Goal: Task Accomplishment & Management: Manage account settings

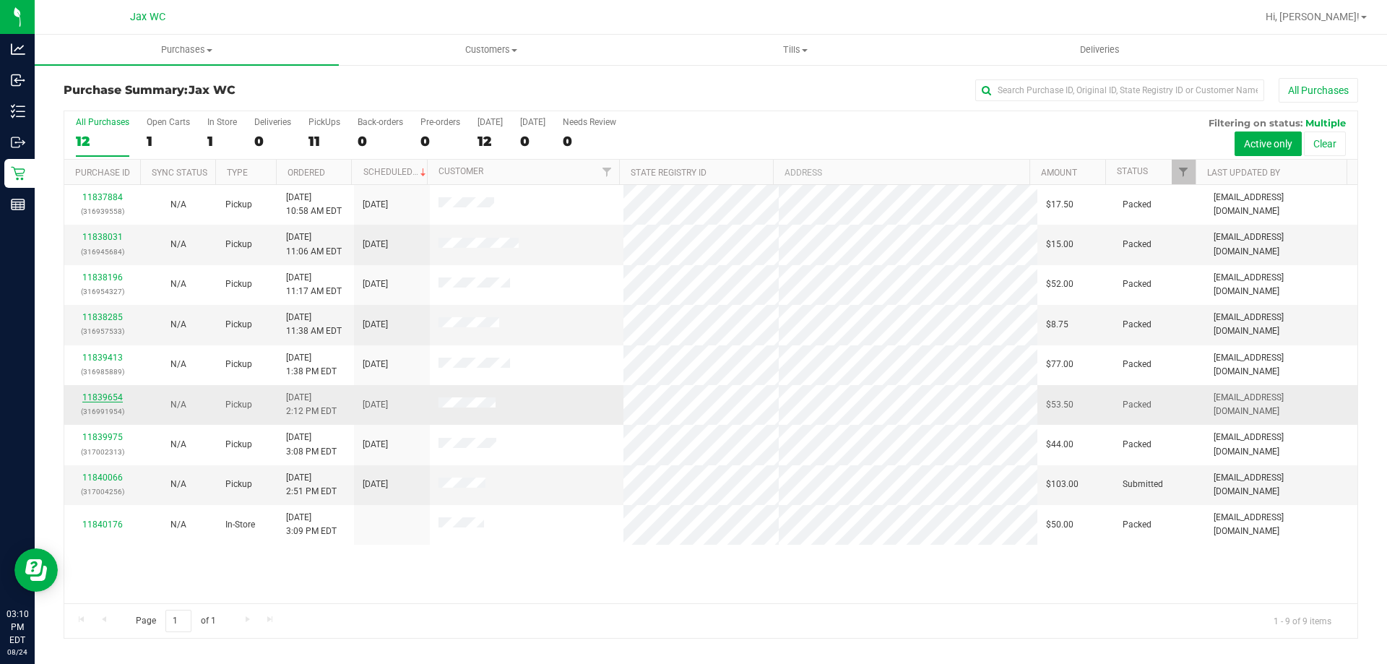
click at [111, 395] on link "11839654" at bounding box center [102, 397] width 40 height 10
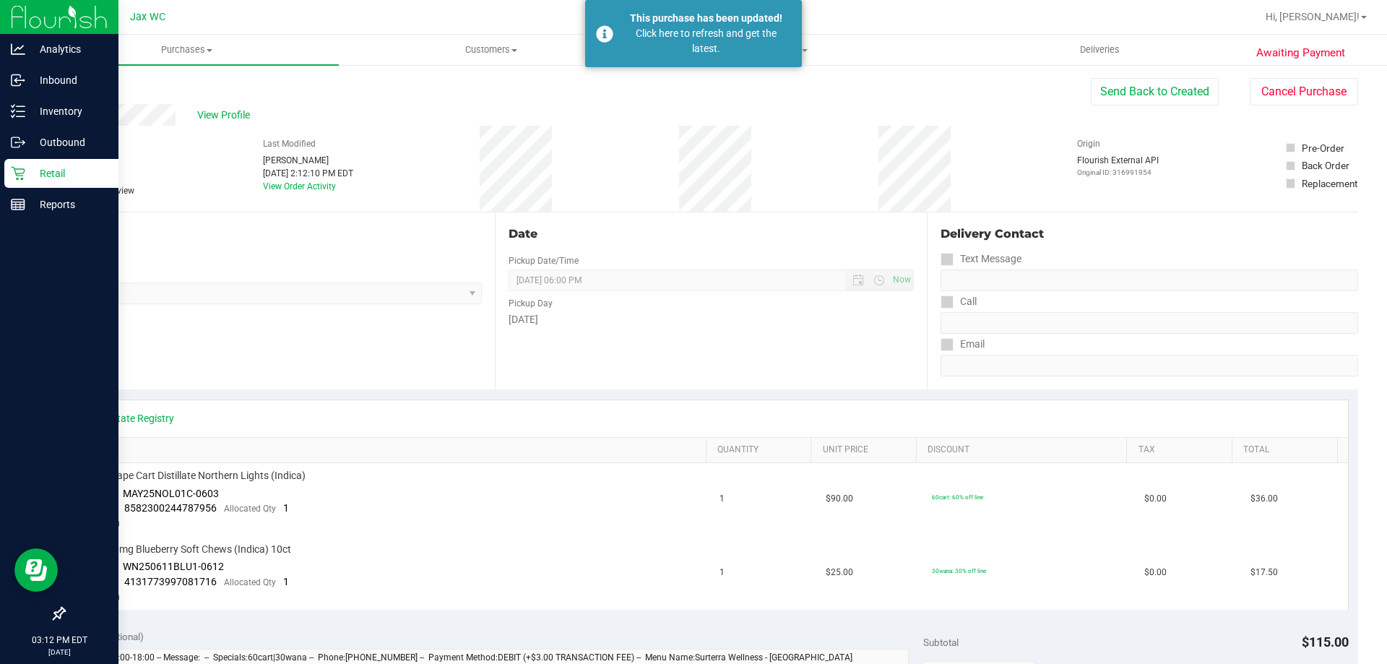
click at [10, 179] on div "Retail" at bounding box center [61, 173] width 114 height 29
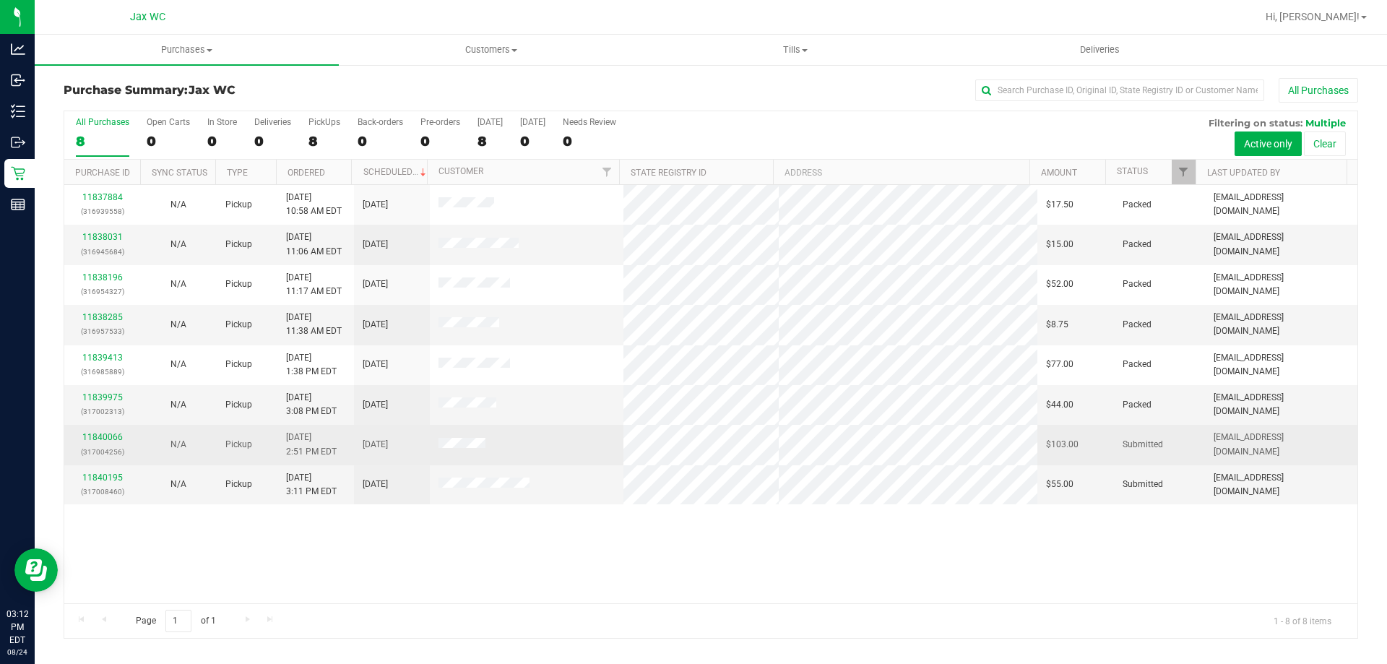
click at [95, 445] on p "(317004256)" at bounding box center [102, 452] width 59 height 14
click at [92, 438] on link "11840066" at bounding box center [102, 437] width 40 height 10
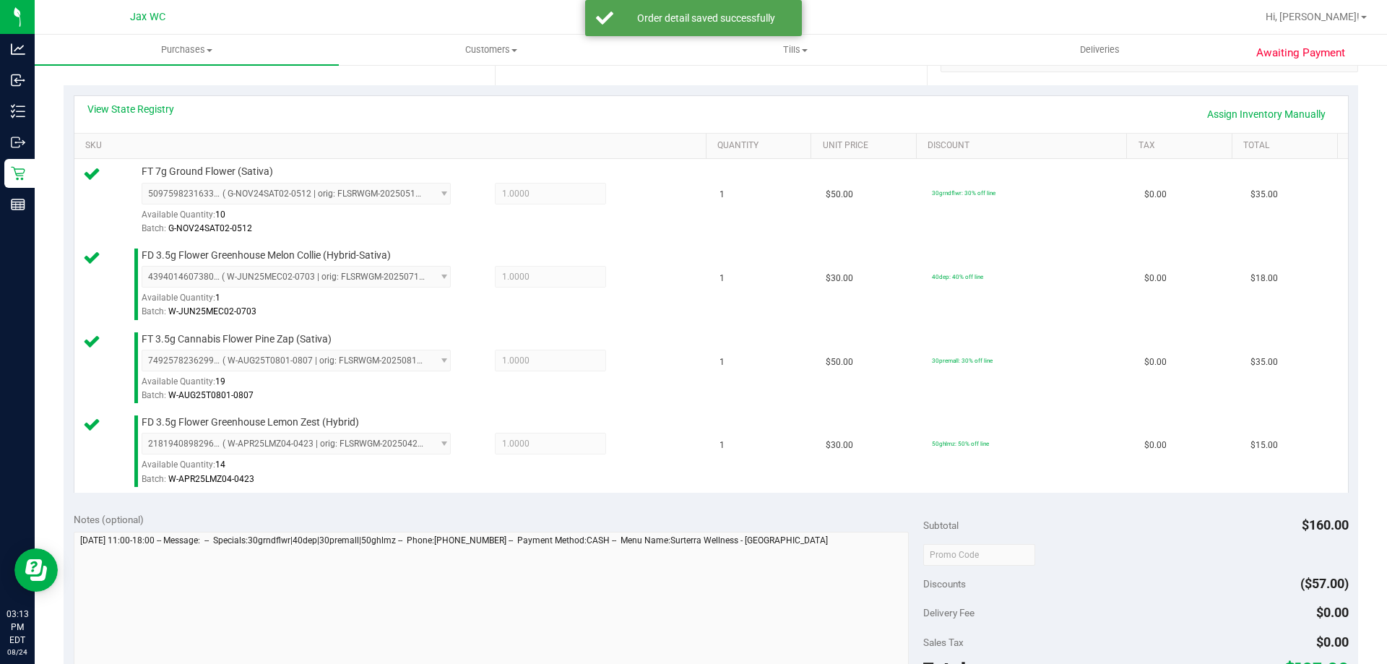
scroll to position [361, 0]
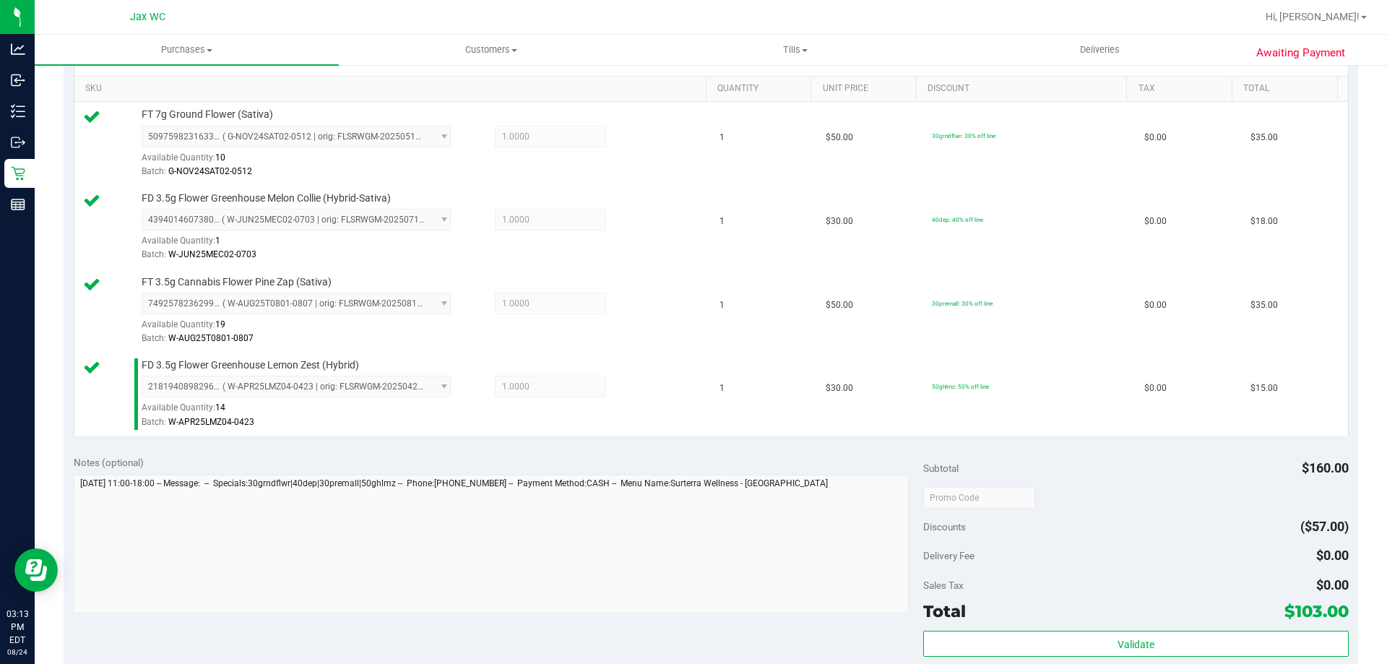
click at [1249, 627] on div "Subtotal $160.00 Discounts ($57.00) Delivery Fee $0.00 Sales Tax $0.00 Total $1…" at bounding box center [1135, 575] width 425 height 241
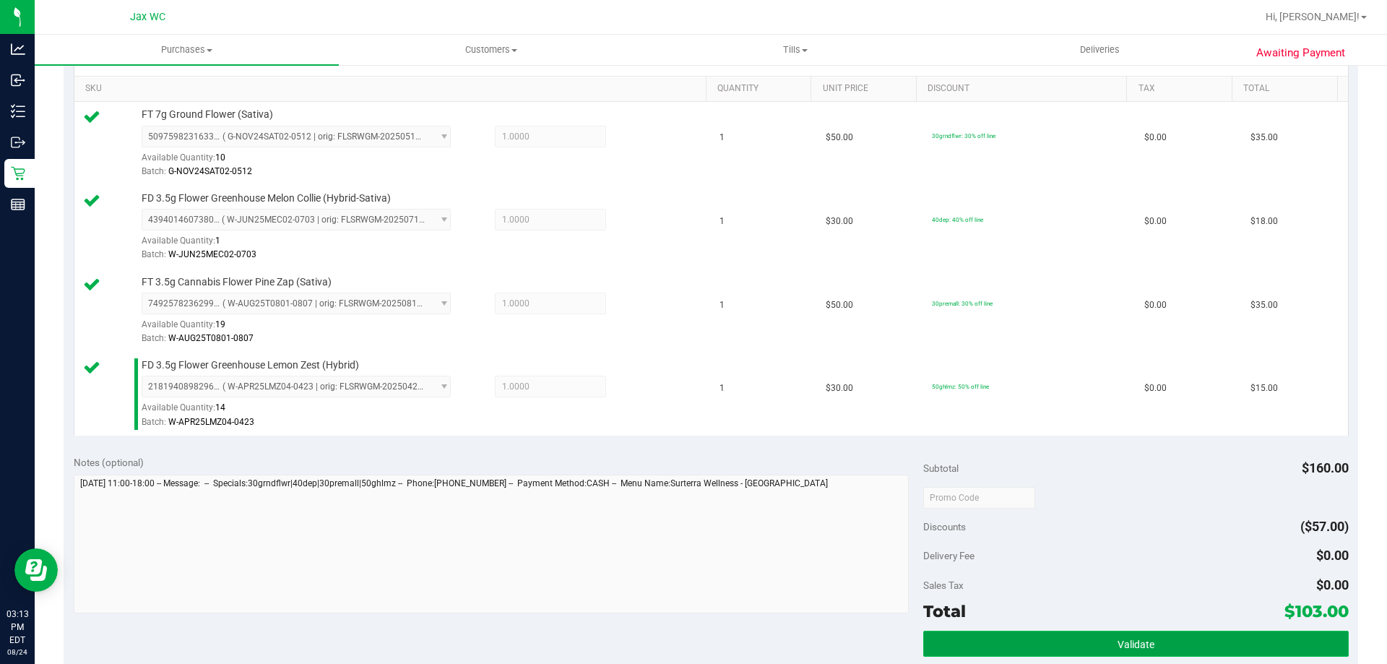
click at [1249, 635] on button "Validate" at bounding box center [1135, 644] width 425 height 26
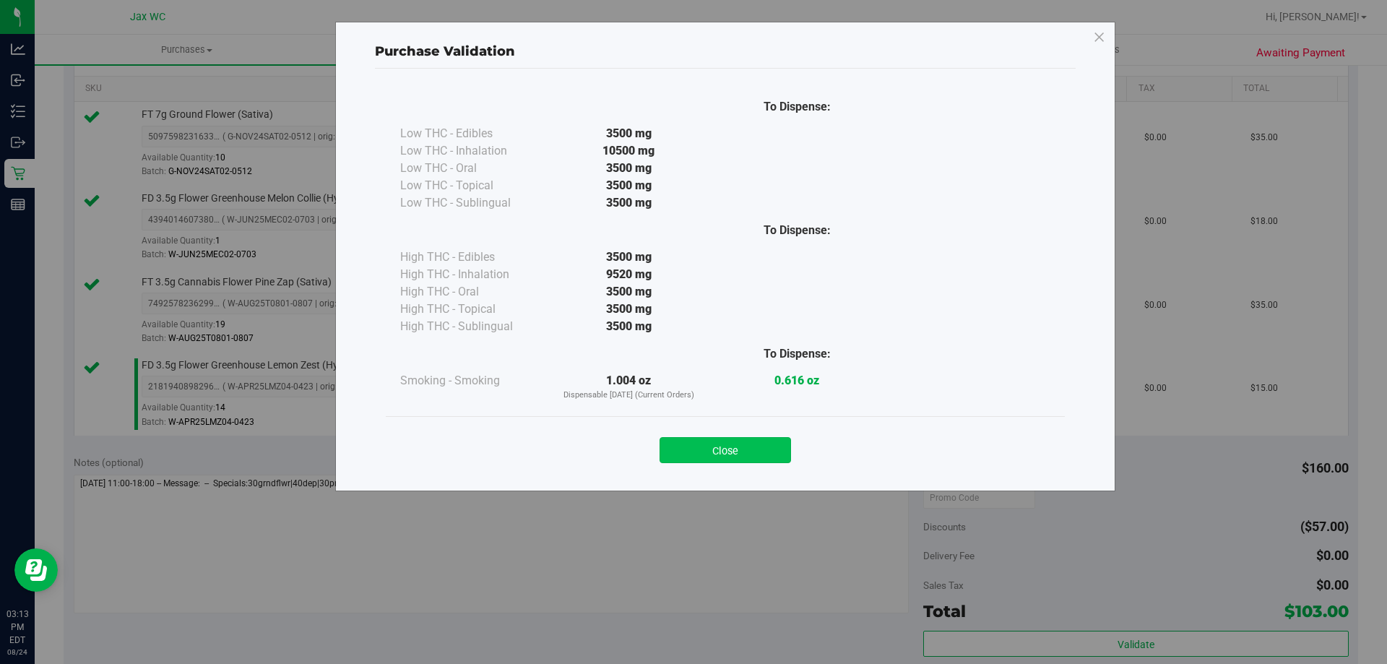
click at [745, 449] on button "Close" at bounding box center [726, 450] width 132 height 26
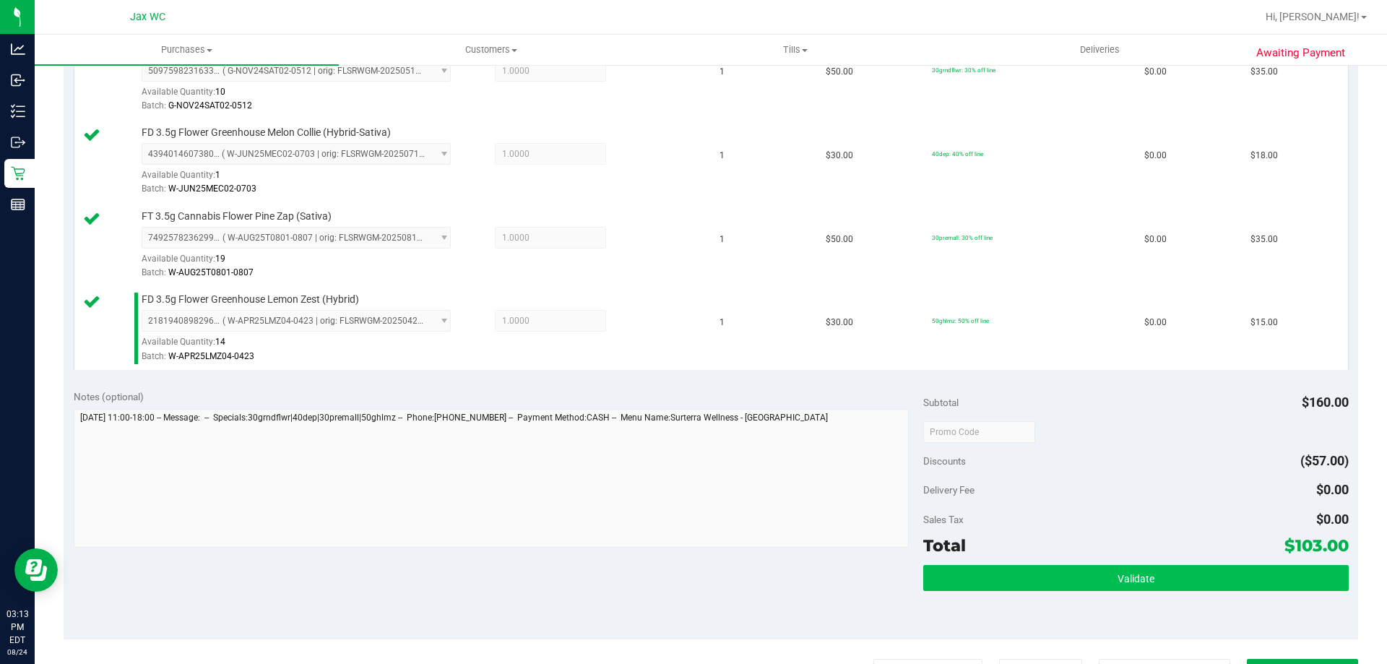
scroll to position [506, 0]
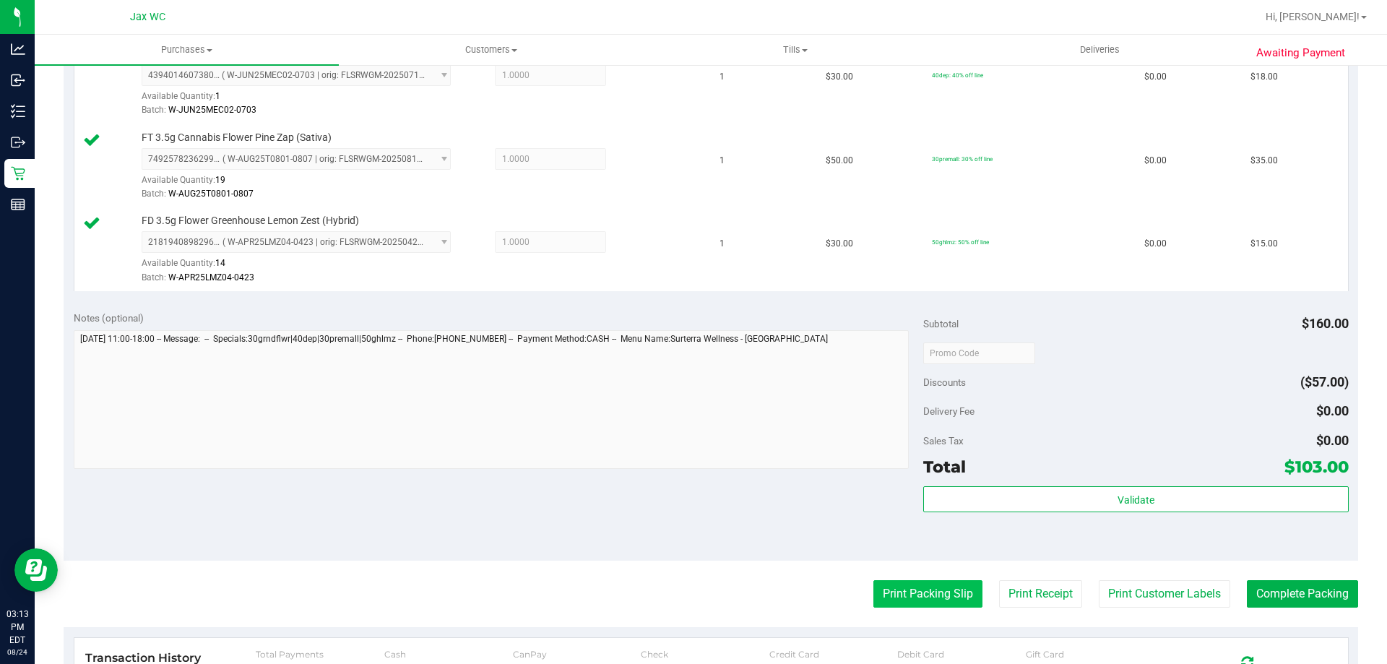
click at [910, 588] on button "Print Packing Slip" at bounding box center [928, 593] width 109 height 27
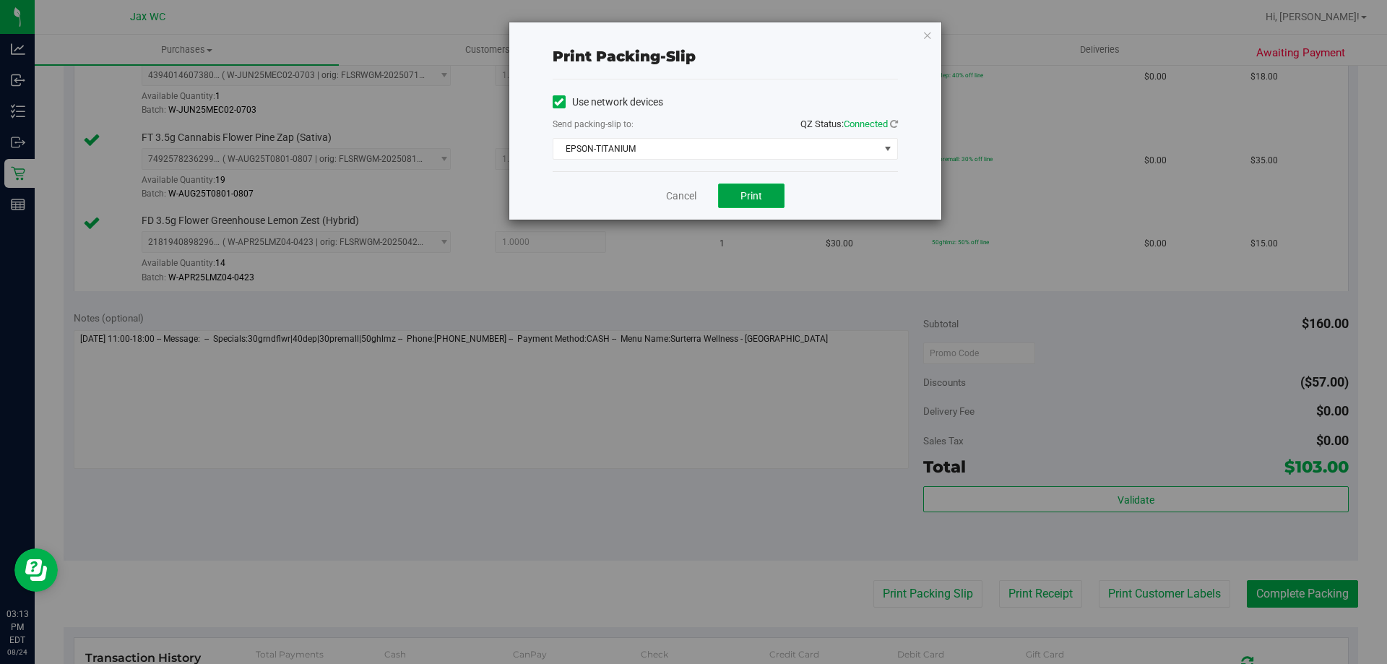
click at [762, 197] on button "Print" at bounding box center [751, 196] width 66 height 25
click at [673, 194] on link "Cancel" at bounding box center [681, 196] width 30 height 15
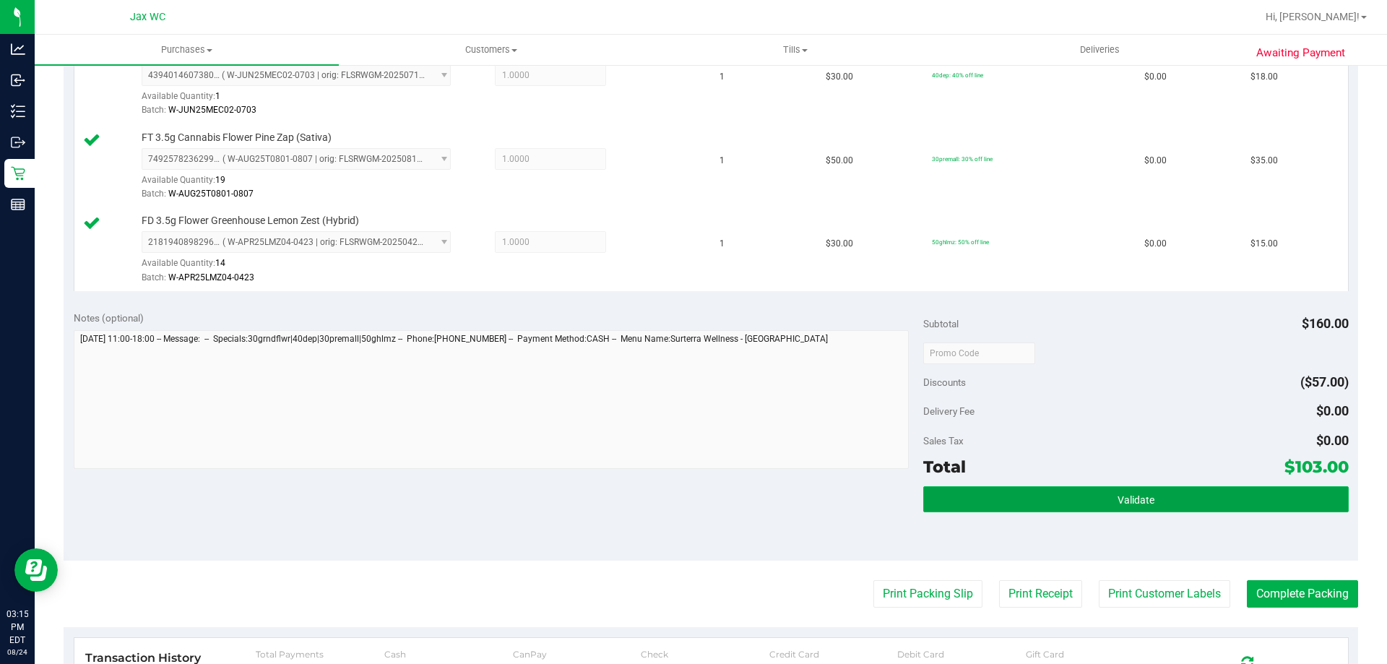
click at [1175, 496] on button "Validate" at bounding box center [1135, 499] width 425 height 26
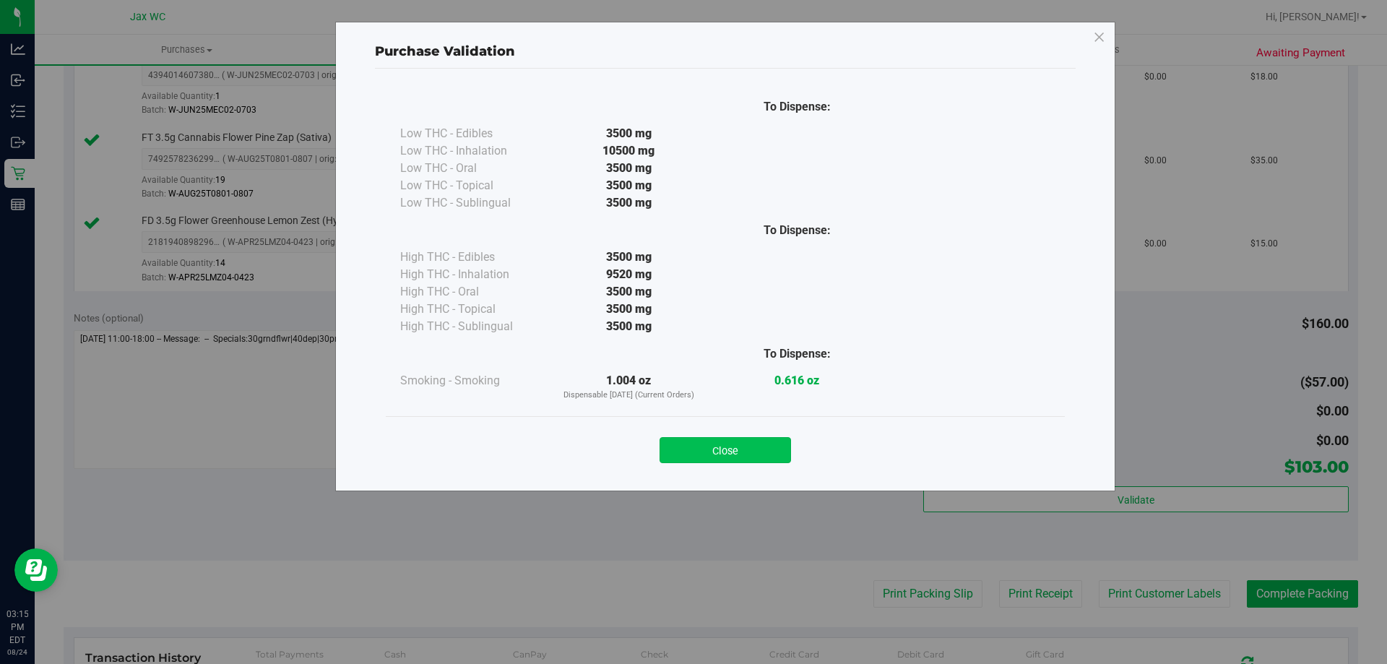
click at [740, 444] on button "Close" at bounding box center [726, 450] width 132 height 26
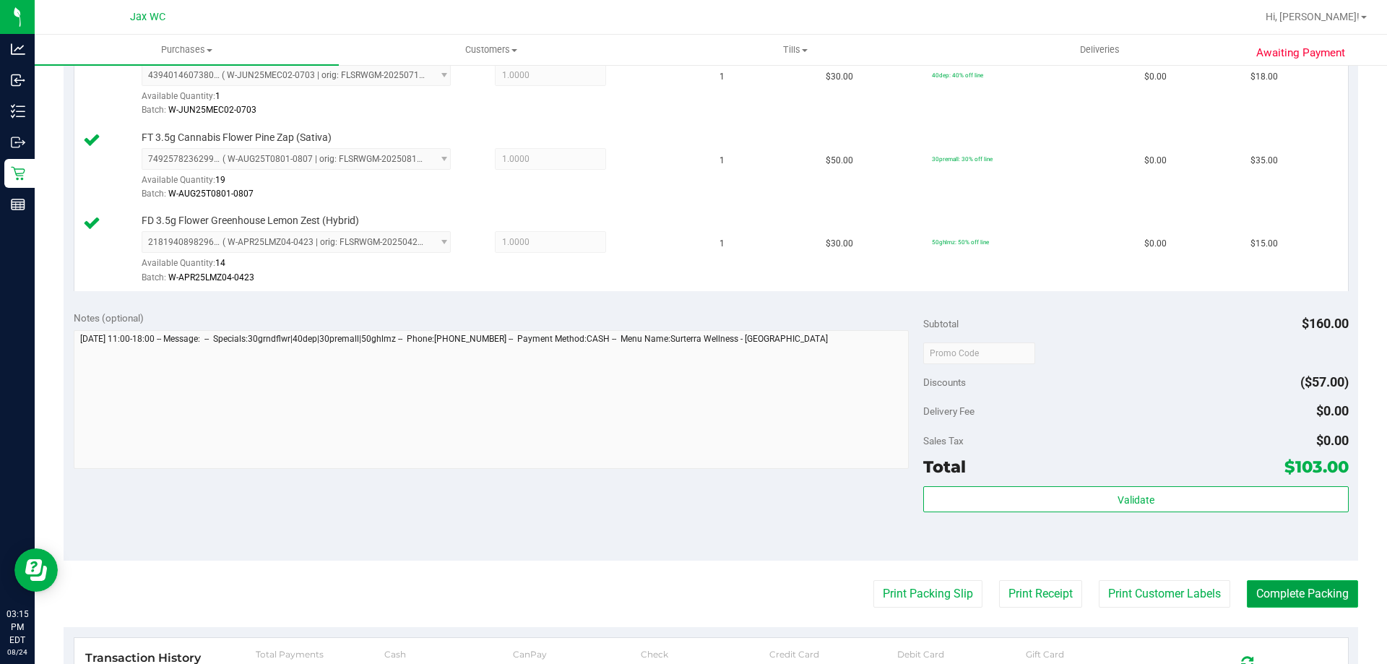
click at [1319, 595] on button "Complete Packing" at bounding box center [1302, 593] width 111 height 27
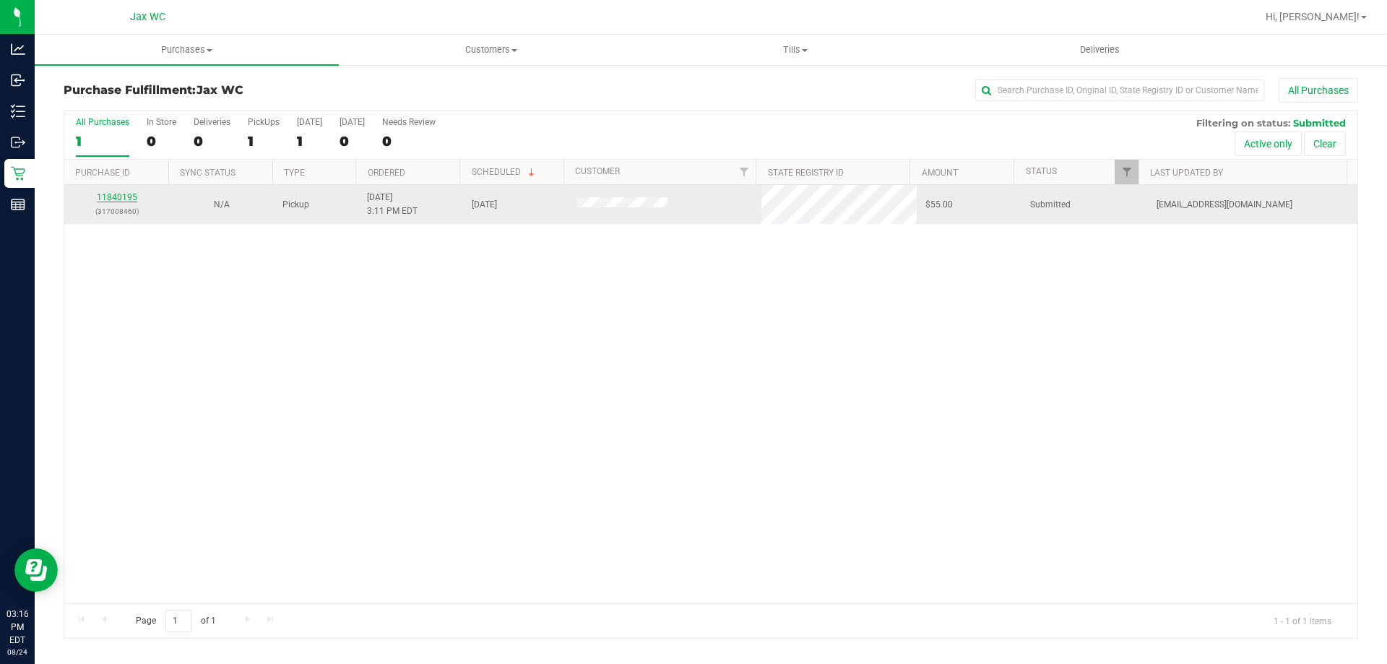
click at [120, 194] on link "11840195" at bounding box center [117, 197] width 40 height 10
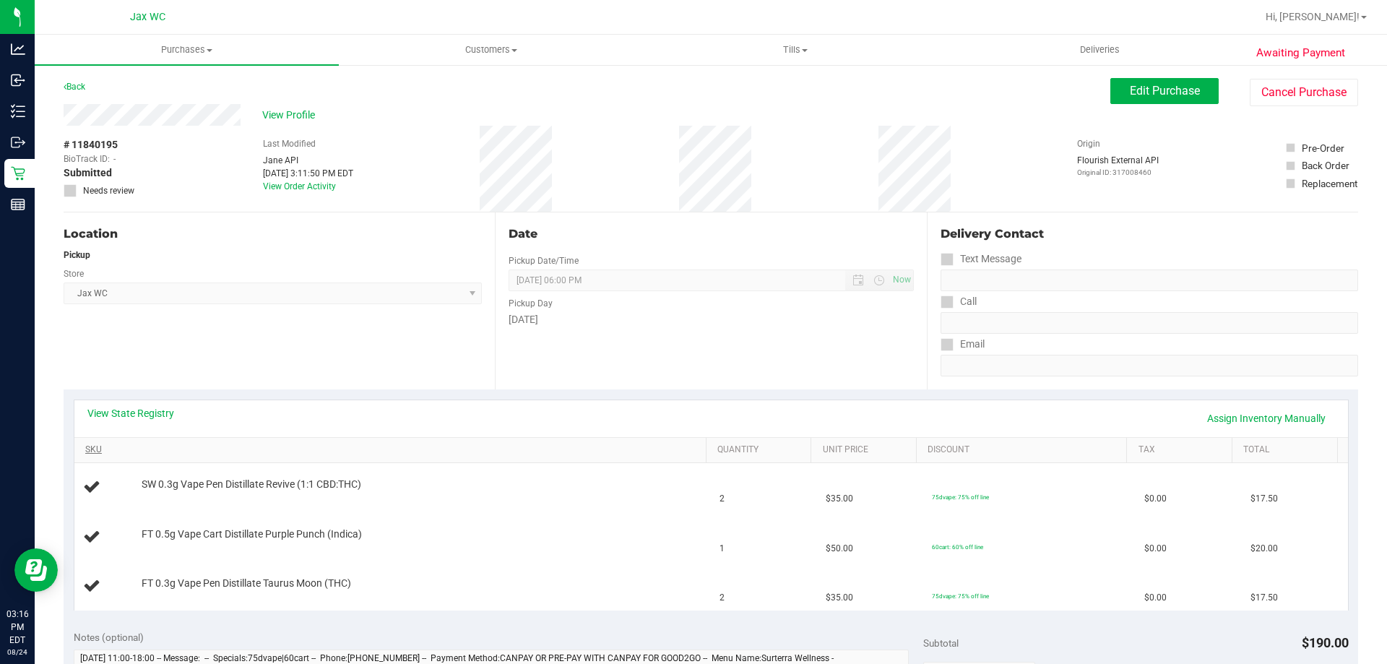
scroll to position [72, 0]
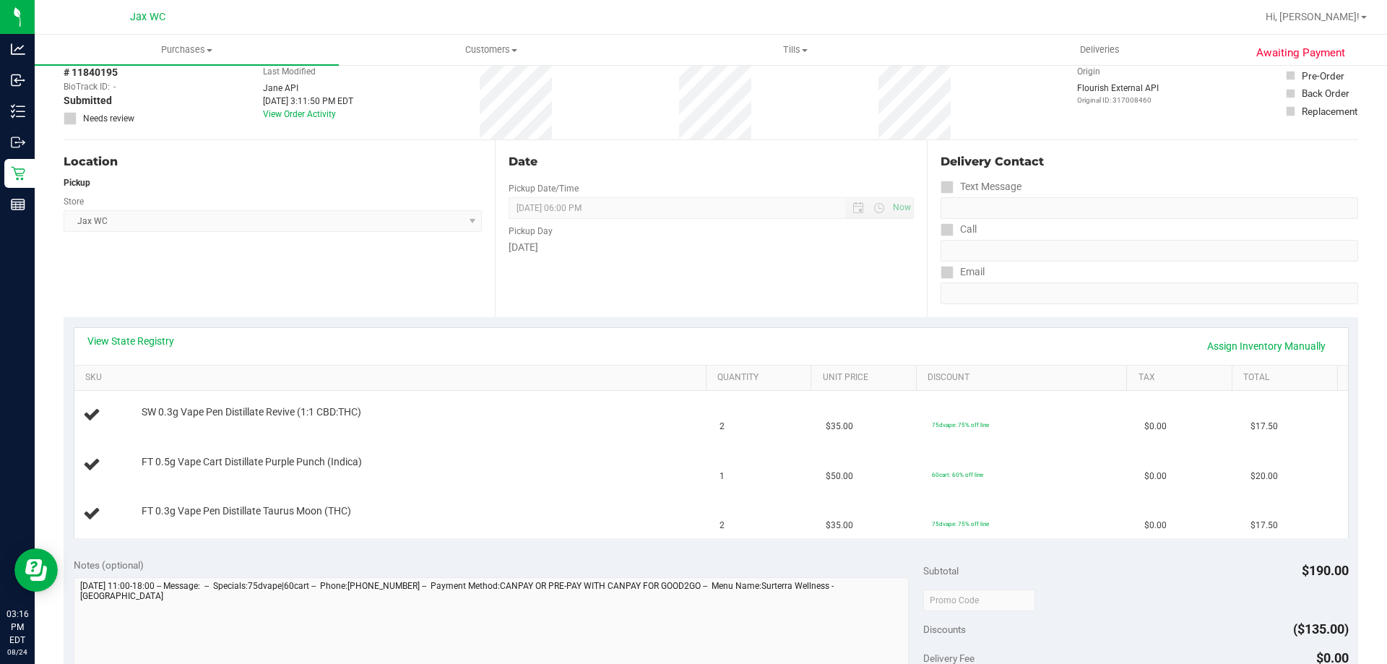
click at [109, 350] on div "View State Registry Assign Inventory Manually" at bounding box center [711, 346] width 1248 height 25
click at [120, 339] on link "View State Registry" at bounding box center [130, 341] width 87 height 14
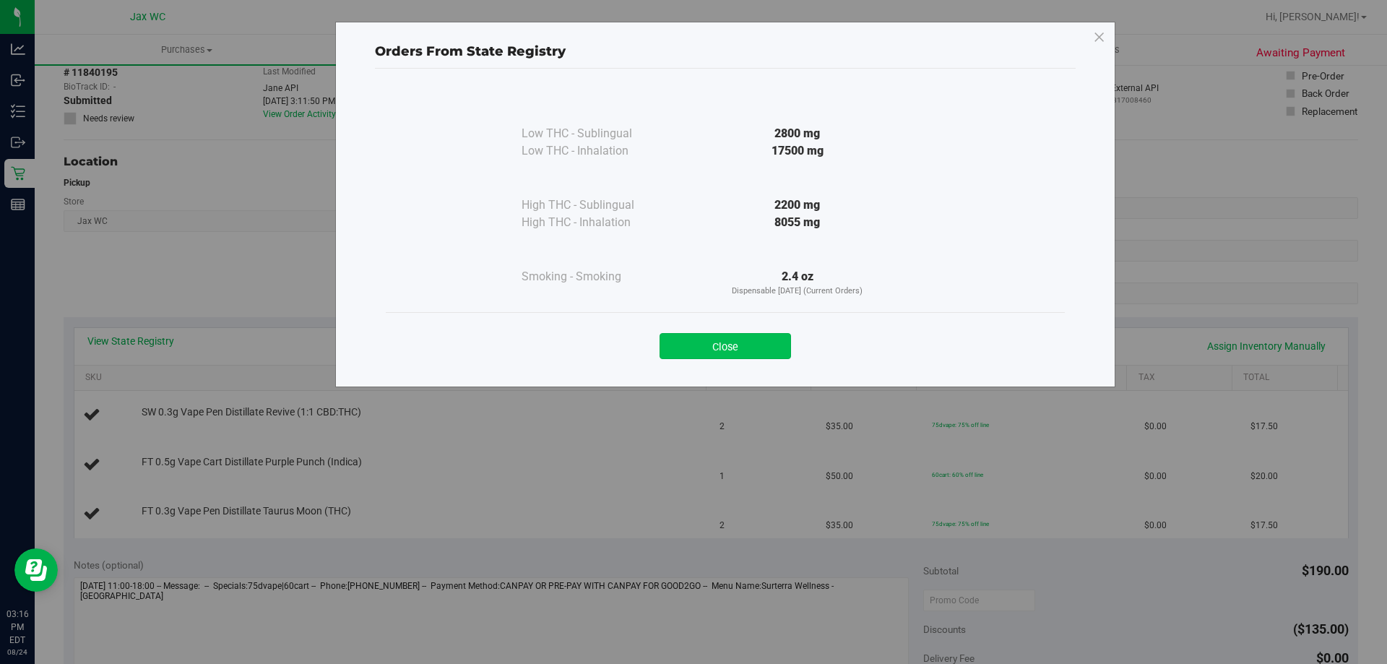
click at [716, 349] on button "Close" at bounding box center [726, 346] width 132 height 26
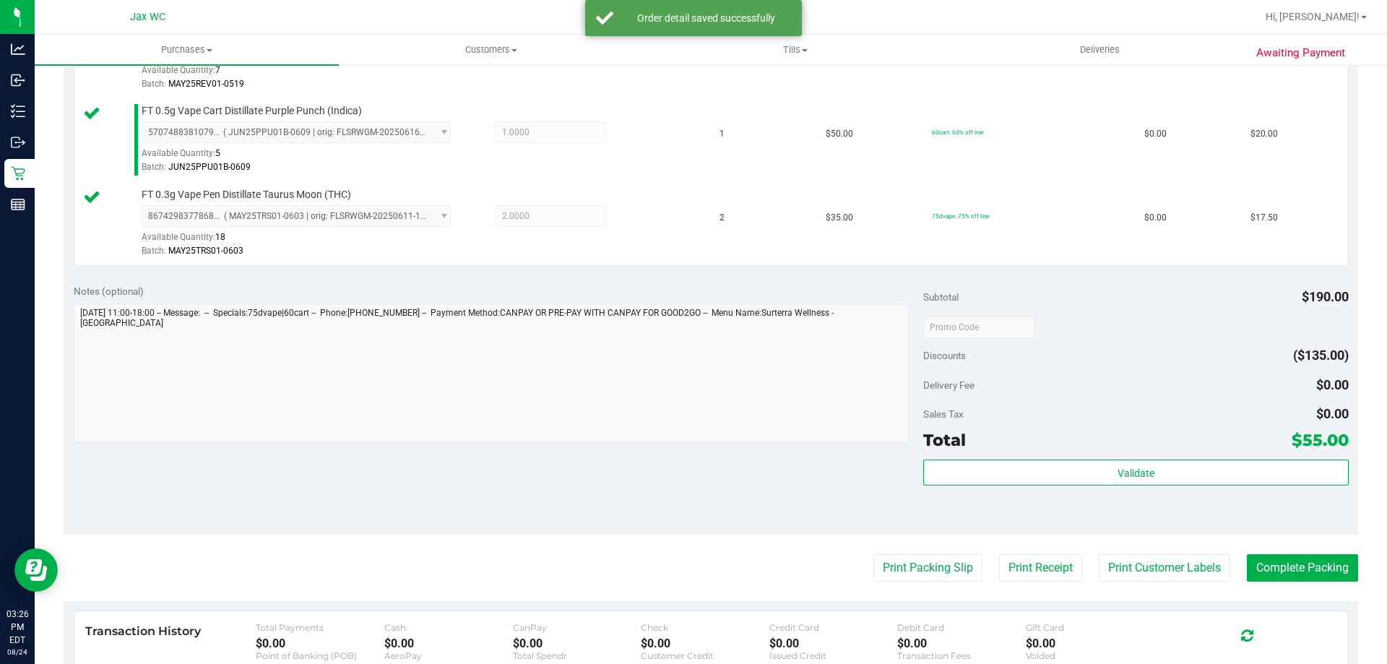
scroll to position [506, 0]
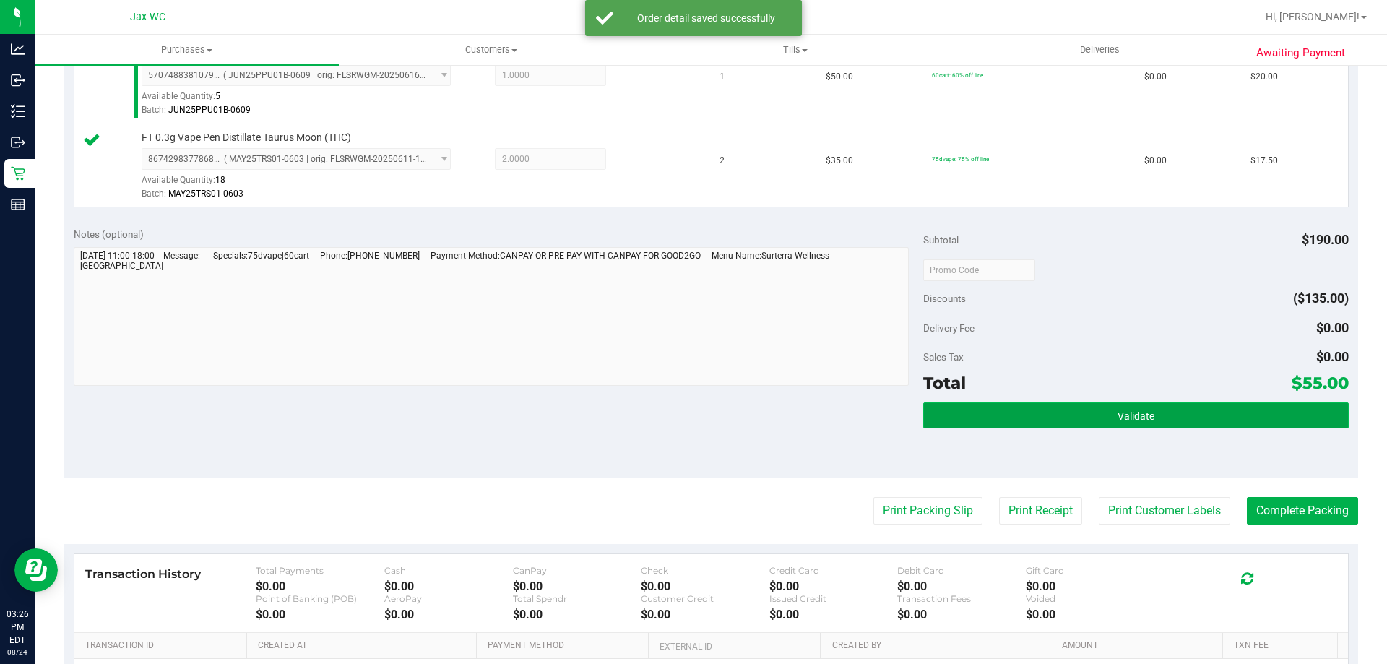
click at [1143, 413] on span "Validate" at bounding box center [1136, 416] width 37 height 12
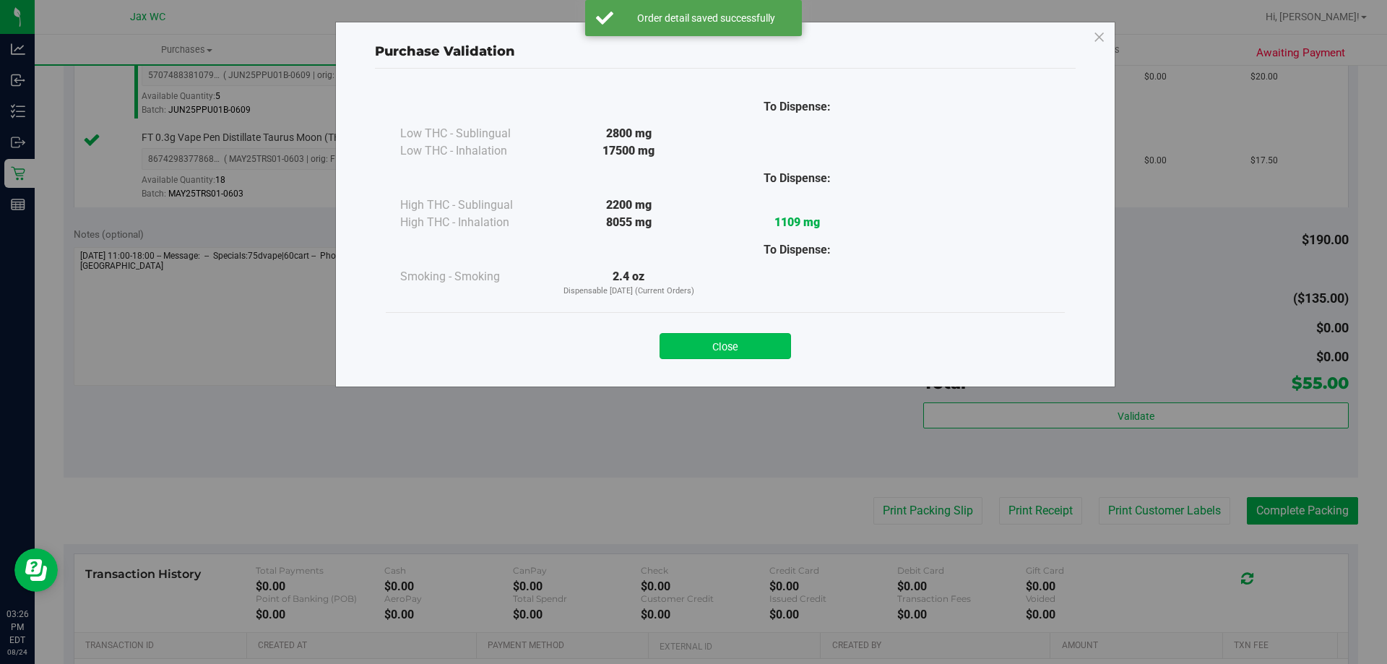
click at [746, 353] on button "Close" at bounding box center [726, 346] width 132 height 26
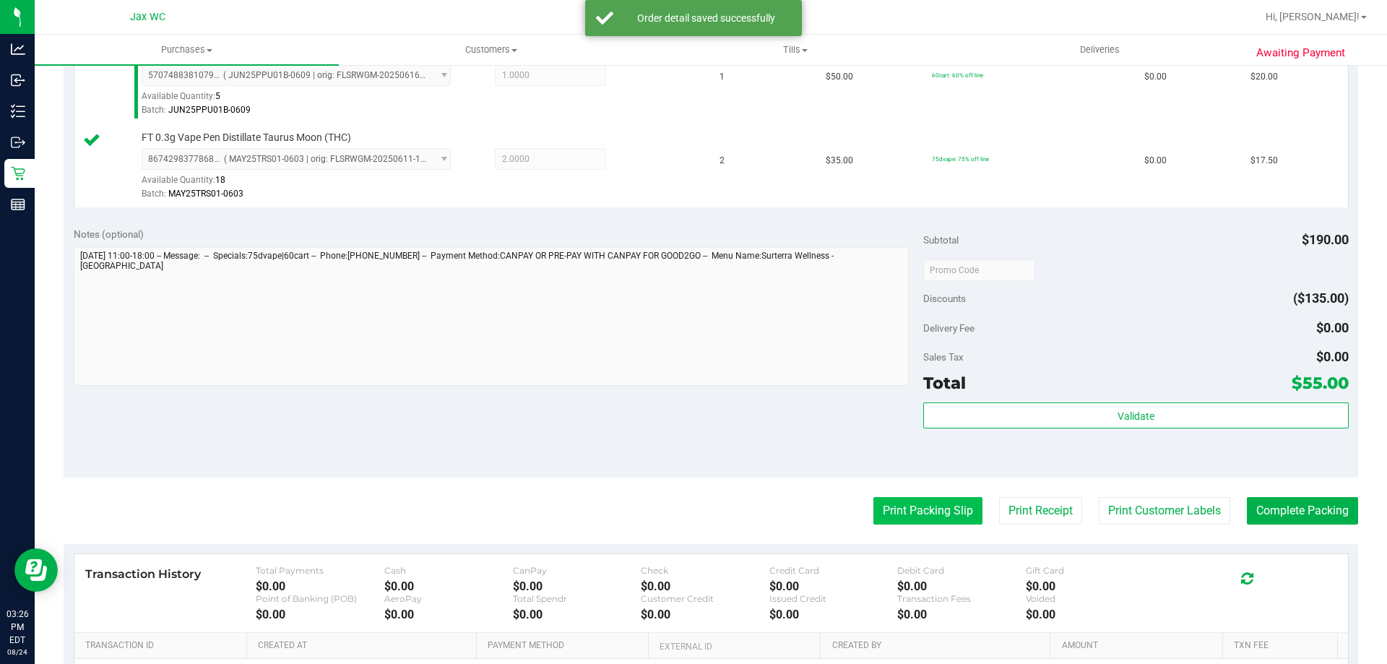
click at [945, 516] on button "Print Packing Slip" at bounding box center [928, 510] width 109 height 27
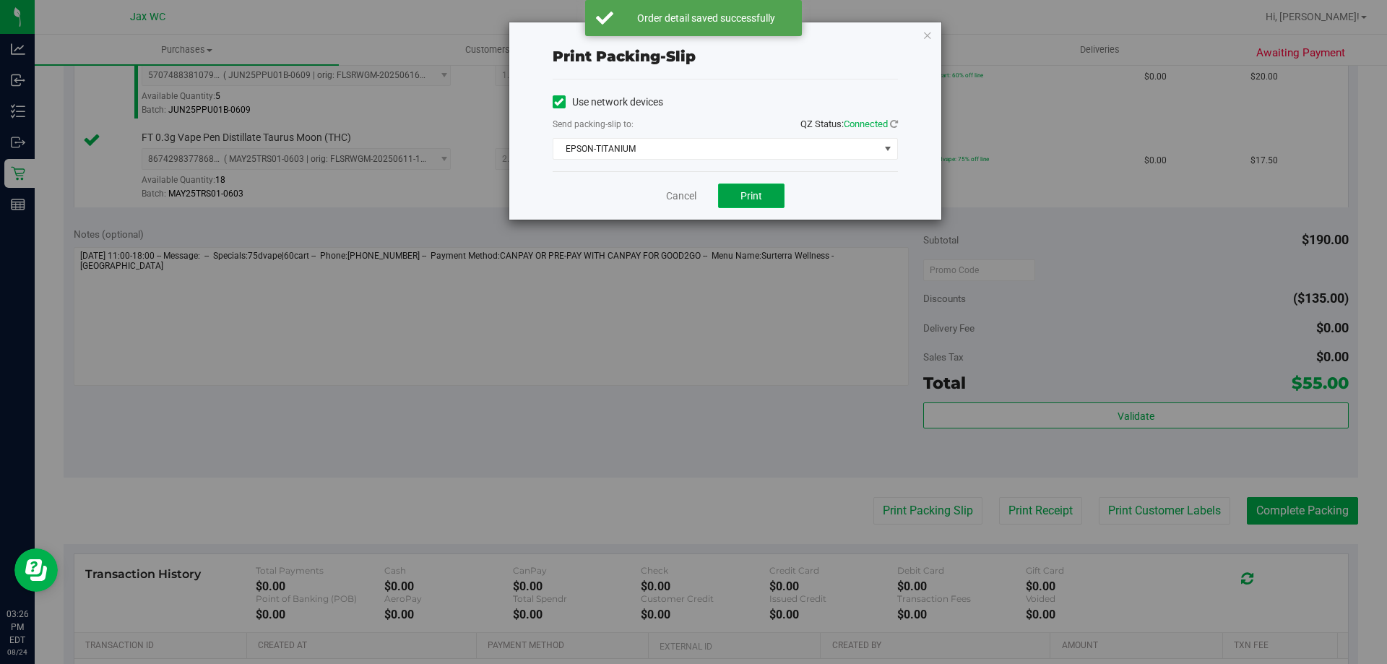
click at [746, 190] on span "Print" at bounding box center [752, 196] width 22 height 12
click at [686, 198] on link "Cancel" at bounding box center [681, 196] width 30 height 15
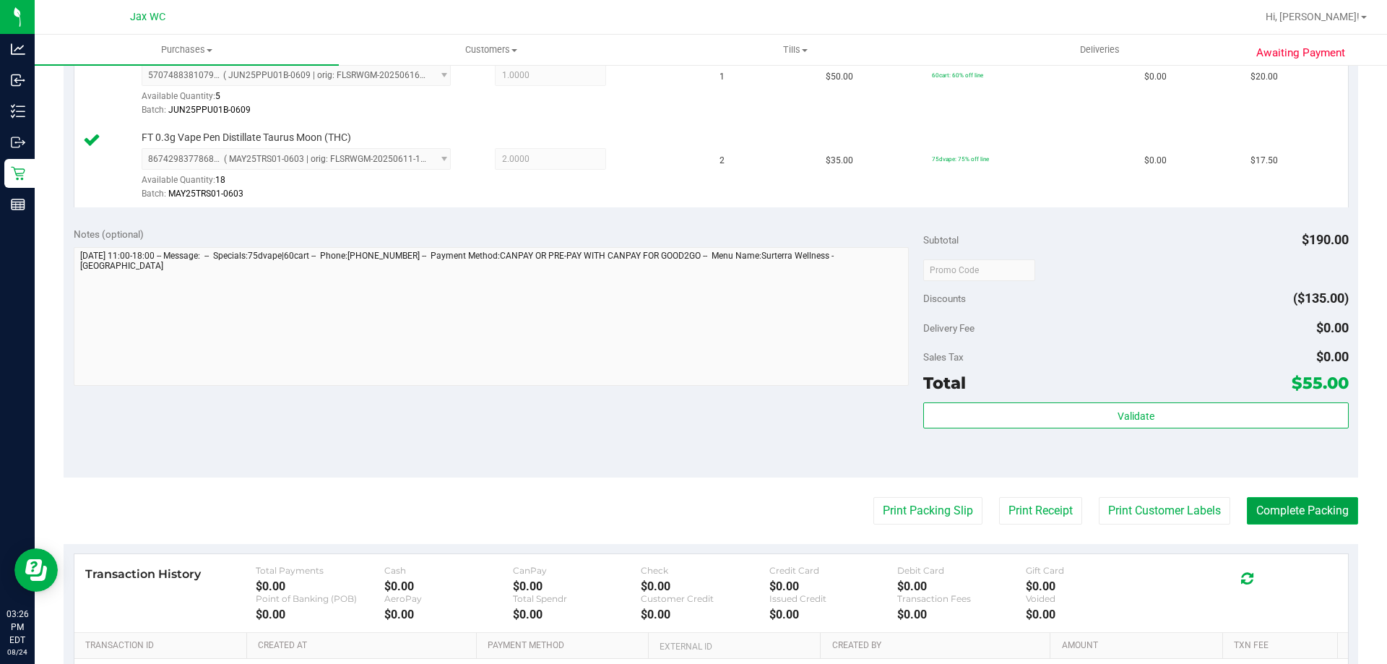
click at [1330, 512] on button "Complete Packing" at bounding box center [1302, 510] width 111 height 27
click at [1223, 395] on div "Total $55.00" at bounding box center [1135, 383] width 425 height 26
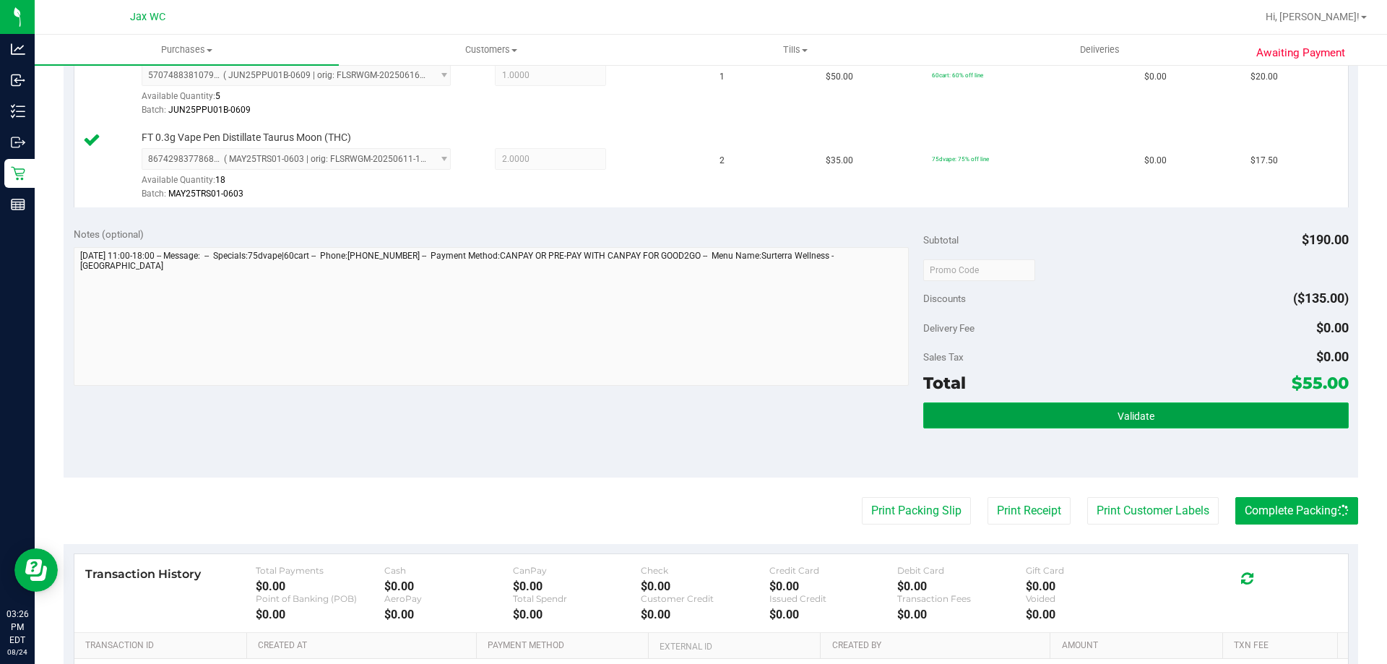
click at [1221, 408] on button "Validate" at bounding box center [1135, 415] width 425 height 26
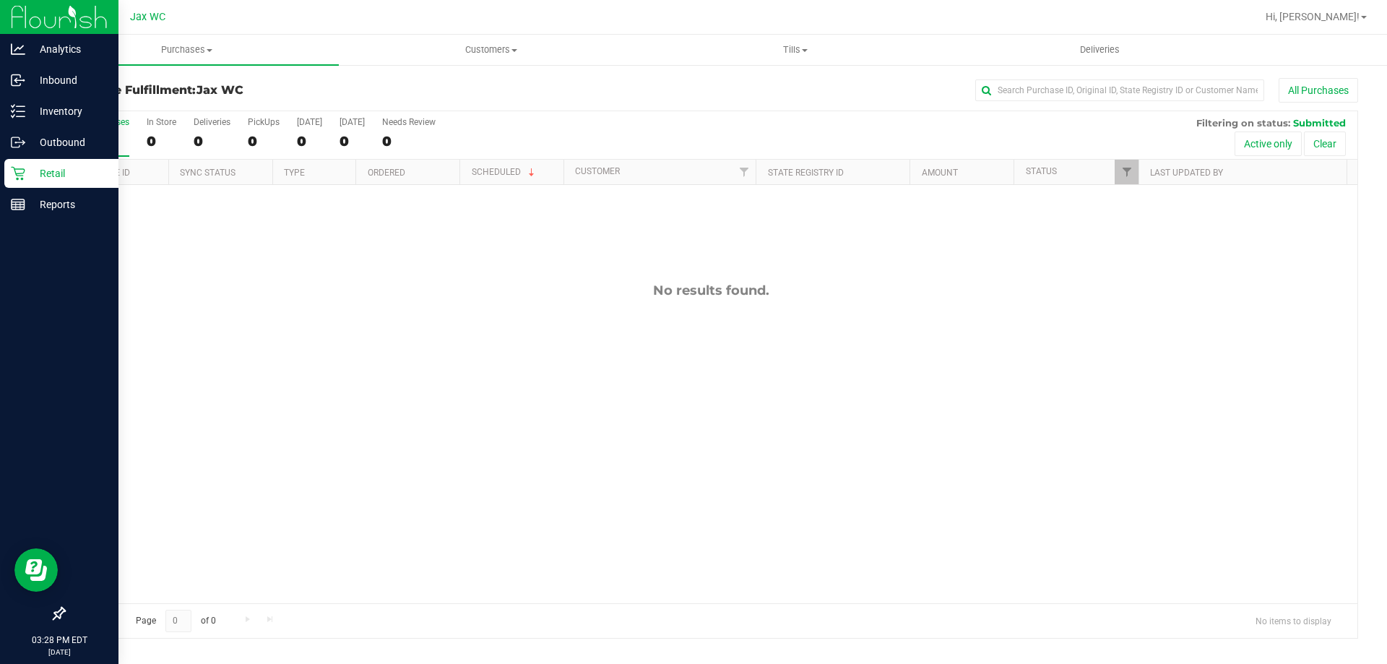
click at [63, 171] on p "Retail" at bounding box center [68, 173] width 87 height 17
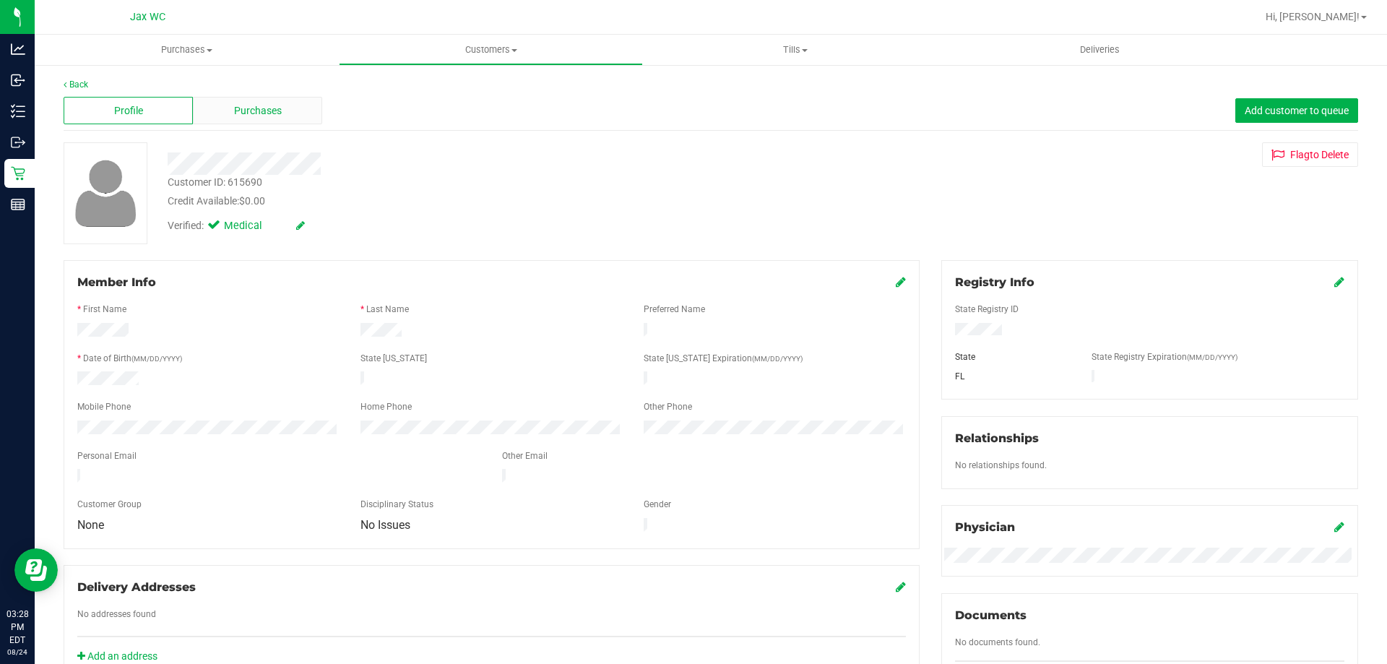
click at [251, 111] on span "Purchases" at bounding box center [258, 110] width 48 height 15
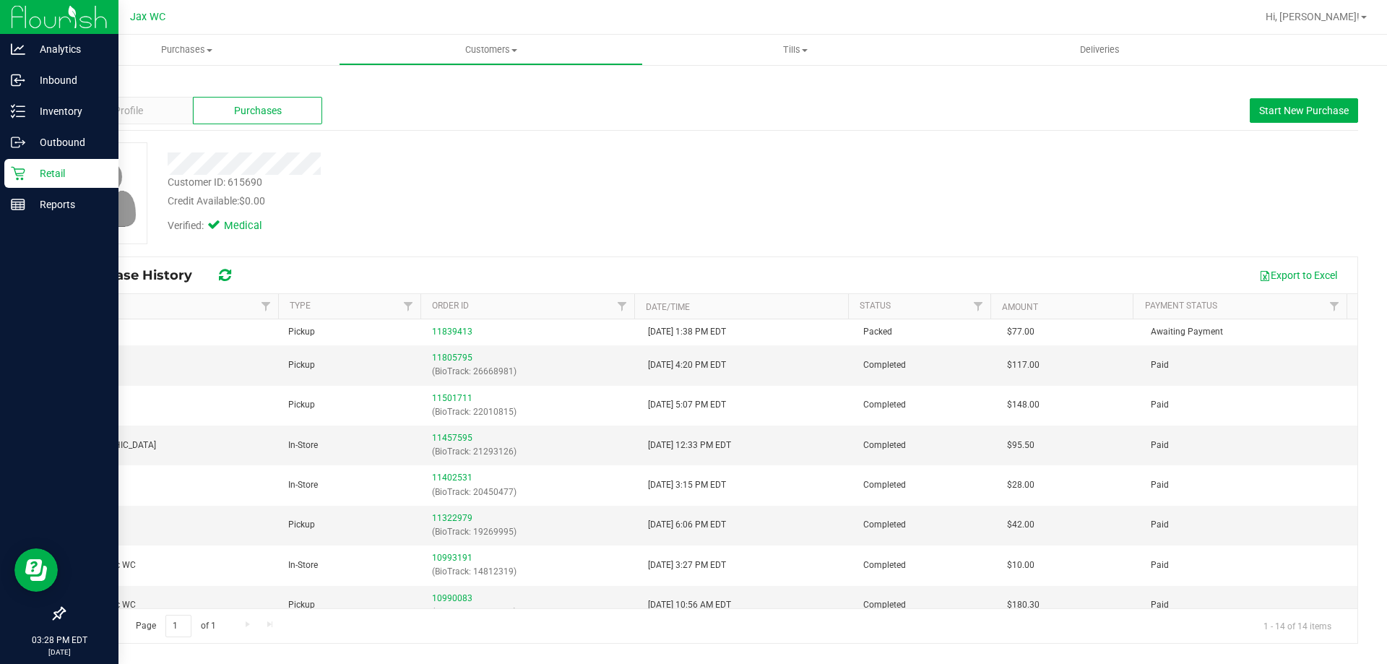
click at [8, 178] on div "Retail" at bounding box center [61, 173] width 114 height 29
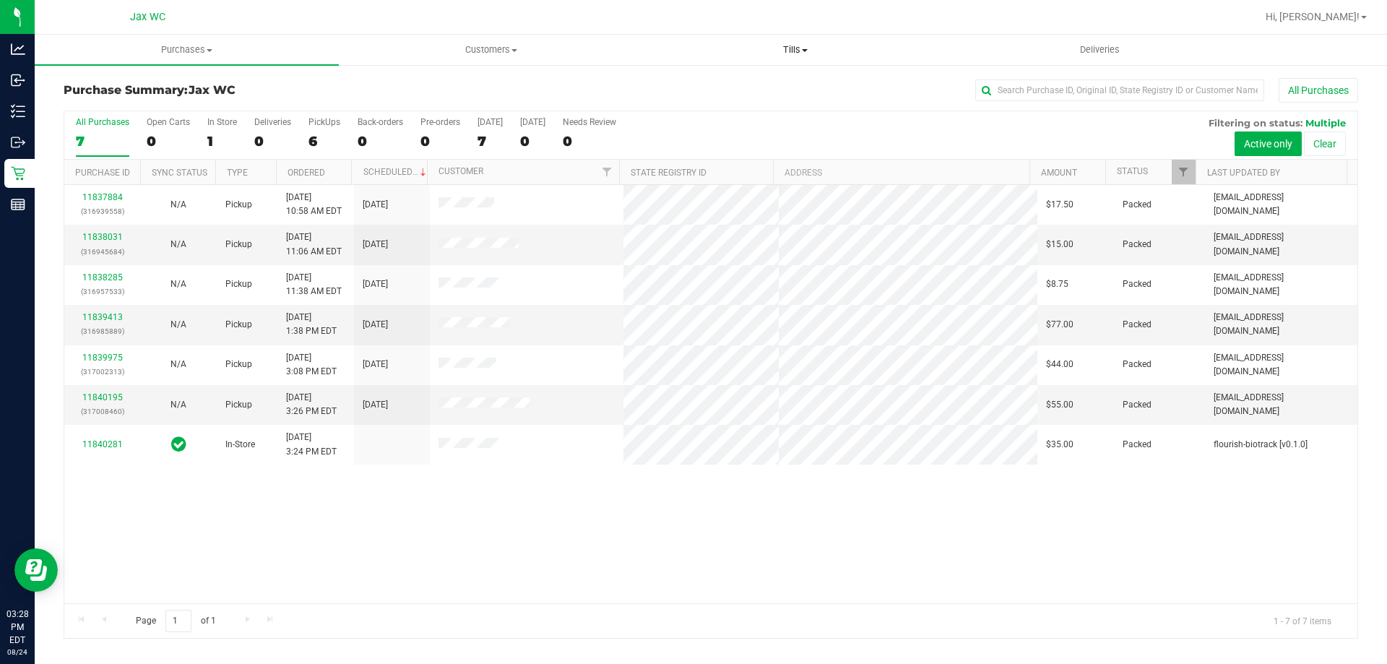
click at [780, 51] on span "Tills" at bounding box center [795, 49] width 303 height 13
click at [722, 83] on span "Manage tills" at bounding box center [692, 87] width 98 height 12
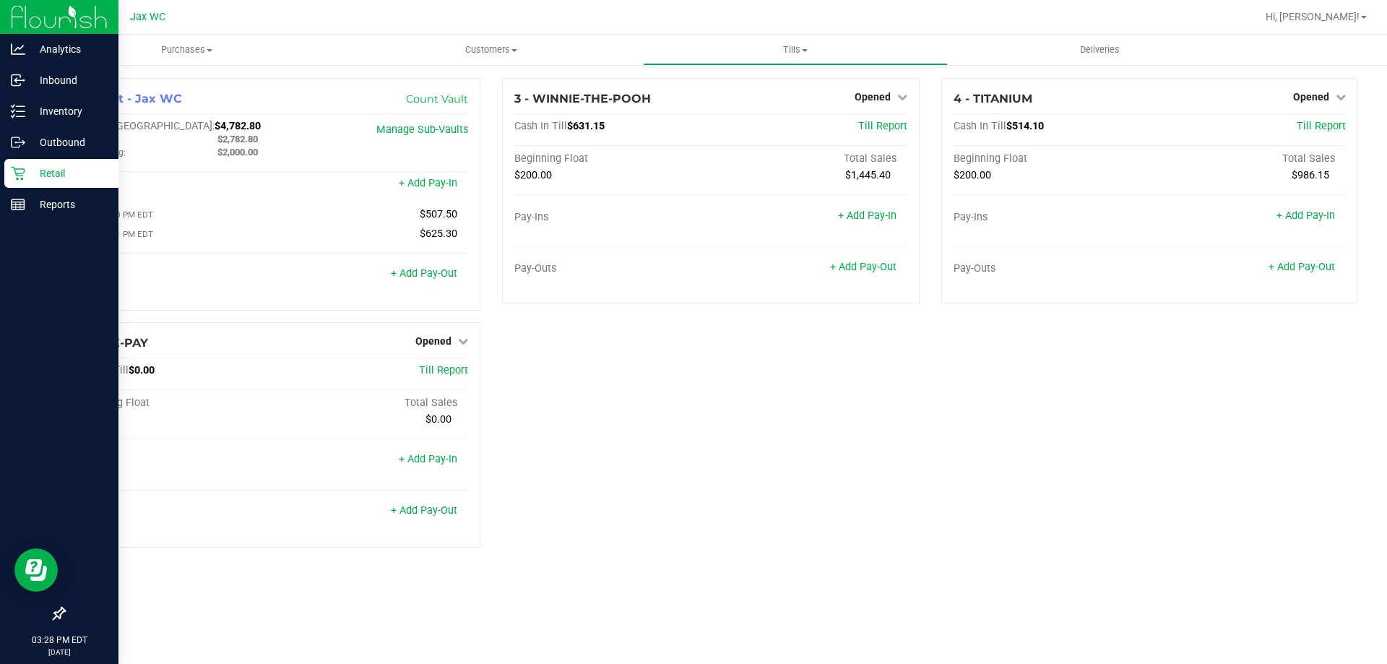
click at [64, 176] on p "Retail" at bounding box center [68, 173] width 87 height 17
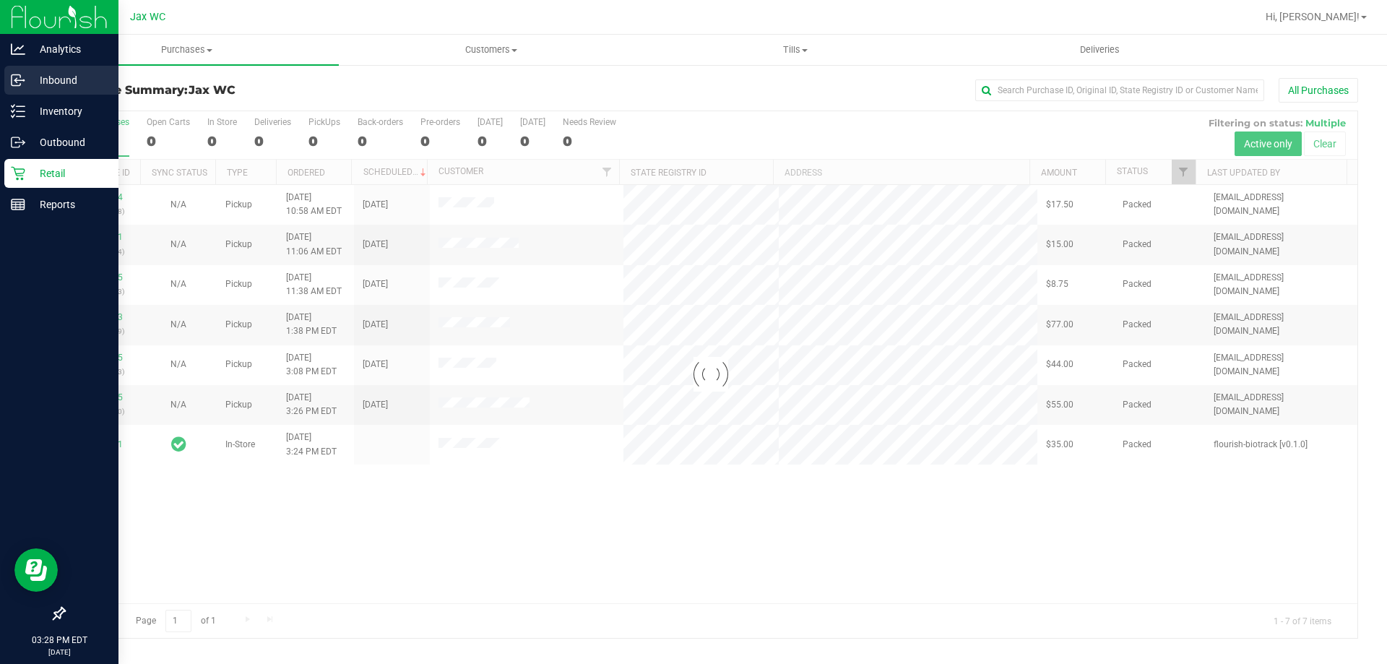
click at [17, 85] on icon at bounding box center [18, 80] width 14 height 14
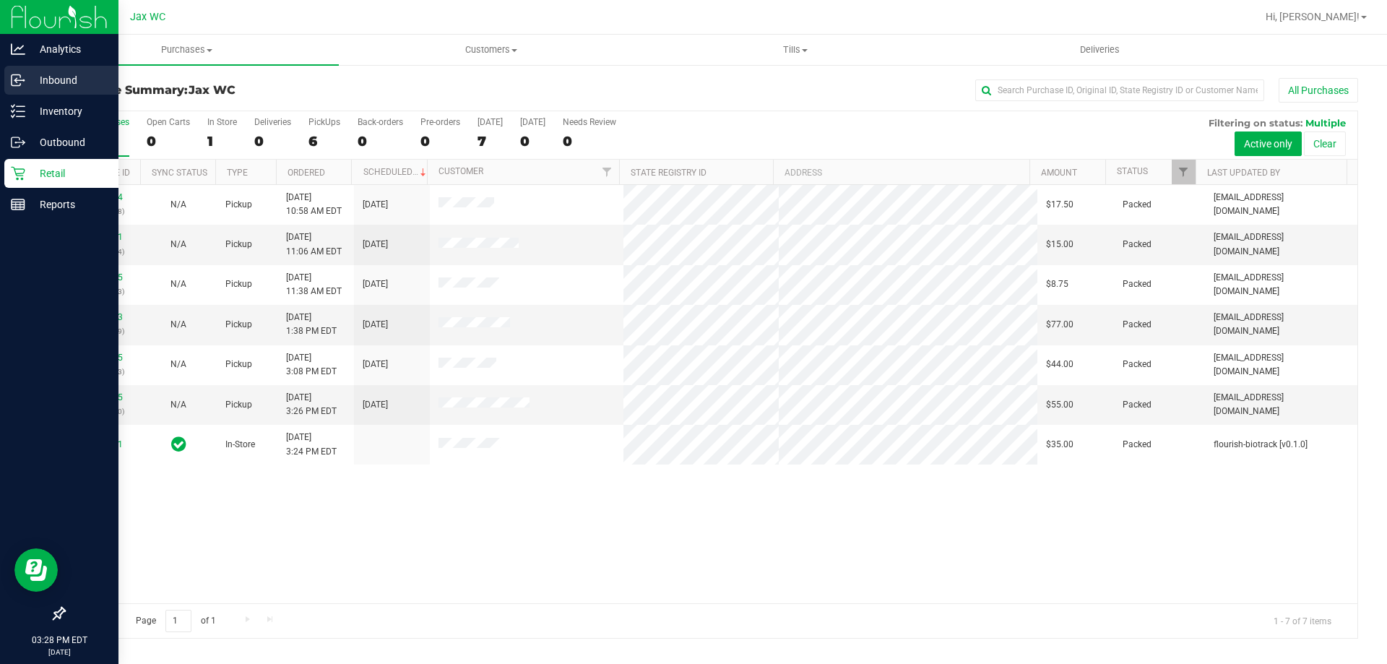
click at [48, 81] on p "Inbound" at bounding box center [68, 80] width 87 height 17
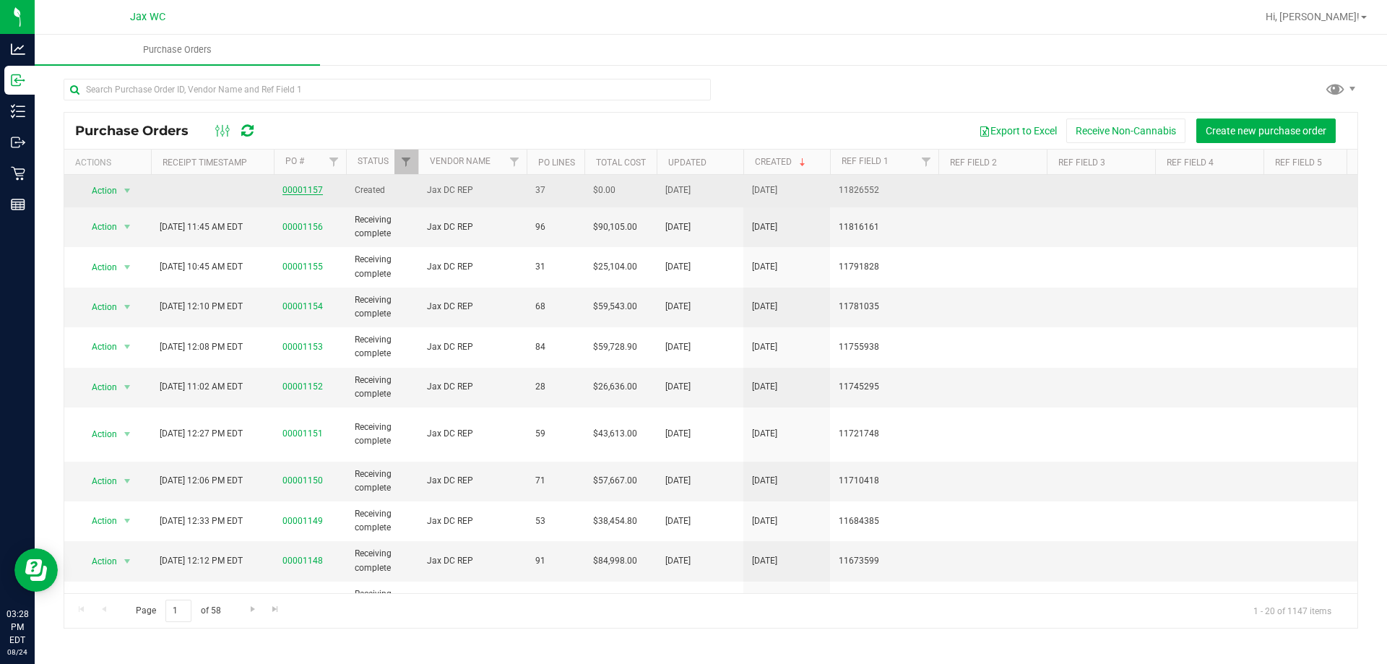
click at [304, 188] on link "00001157" at bounding box center [303, 190] width 40 height 10
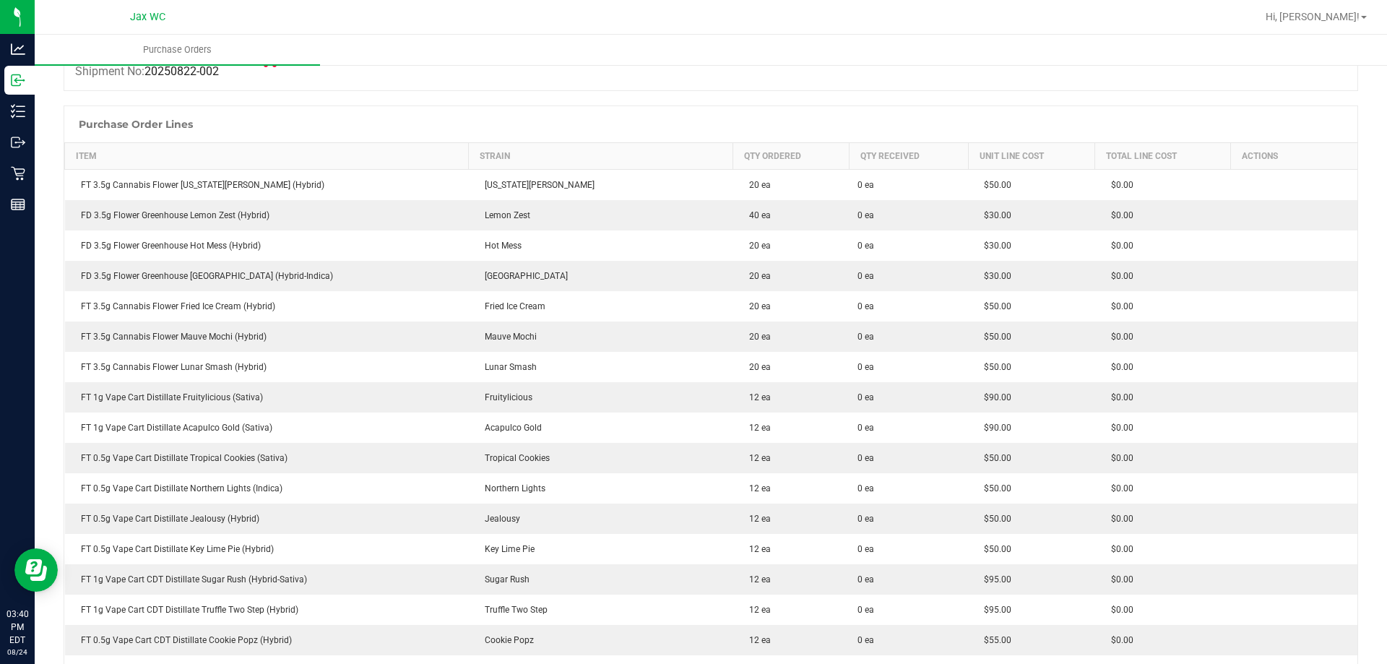
scroll to position [145, 0]
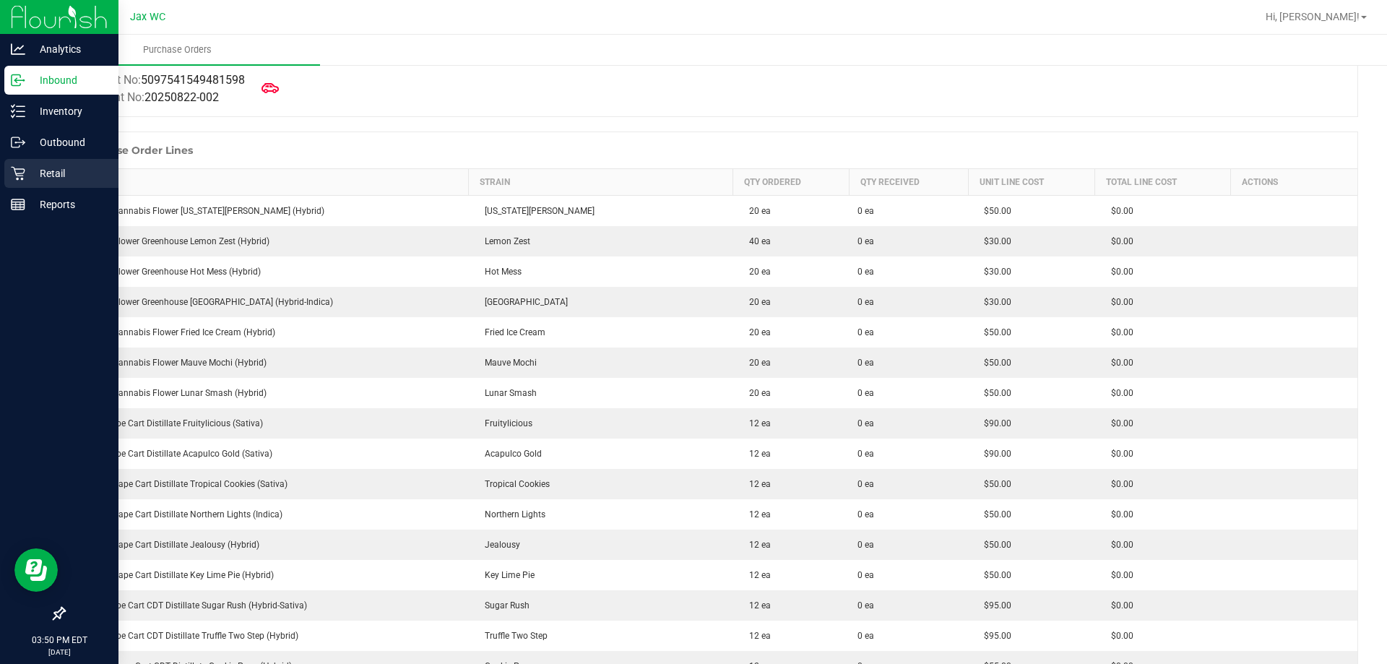
click at [12, 176] on icon at bounding box center [18, 173] width 14 height 14
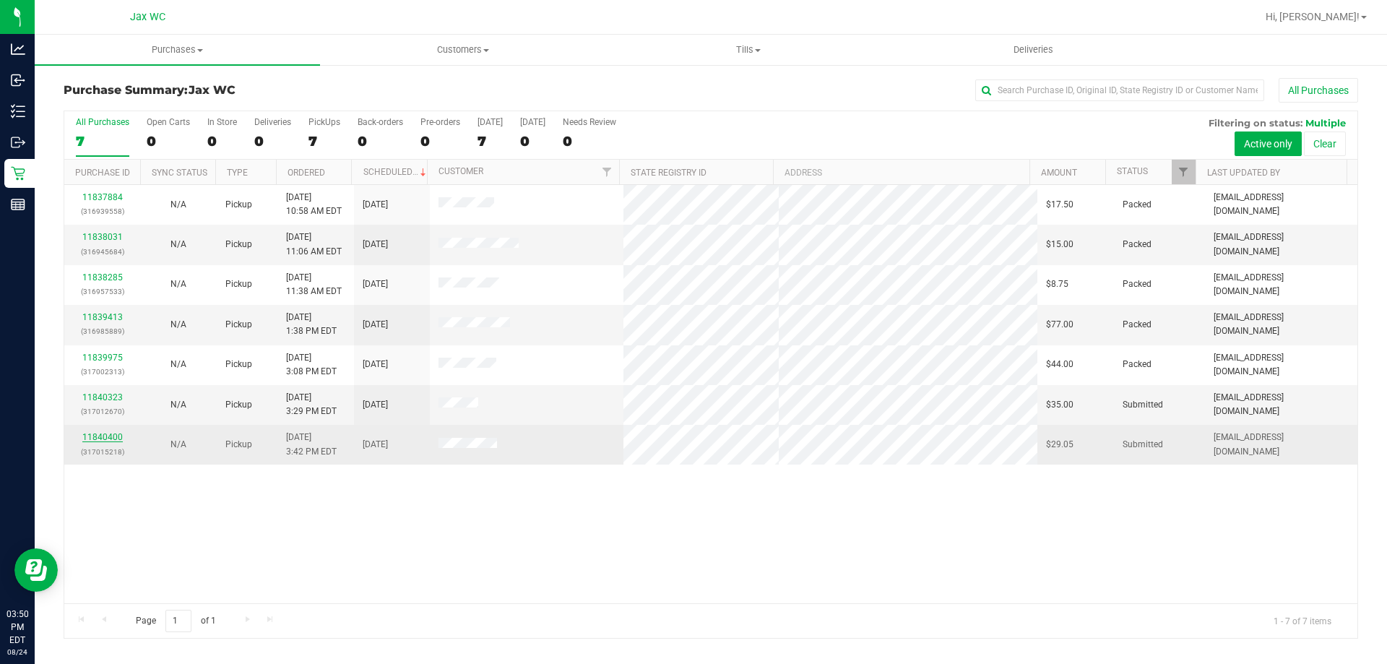
click at [90, 433] on link "11840400" at bounding box center [102, 437] width 40 height 10
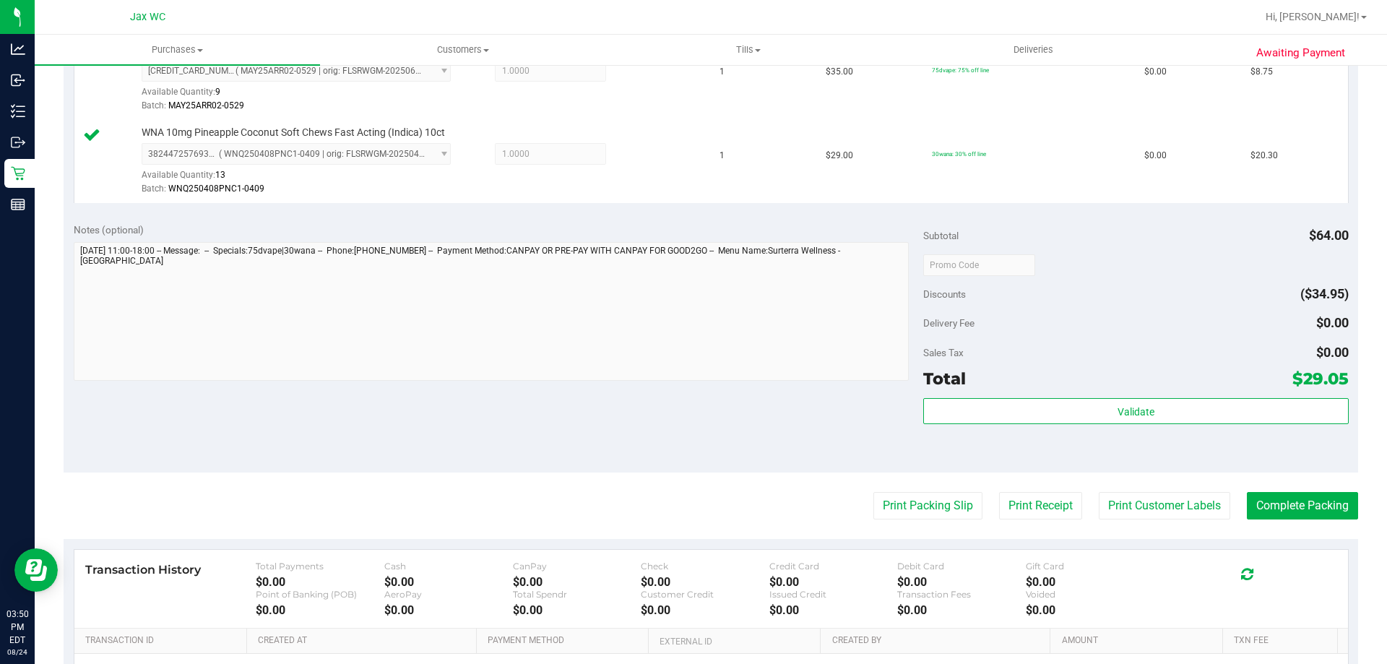
scroll to position [506, 0]
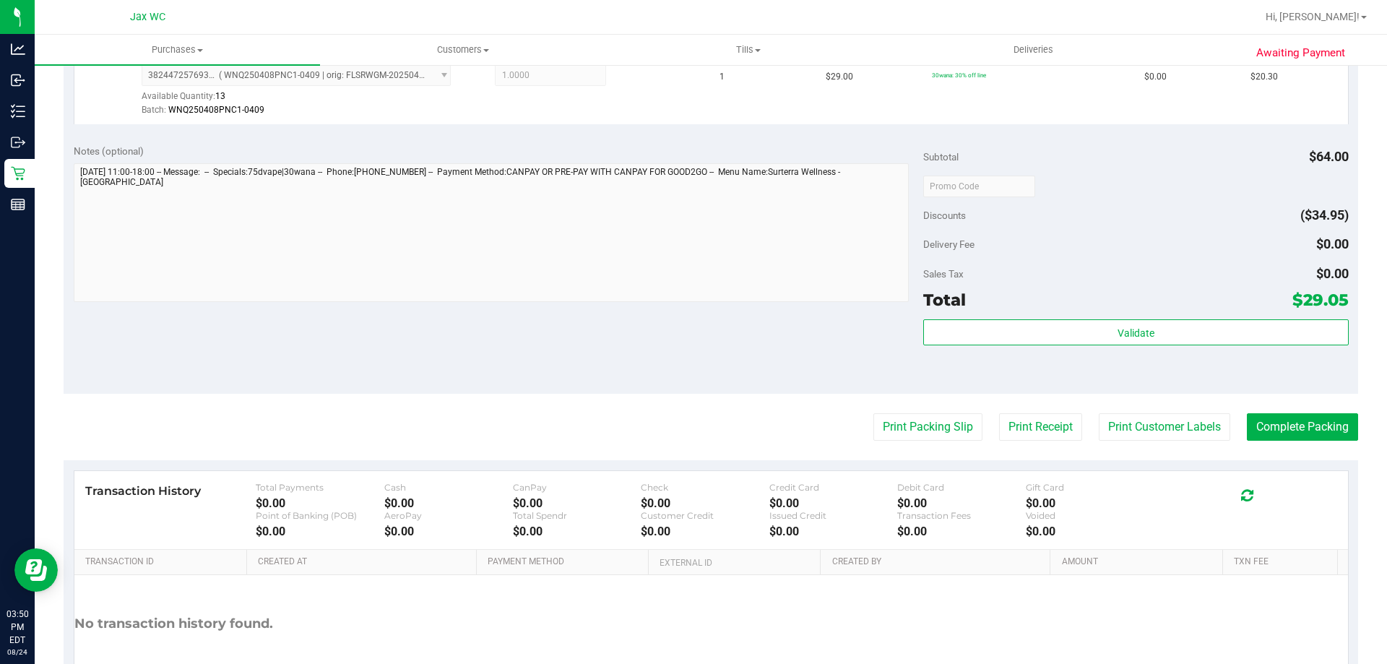
click at [1125, 350] on div "Validate" at bounding box center [1135, 351] width 425 height 65
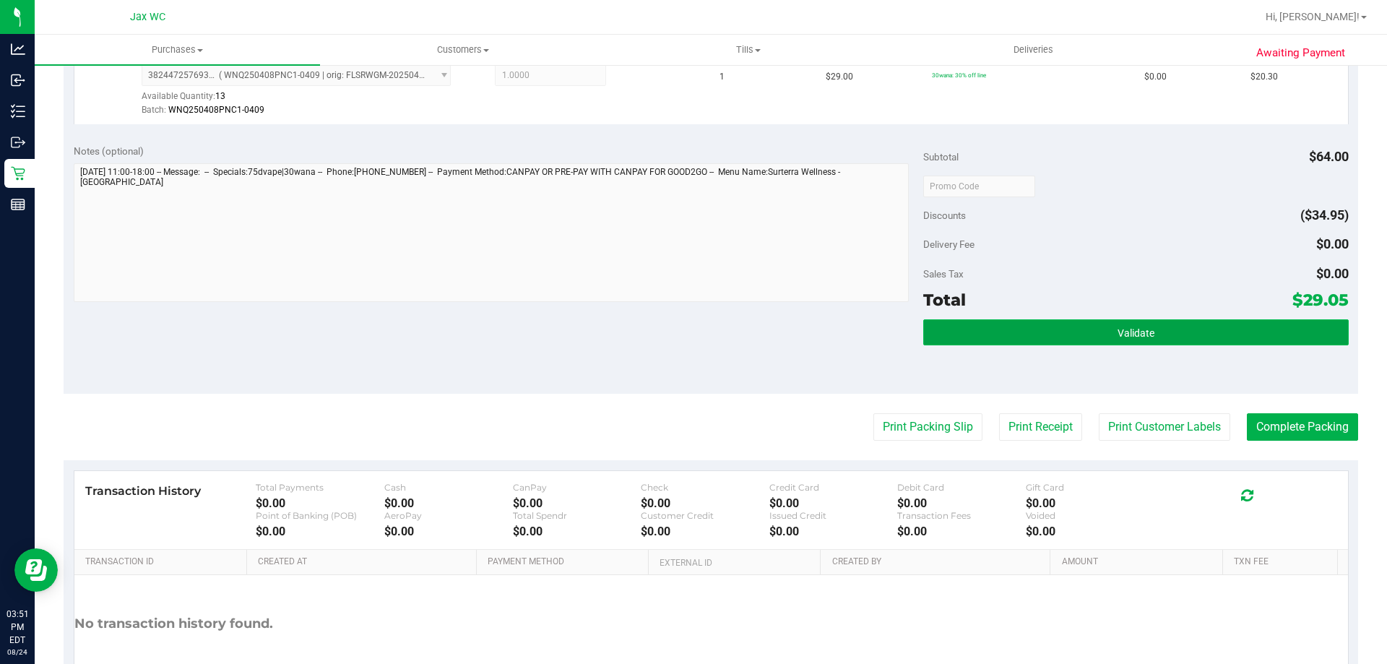
click at [1124, 343] on button "Validate" at bounding box center [1135, 332] width 425 height 26
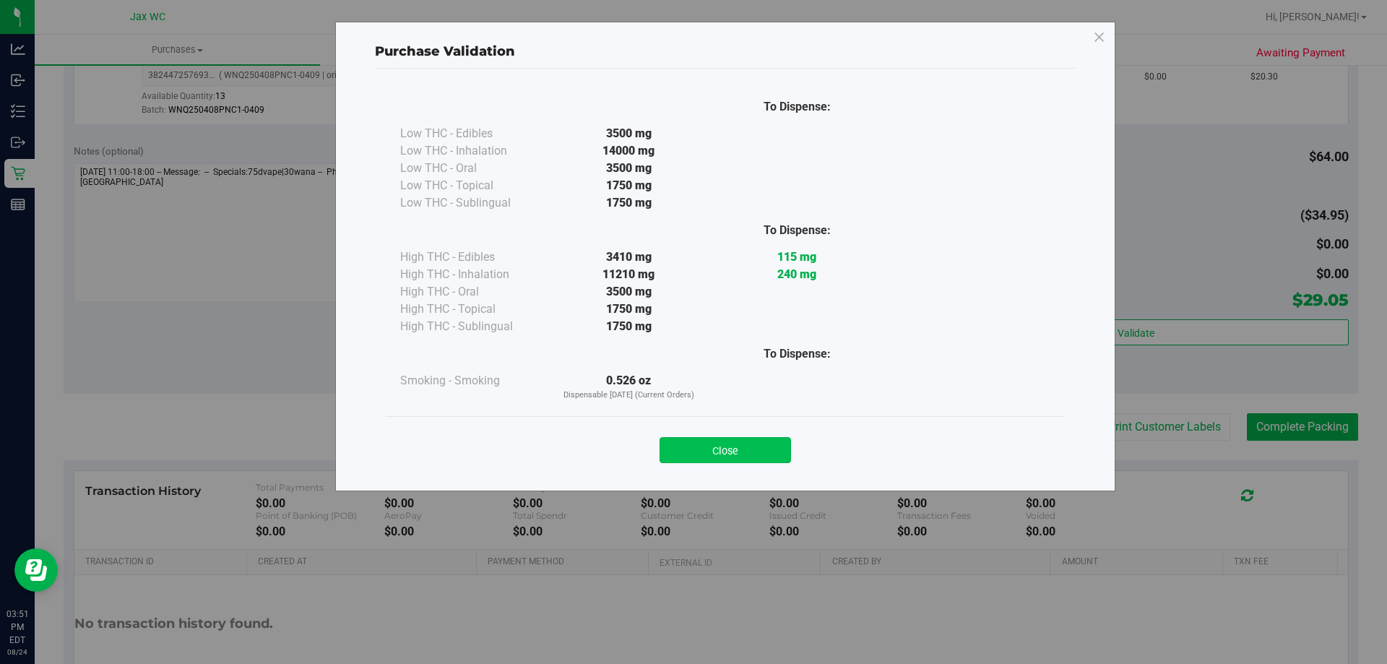
click at [708, 451] on button "Close" at bounding box center [726, 450] width 132 height 26
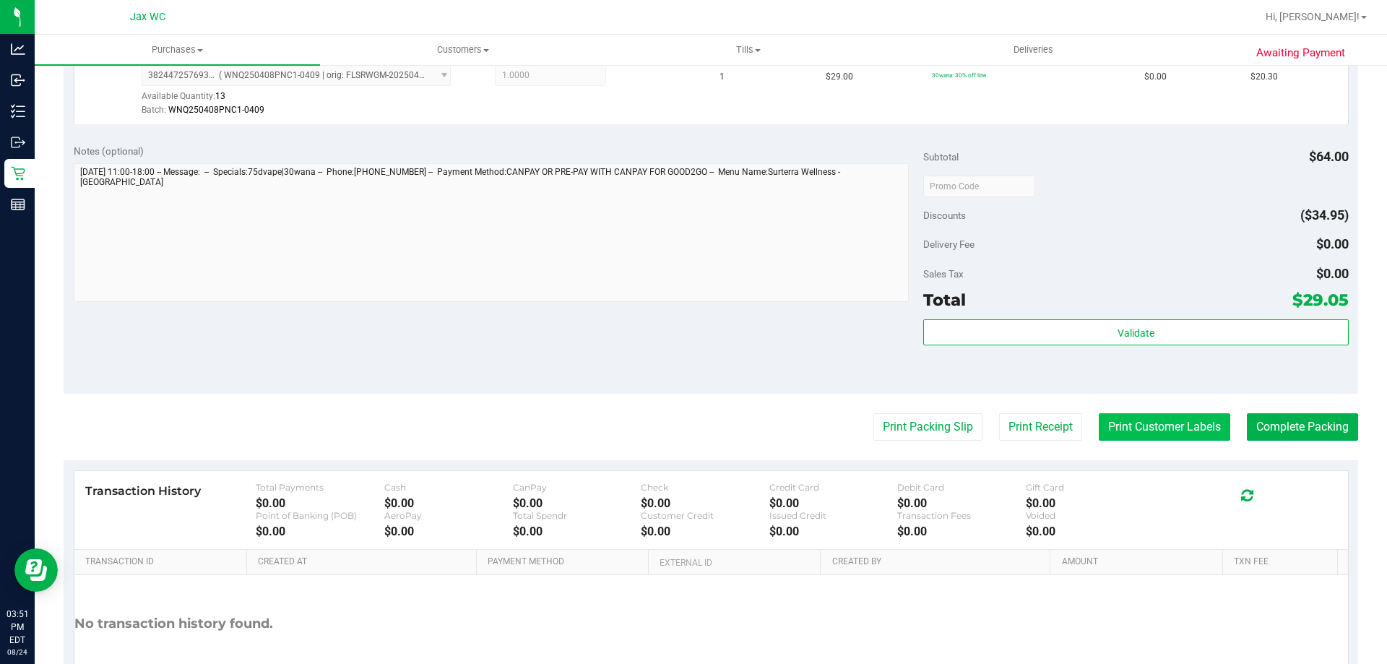
click at [1148, 430] on button "Print Customer Labels" at bounding box center [1165, 426] width 132 height 27
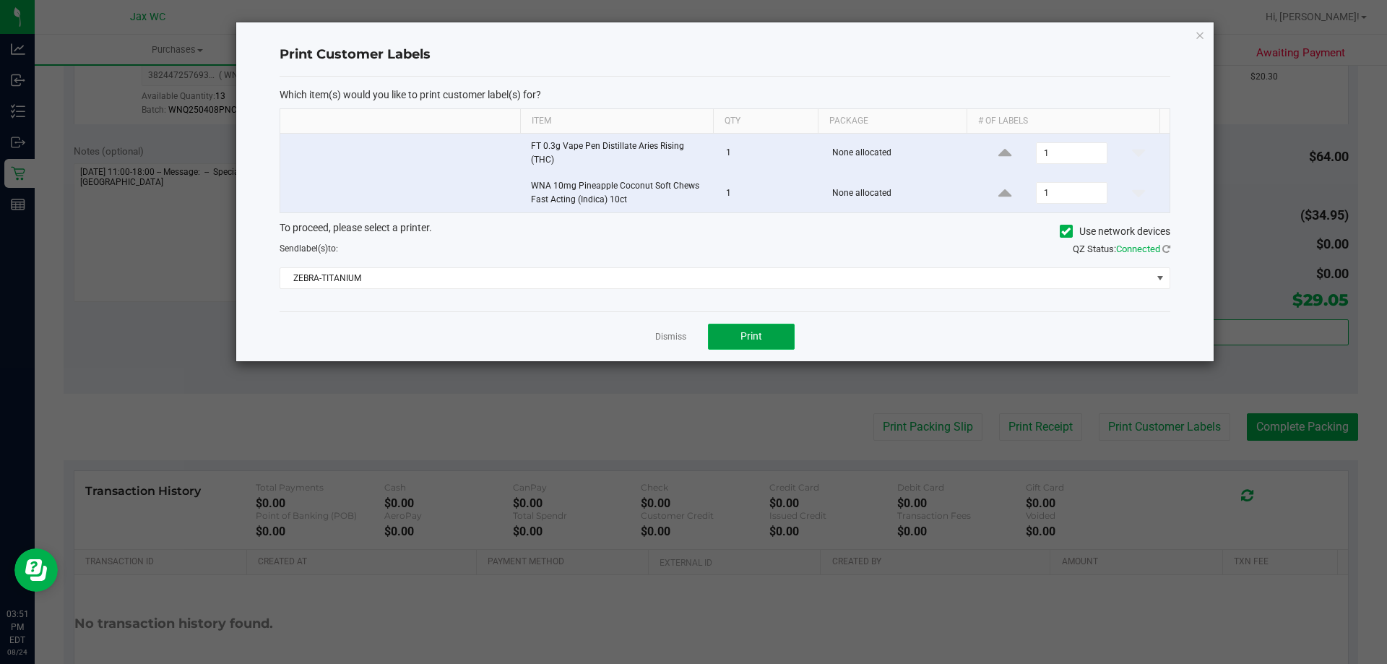
click at [785, 336] on button "Print" at bounding box center [751, 337] width 87 height 26
click at [660, 332] on link "Dismiss" at bounding box center [670, 337] width 31 height 12
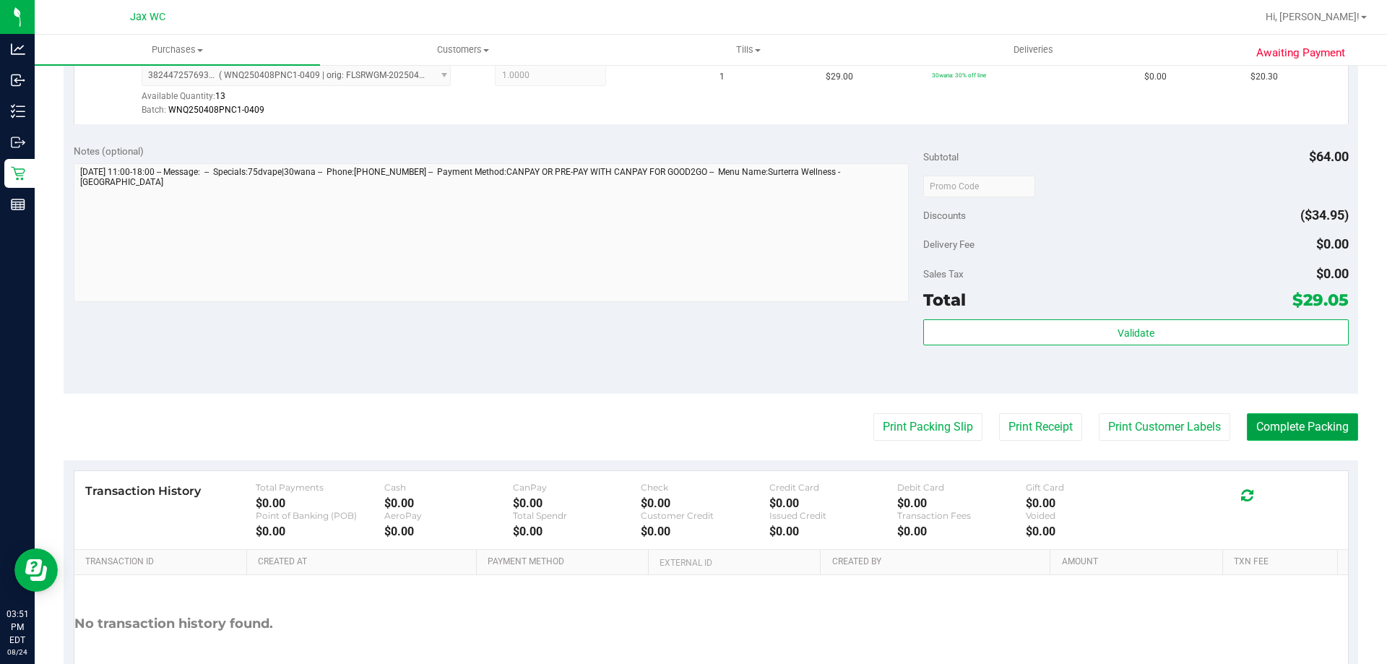
click at [1341, 434] on button "Complete Packing" at bounding box center [1302, 426] width 111 height 27
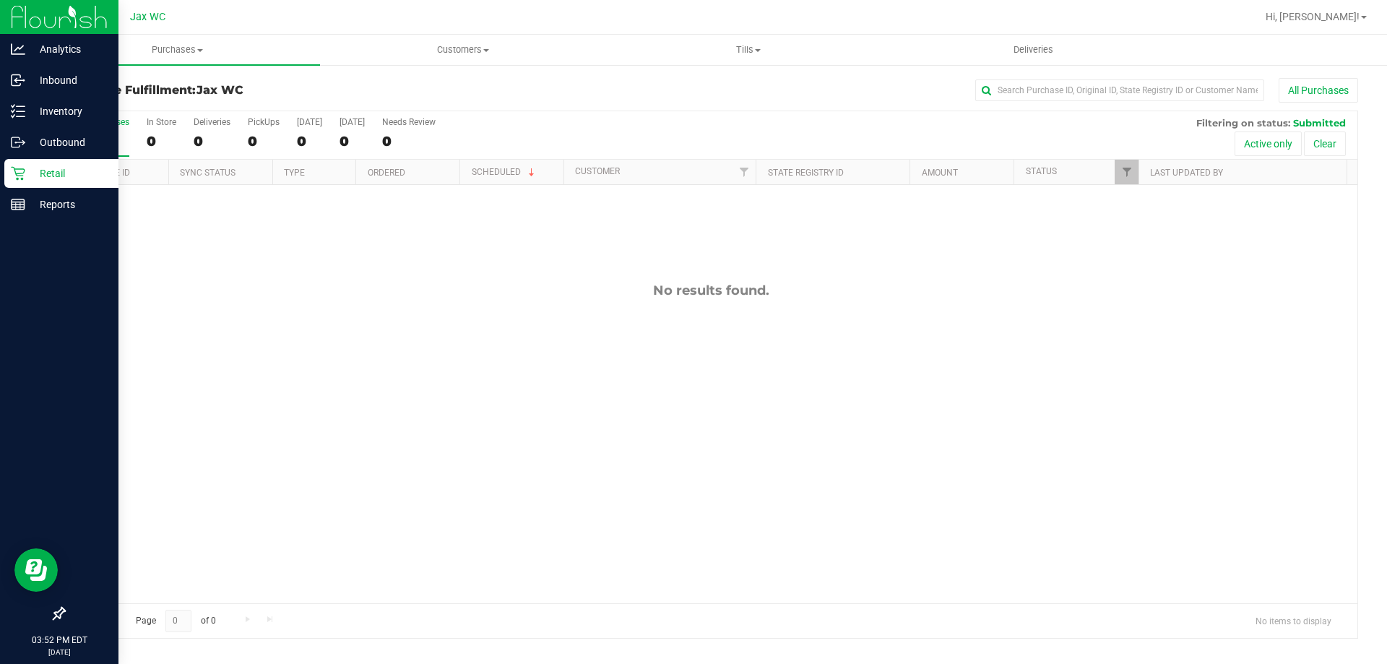
click at [33, 178] on p "Retail" at bounding box center [68, 173] width 87 height 17
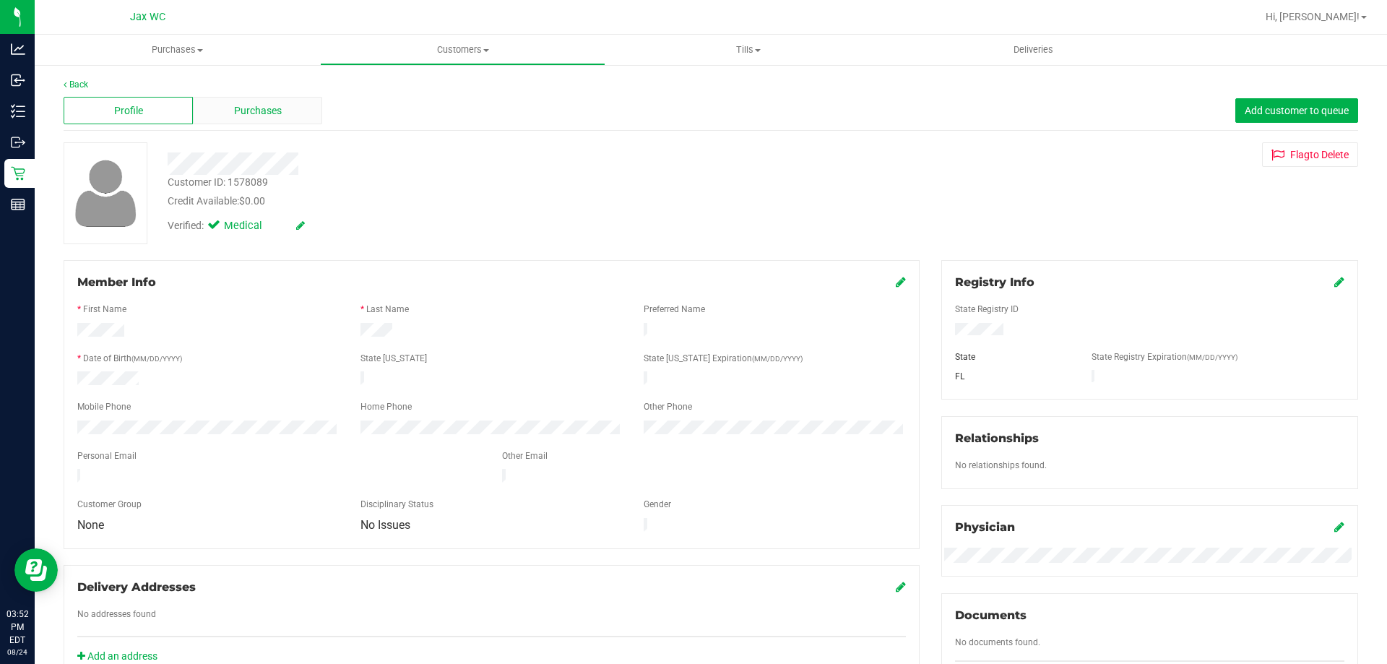
click at [234, 100] on div "Purchases" at bounding box center [257, 110] width 129 height 27
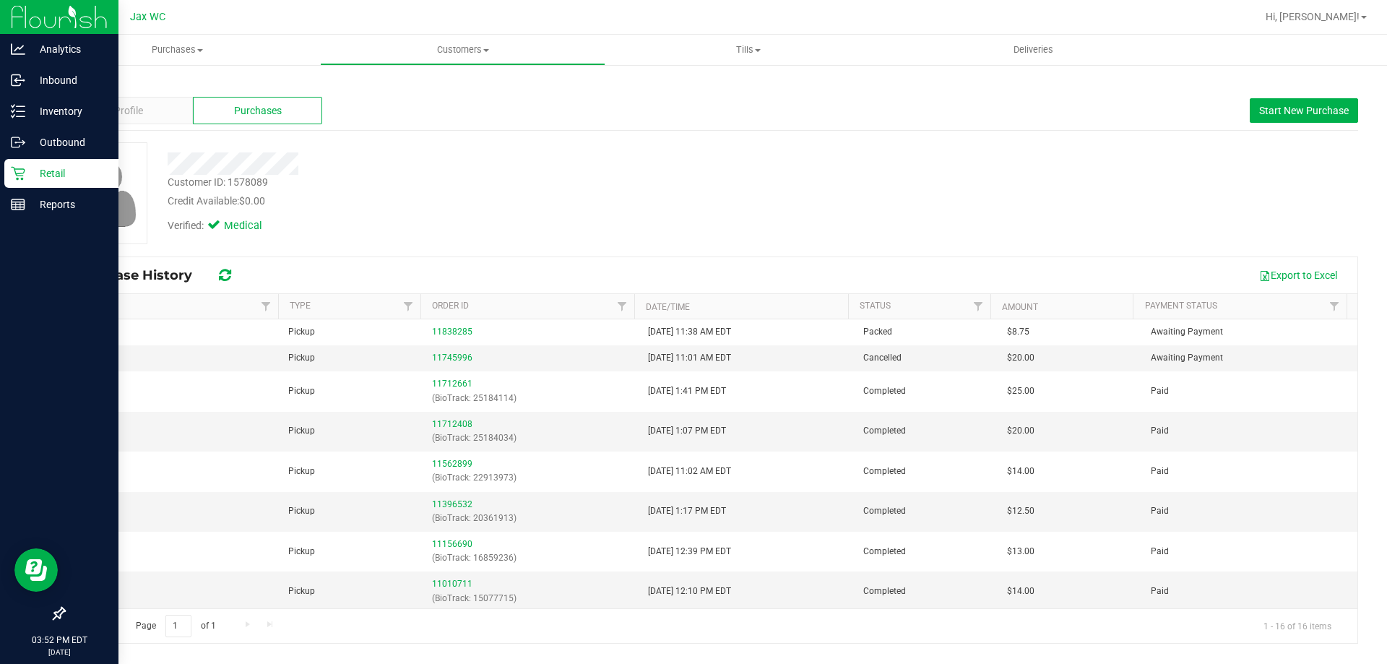
click at [44, 178] on p "Retail" at bounding box center [68, 173] width 87 height 17
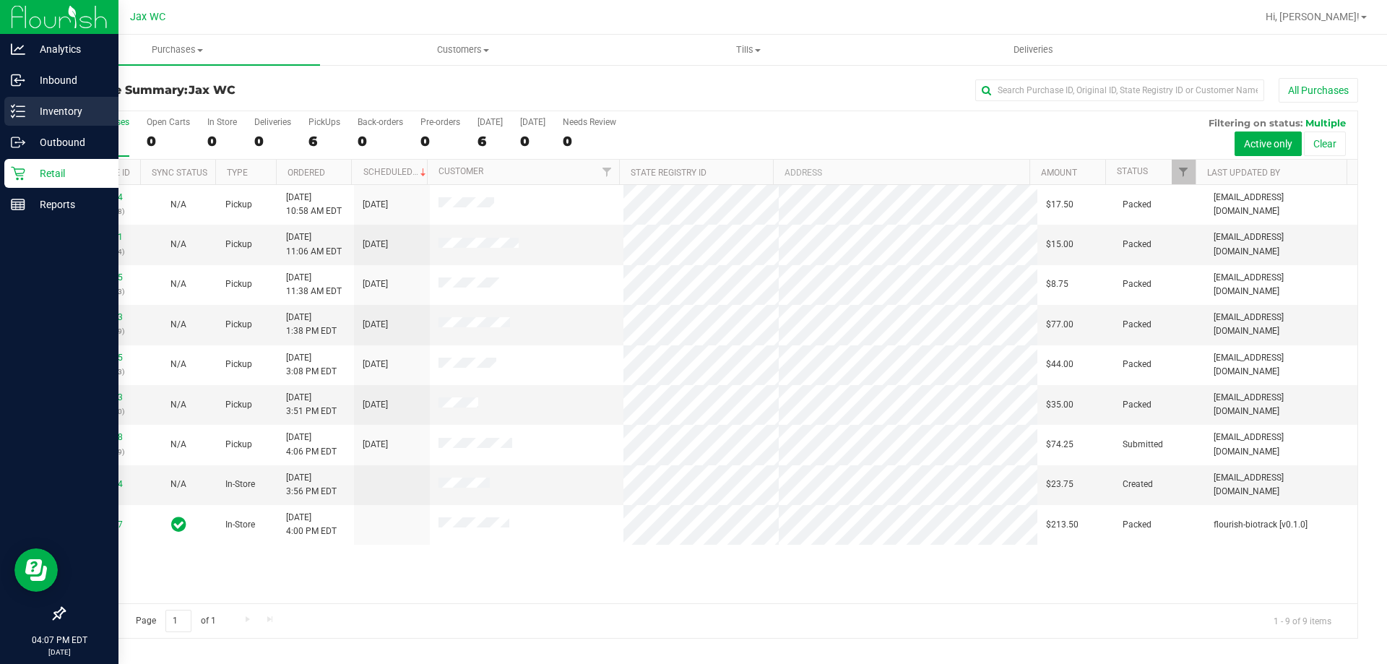
click at [67, 105] on p "Inventory" at bounding box center [68, 111] width 87 height 17
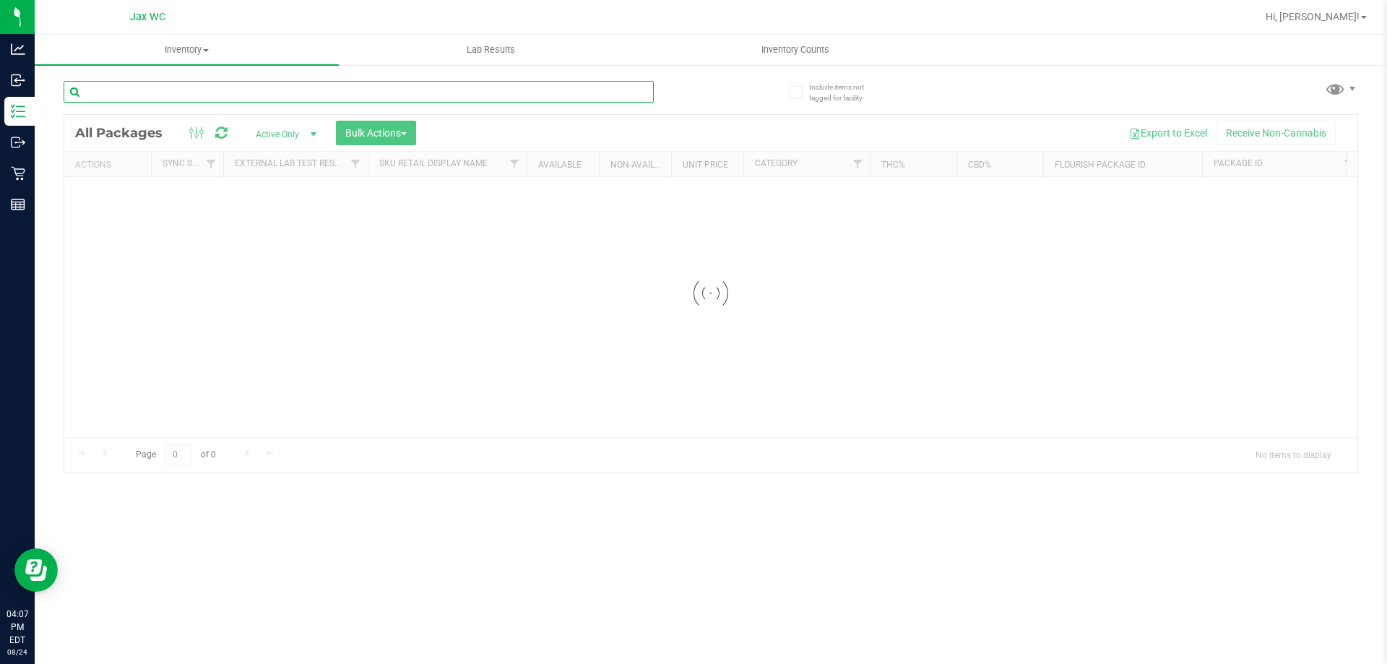
click at [199, 95] on div "Inventory All packages All inventory Waste log Create inventory Lab Results Inv…" at bounding box center [711, 349] width 1353 height 629
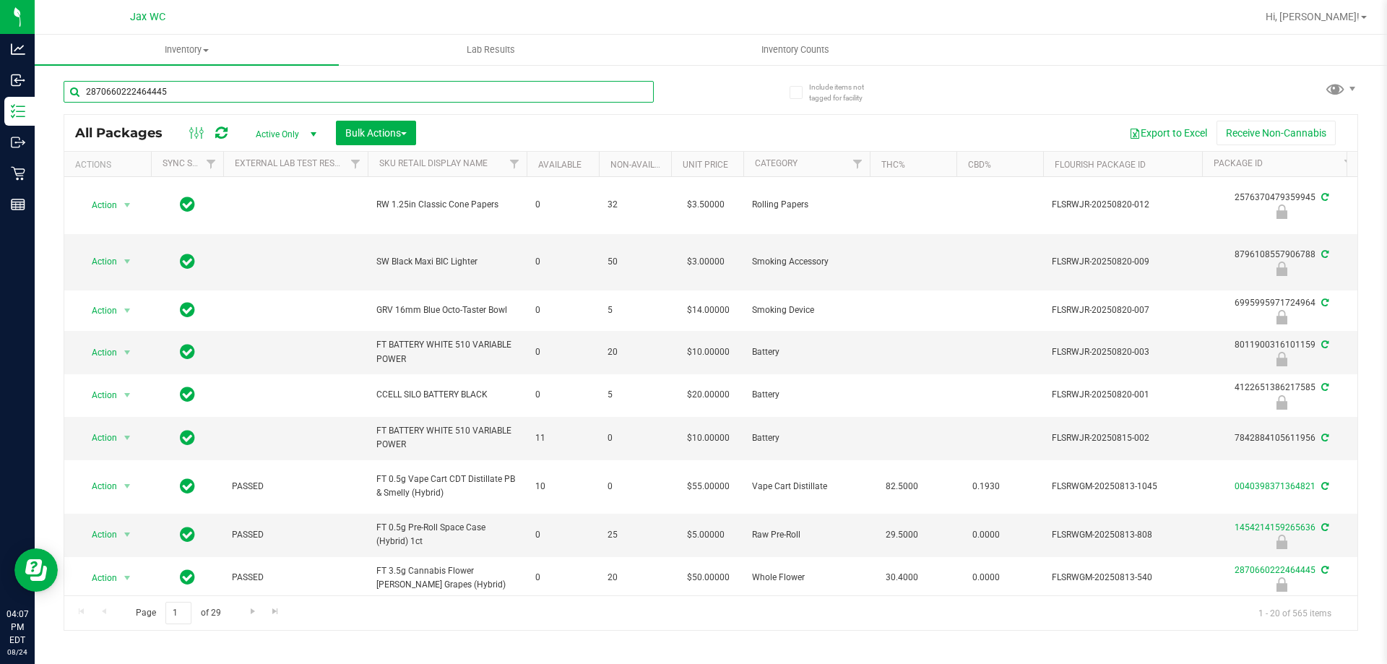
type input "2870660222464445"
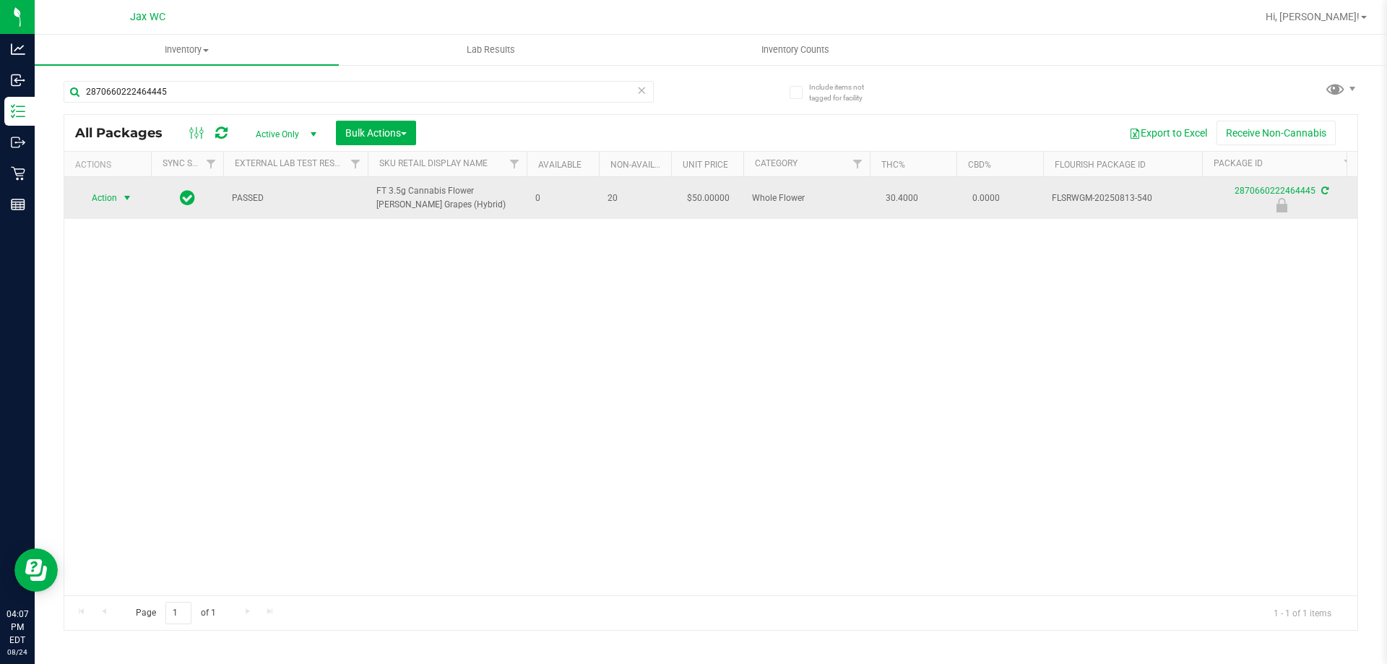
click at [124, 199] on span "select" at bounding box center [127, 198] width 12 height 12
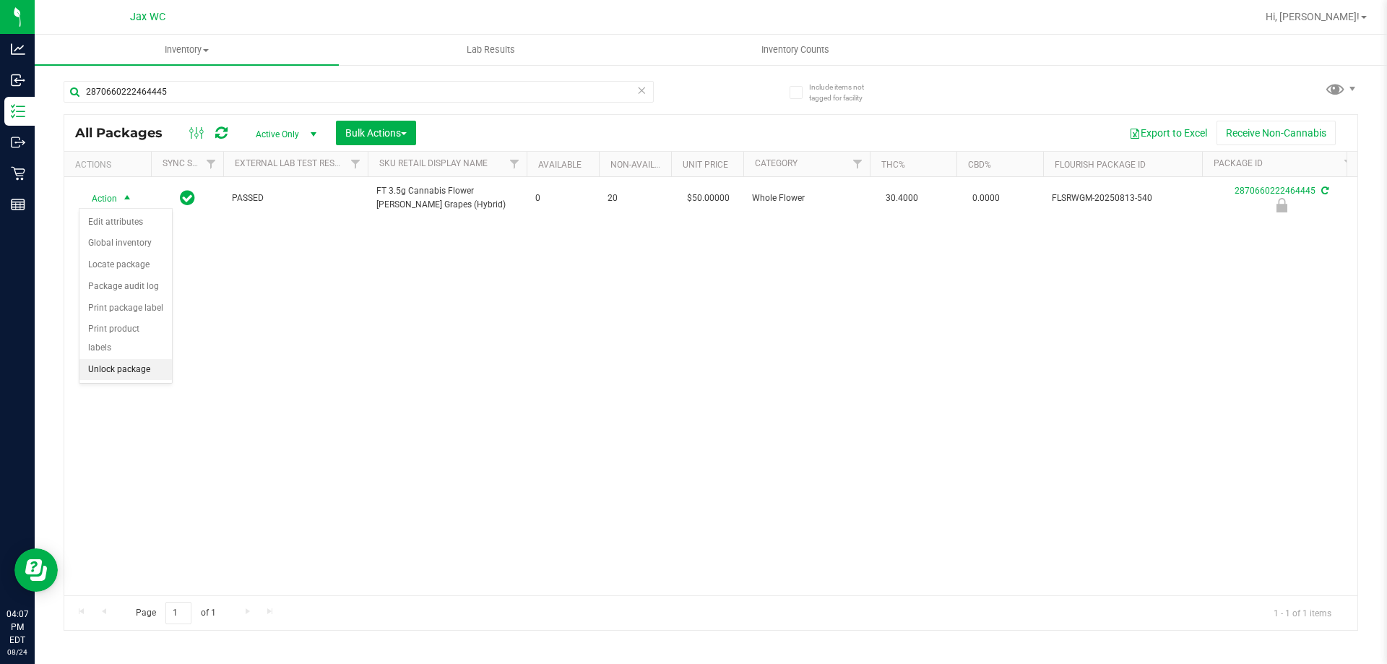
click at [126, 359] on li "Unlock package" at bounding box center [125, 370] width 92 height 22
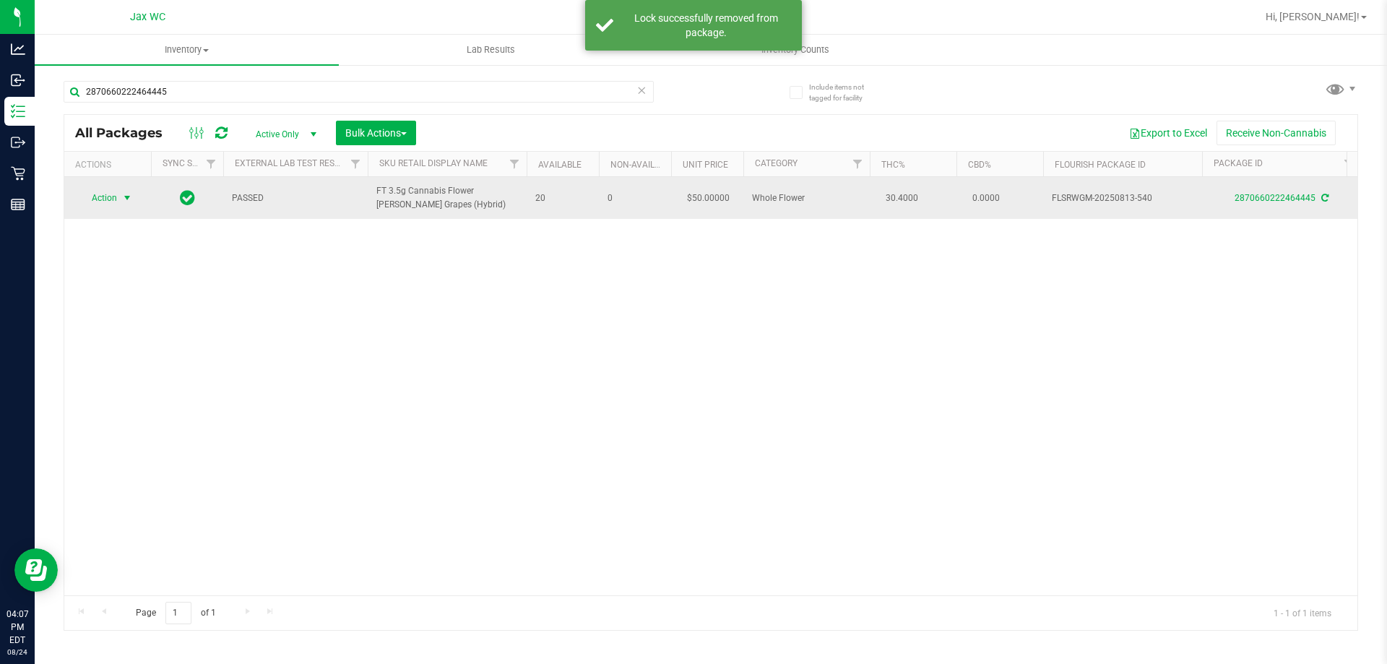
click at [121, 194] on span "select" at bounding box center [128, 198] width 18 height 20
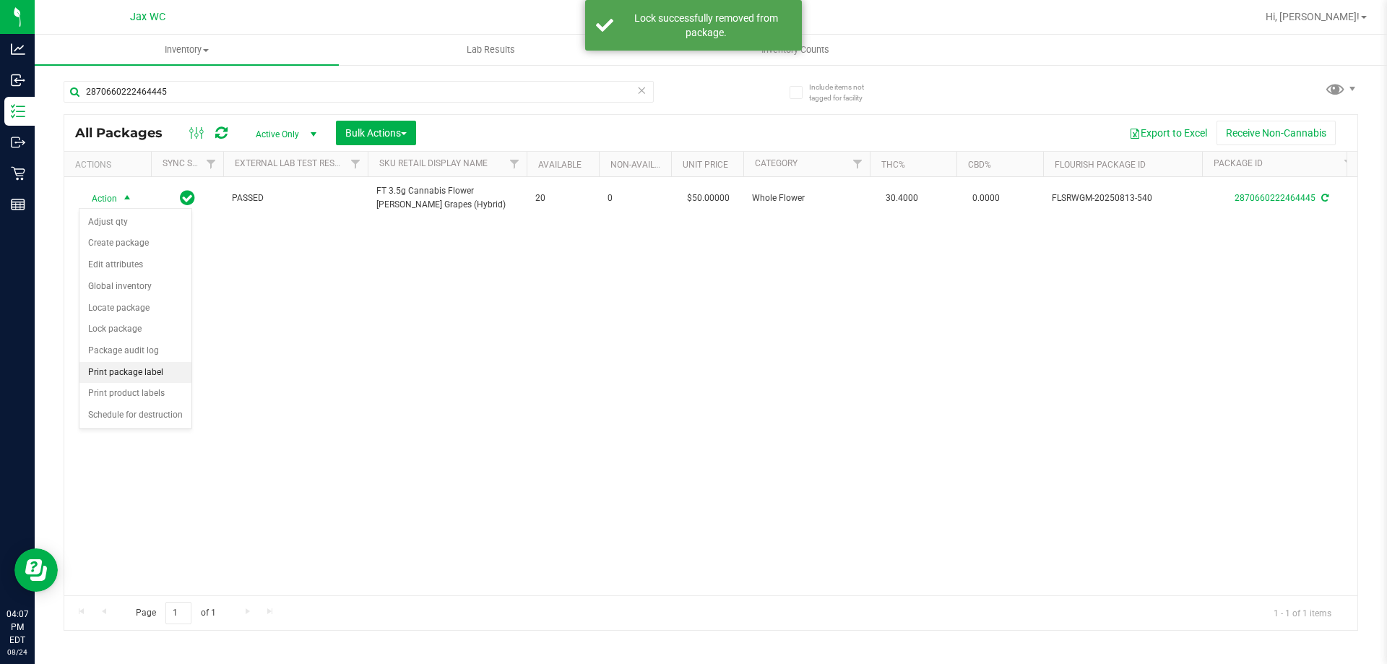
click at [160, 371] on li "Print package label" at bounding box center [135, 373] width 112 height 22
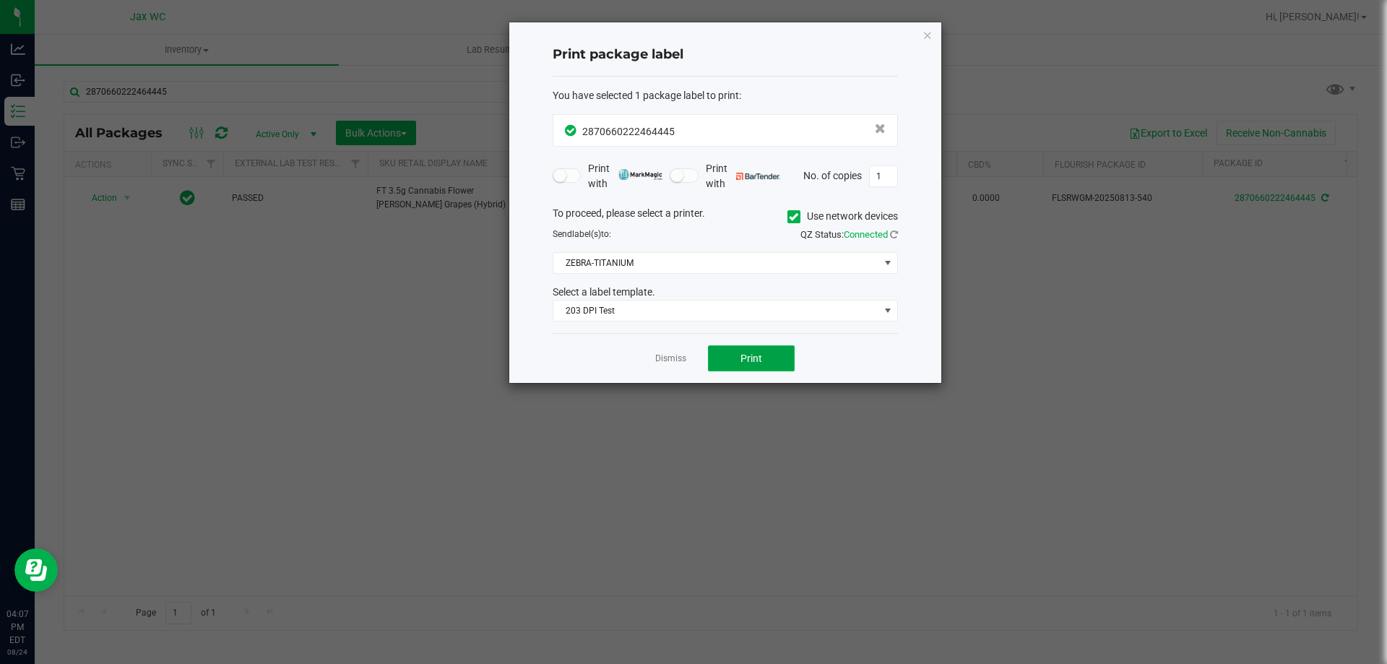
click at [753, 359] on span "Print" at bounding box center [752, 359] width 22 height 12
click at [671, 361] on link "Dismiss" at bounding box center [670, 359] width 31 height 12
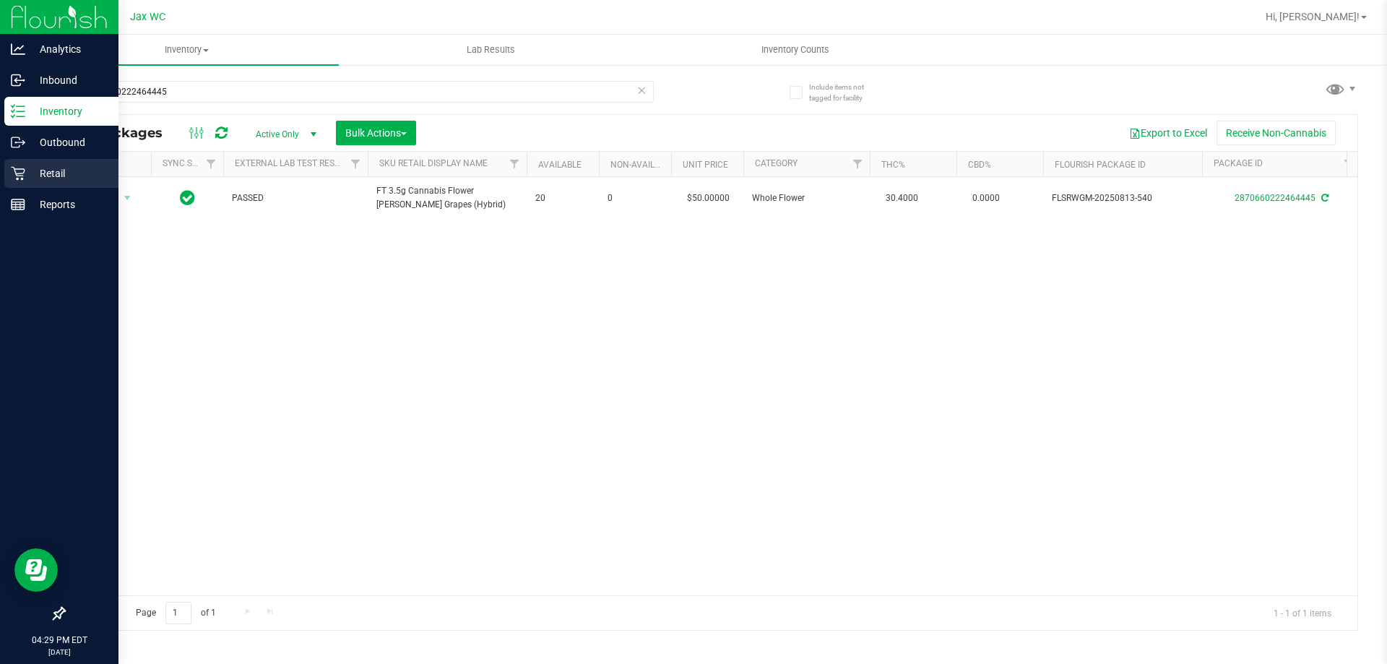
click at [9, 174] on div "Retail" at bounding box center [61, 173] width 114 height 29
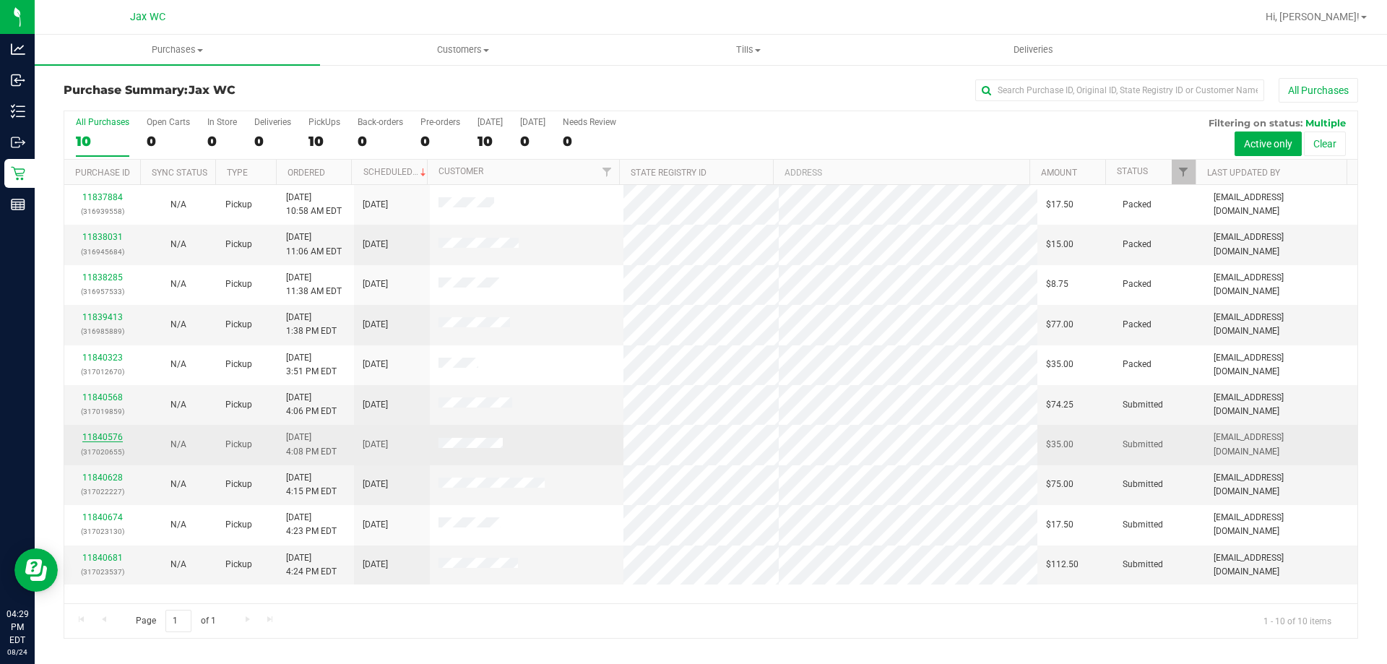
click at [87, 434] on link "11840576" at bounding box center [102, 437] width 40 height 10
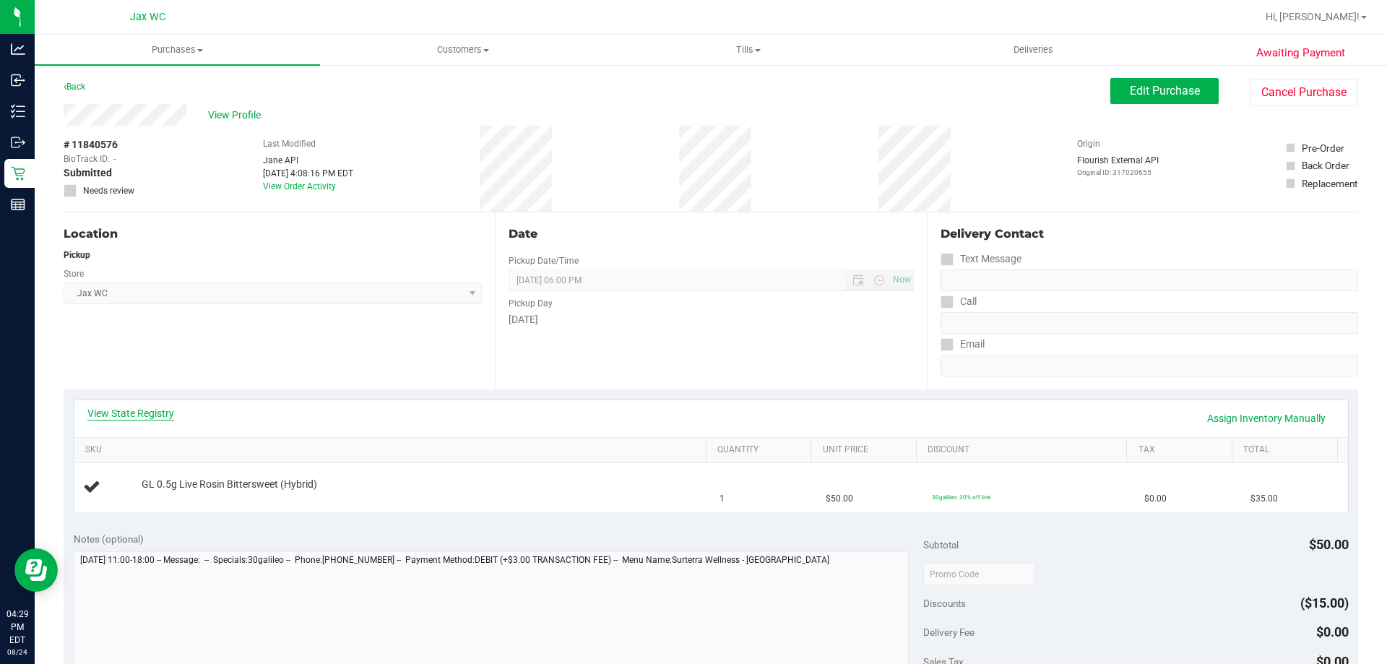
click at [124, 415] on link "View State Registry" at bounding box center [130, 413] width 87 height 14
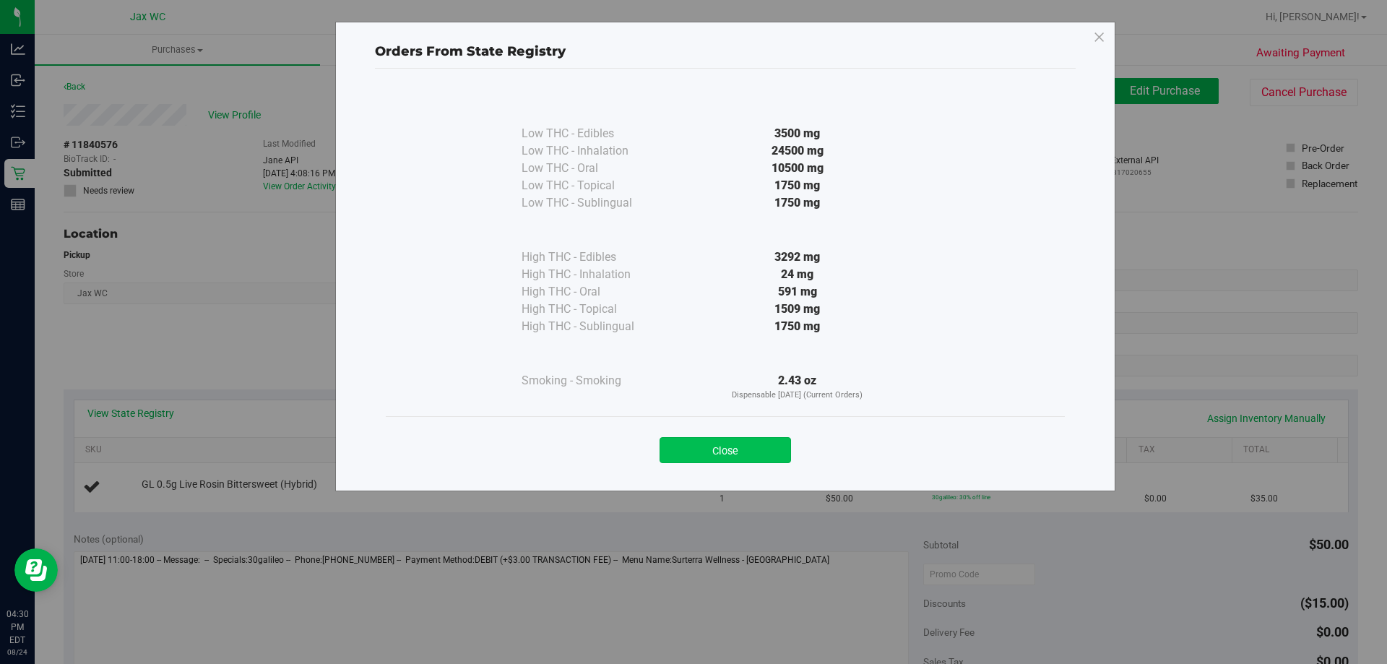
click at [738, 444] on button "Close" at bounding box center [726, 450] width 132 height 26
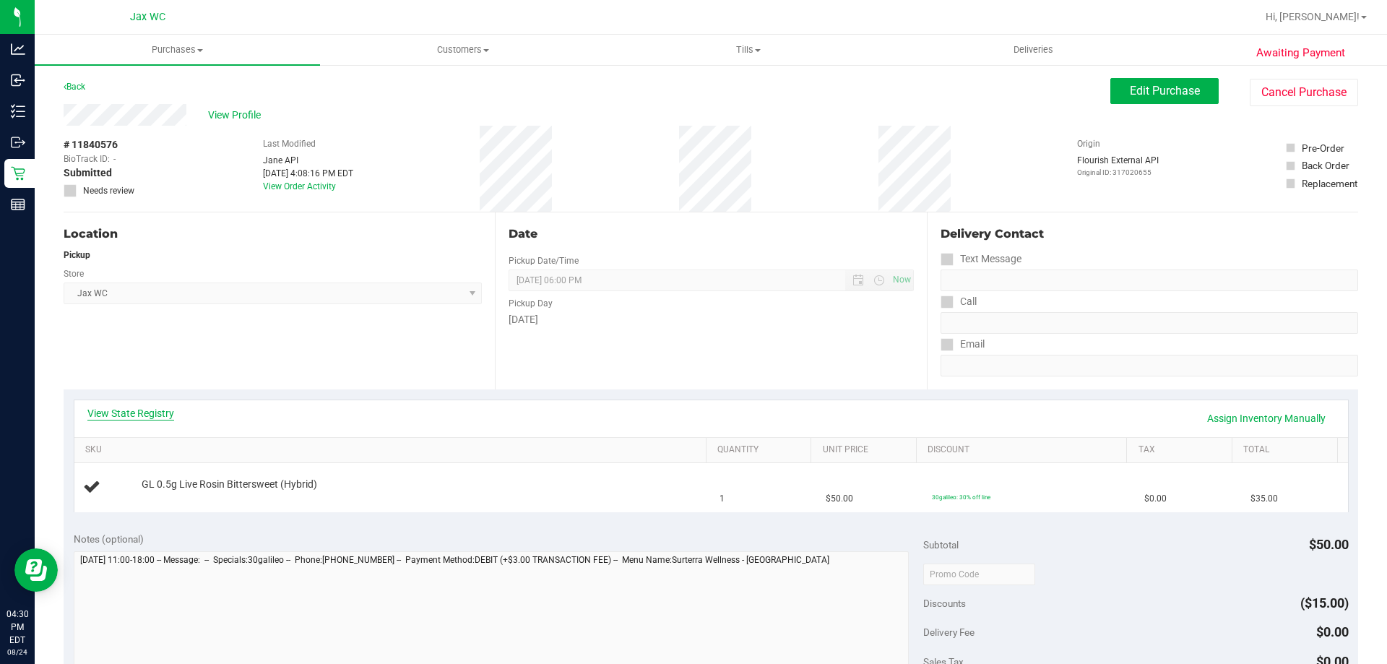
click at [138, 413] on link "View State Registry" at bounding box center [130, 413] width 87 height 14
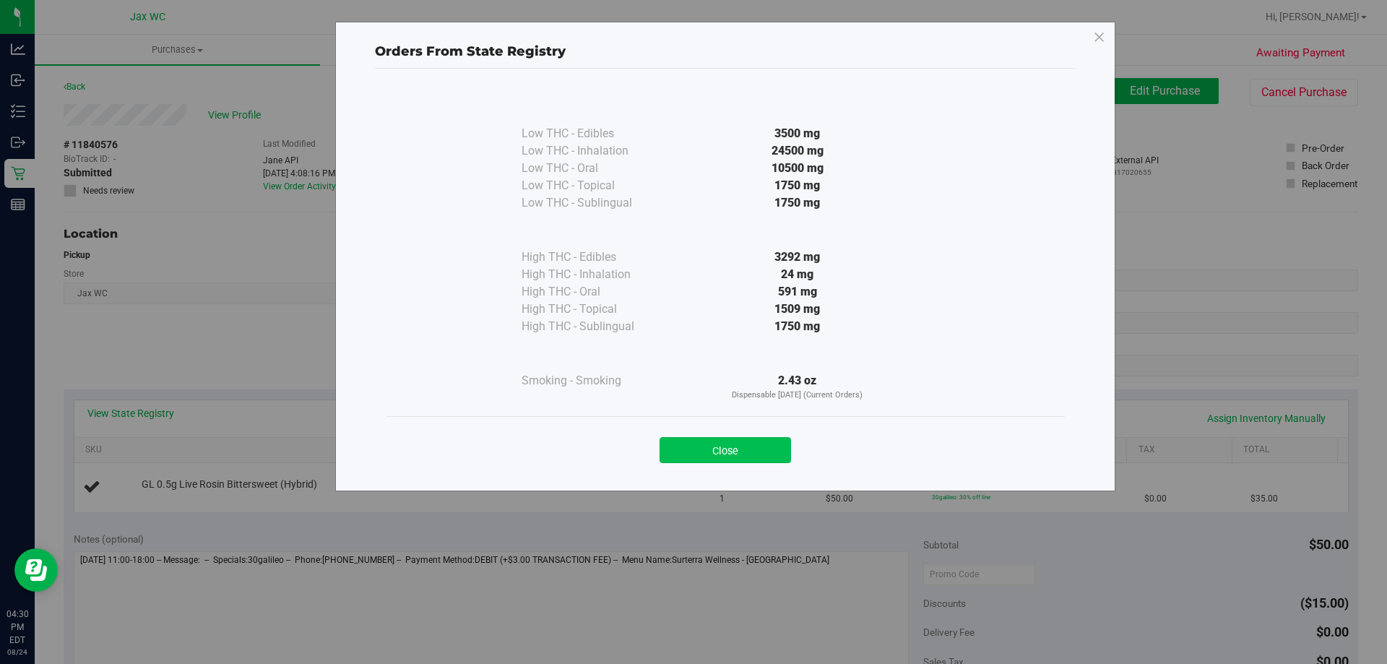
click at [750, 447] on button "Close" at bounding box center [726, 450] width 132 height 26
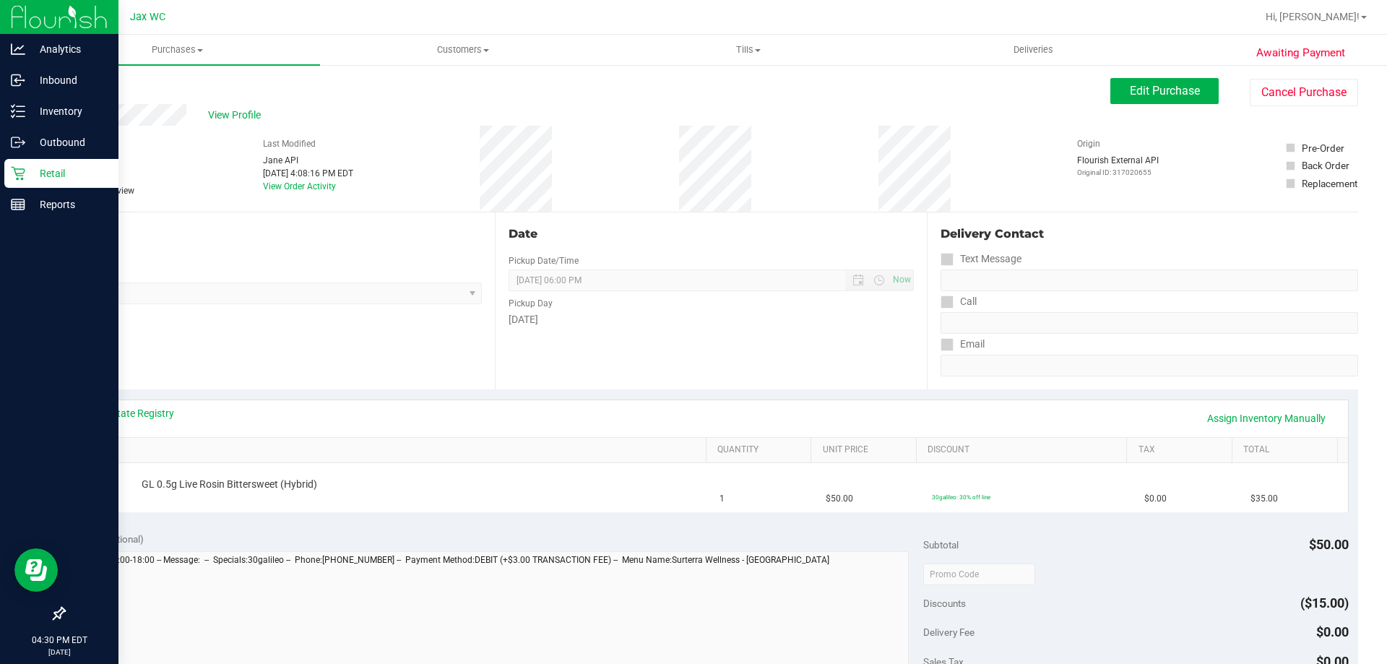
click at [22, 167] on icon at bounding box center [18, 173] width 14 height 14
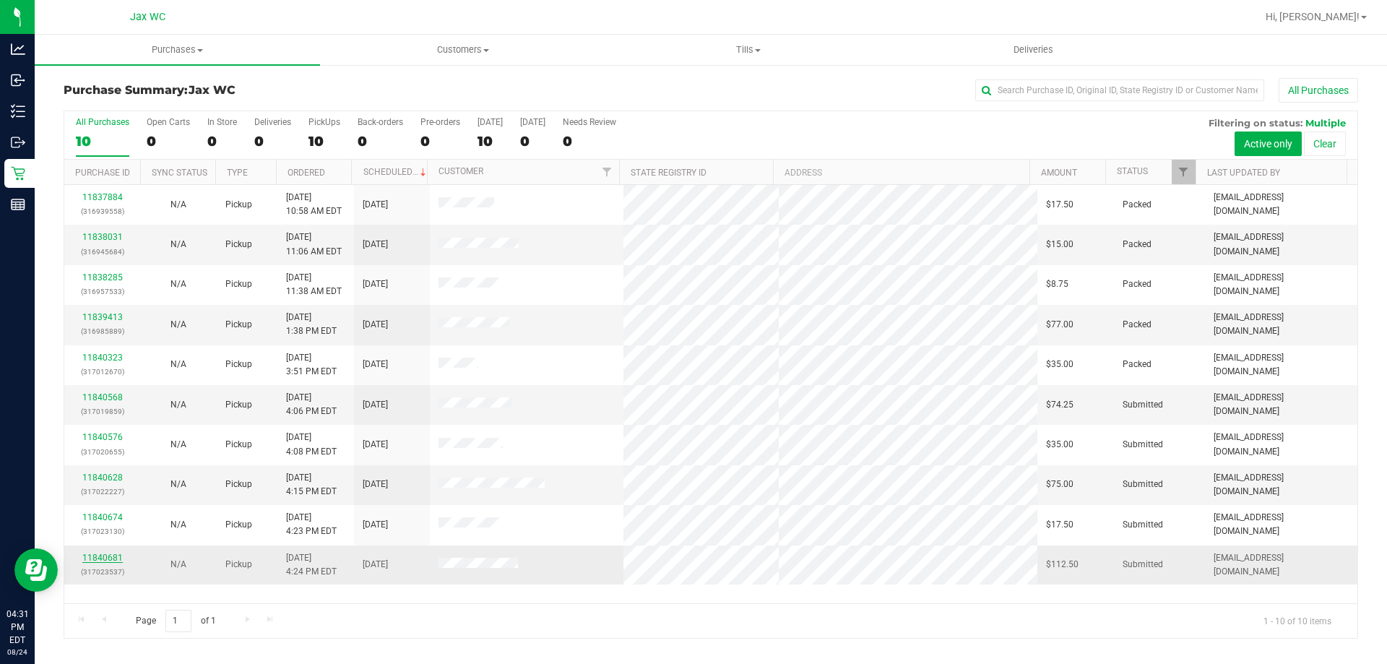
click at [95, 556] on link "11840681" at bounding box center [102, 558] width 40 height 10
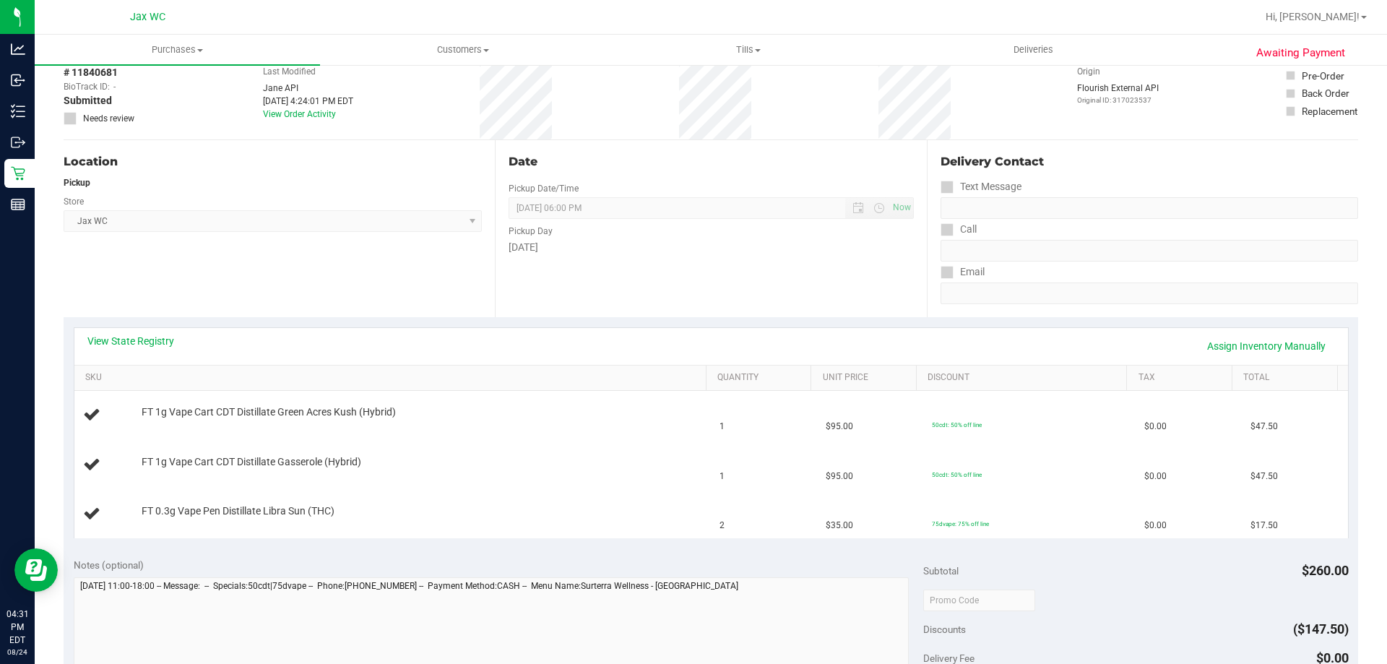
scroll to position [145, 0]
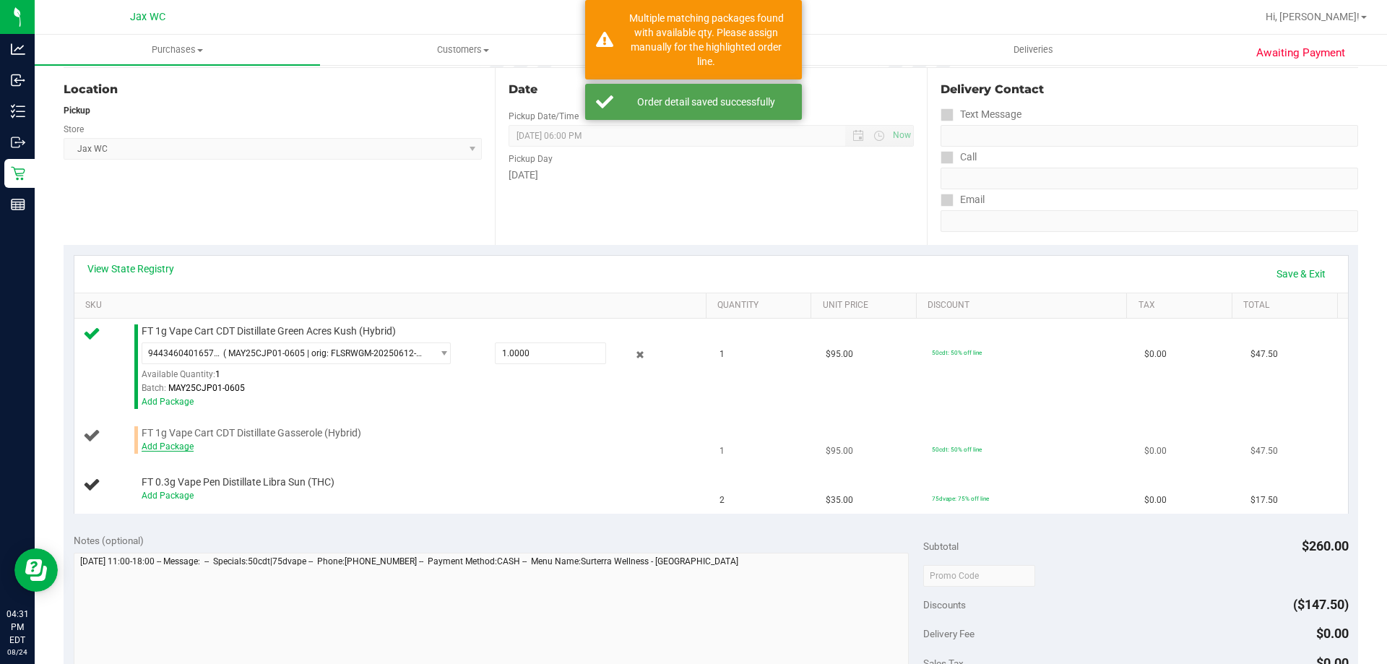
click at [167, 445] on link "Add Package" at bounding box center [168, 447] width 52 height 10
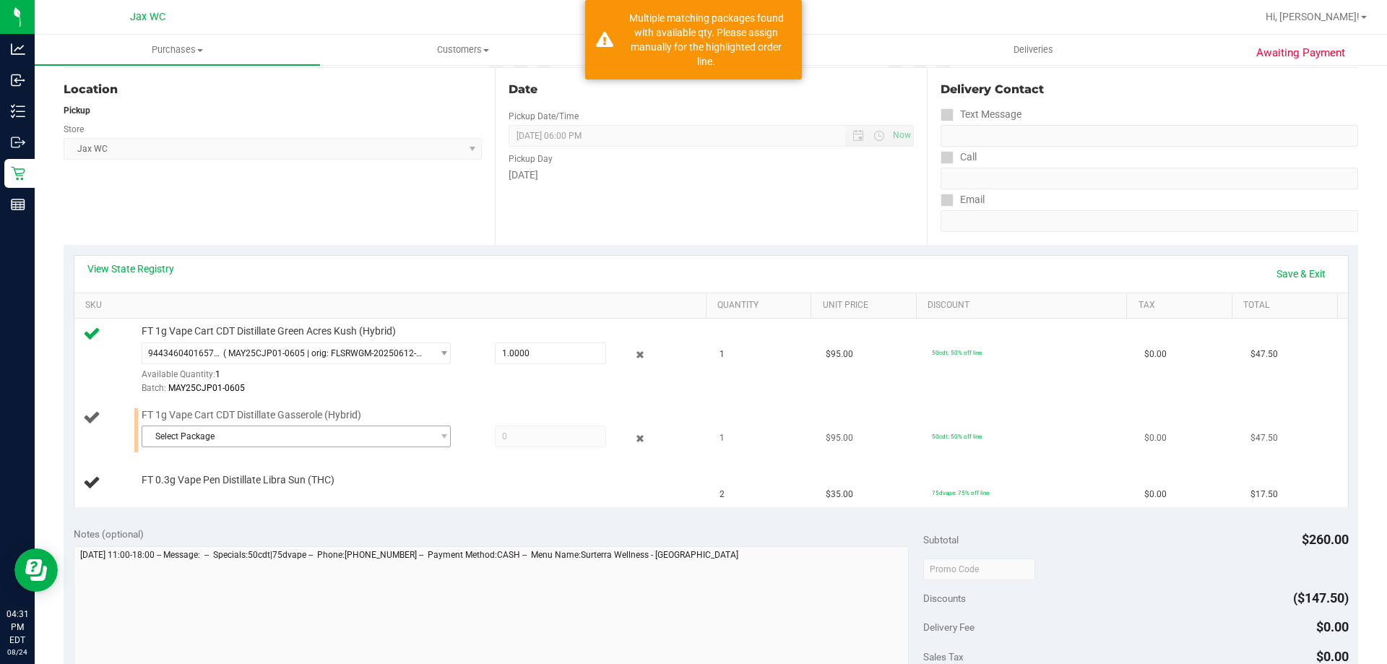
click at [322, 436] on span "Select Package" at bounding box center [287, 436] width 290 height 20
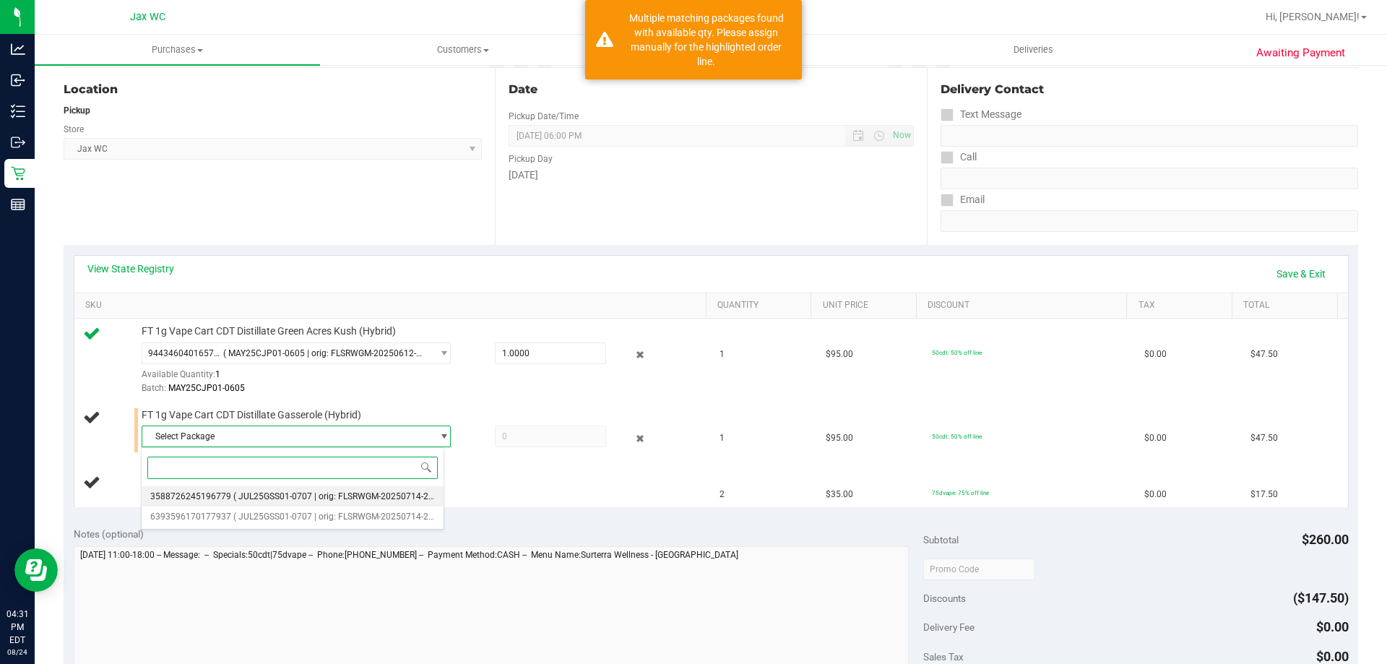
click at [310, 496] on span "( JUL25GSS01-0707 | orig: FLSRWGM-20250714-2275 )" at bounding box center [340, 496] width 215 height 10
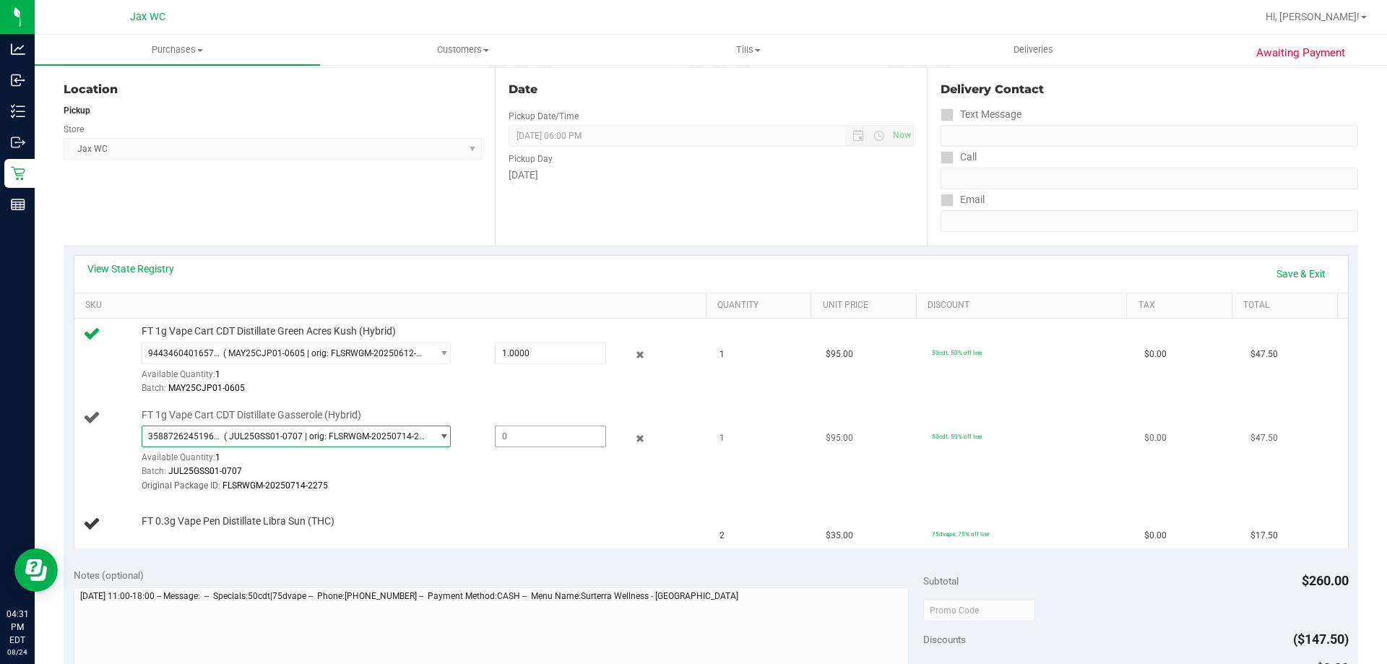
click at [517, 434] on span at bounding box center [550, 437] width 111 height 22
type input "1"
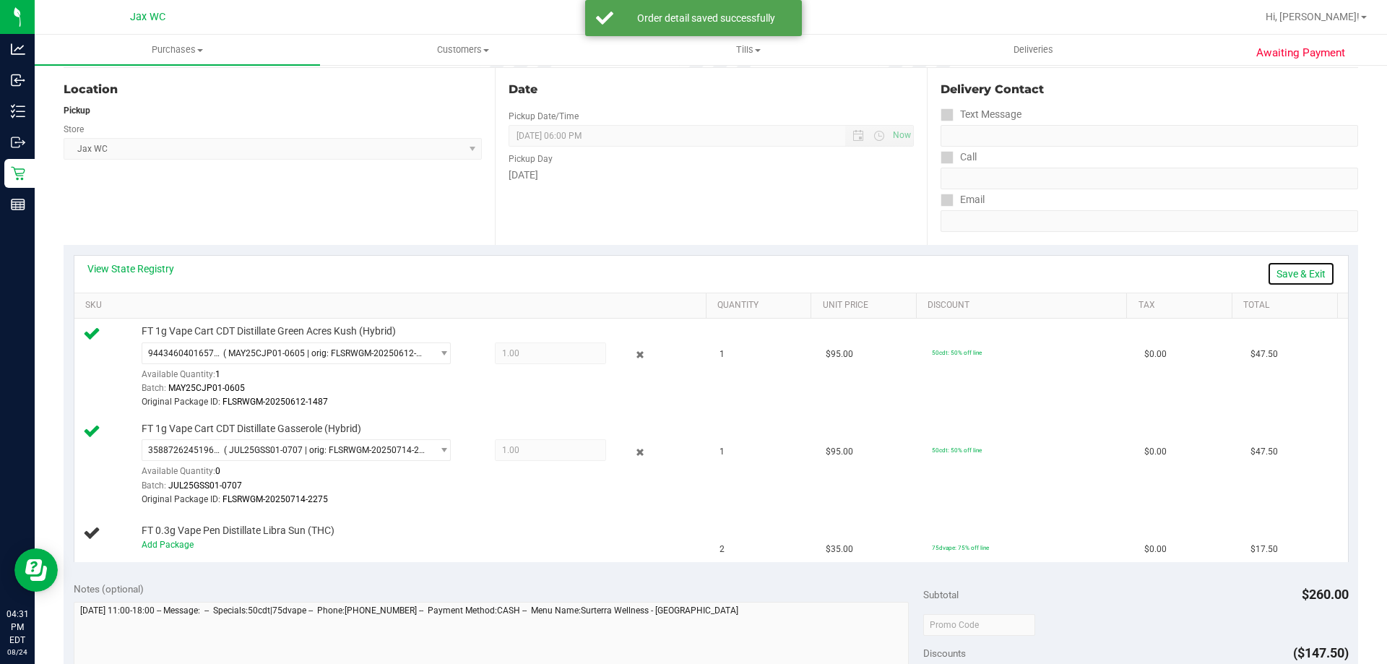
click at [1287, 275] on link "Save & Exit" at bounding box center [1301, 274] width 68 height 25
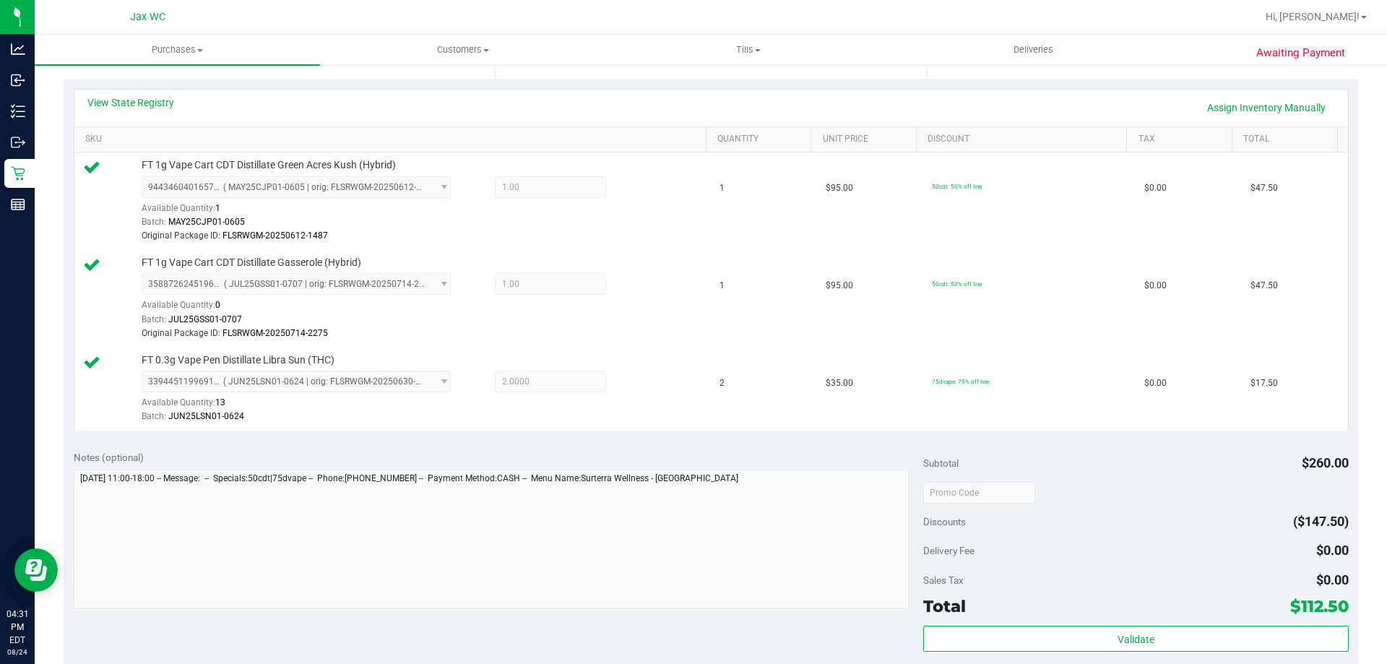
scroll to position [361, 0]
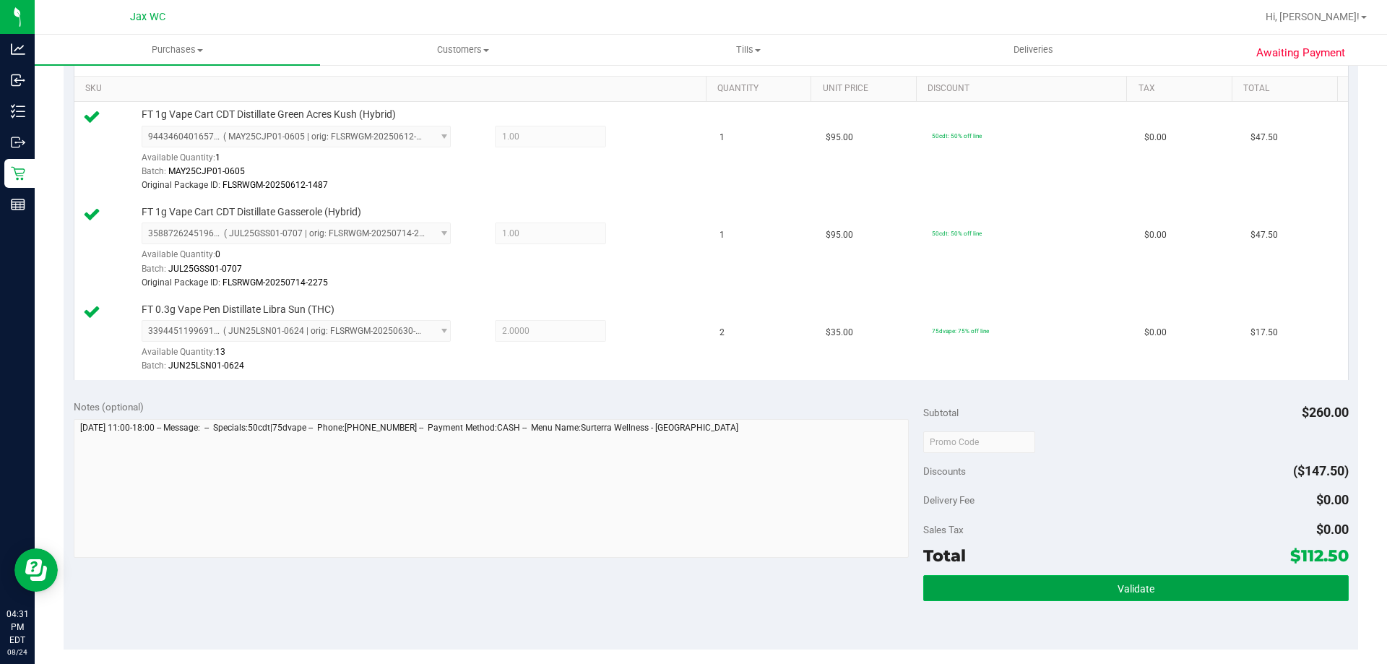
click at [1101, 598] on button "Validate" at bounding box center [1135, 588] width 425 height 26
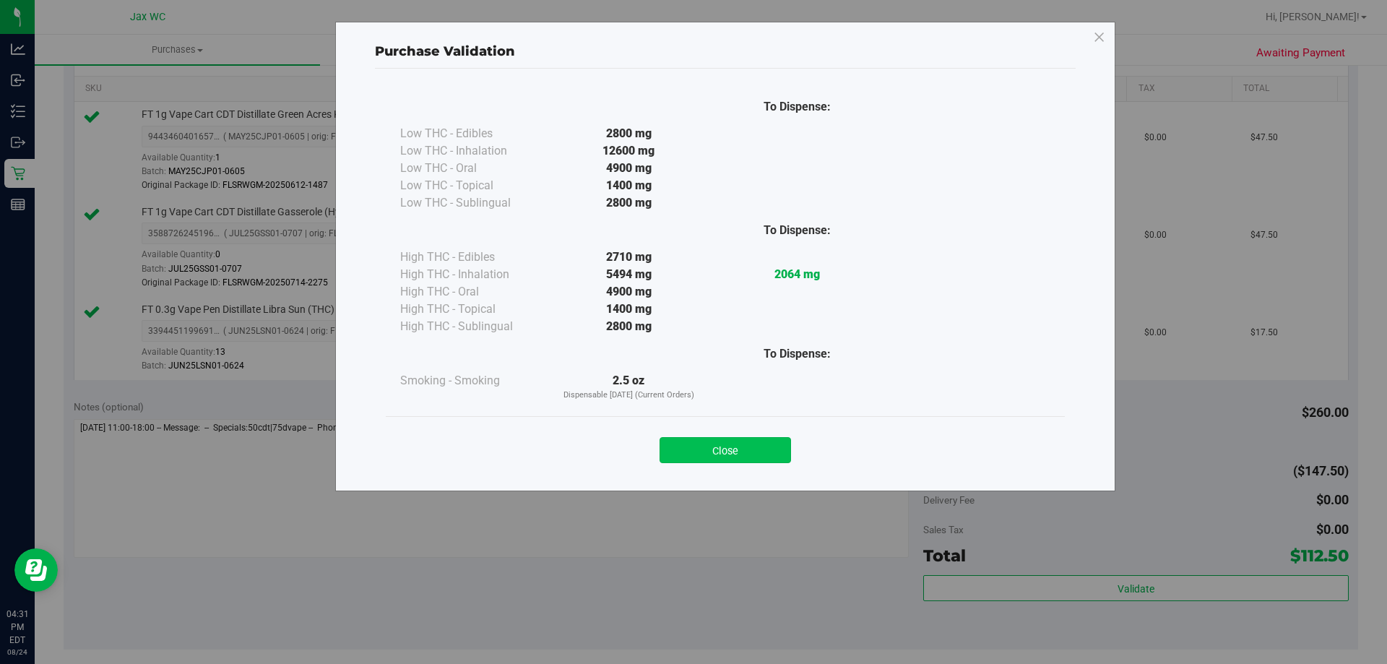
click at [744, 445] on button "Close" at bounding box center [726, 450] width 132 height 26
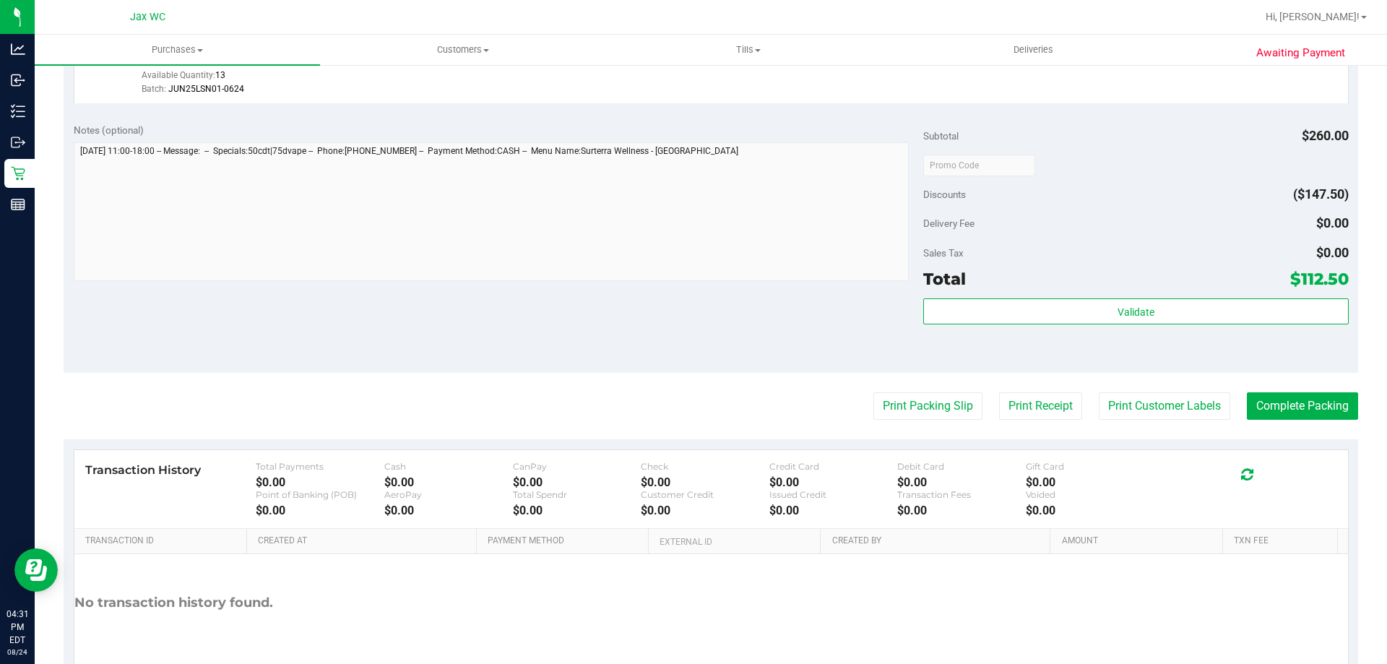
scroll to position [712, 0]
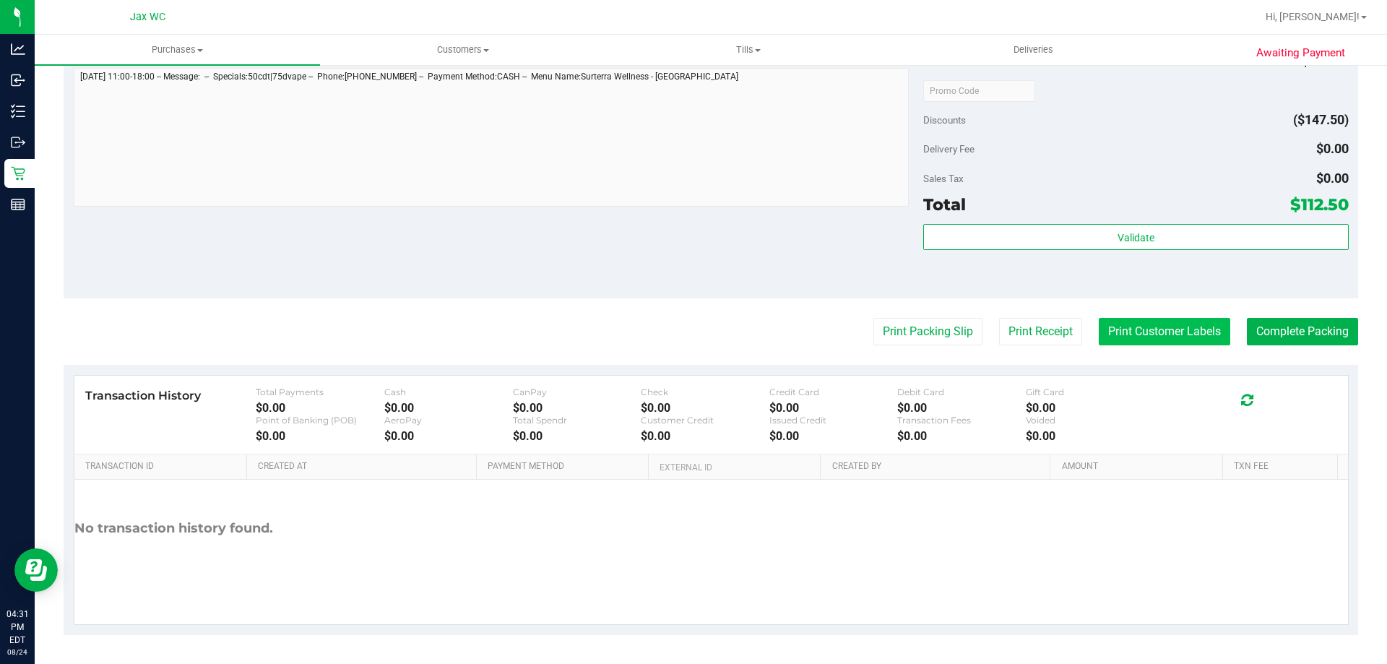
click at [1135, 328] on button "Print Customer Labels" at bounding box center [1165, 331] width 132 height 27
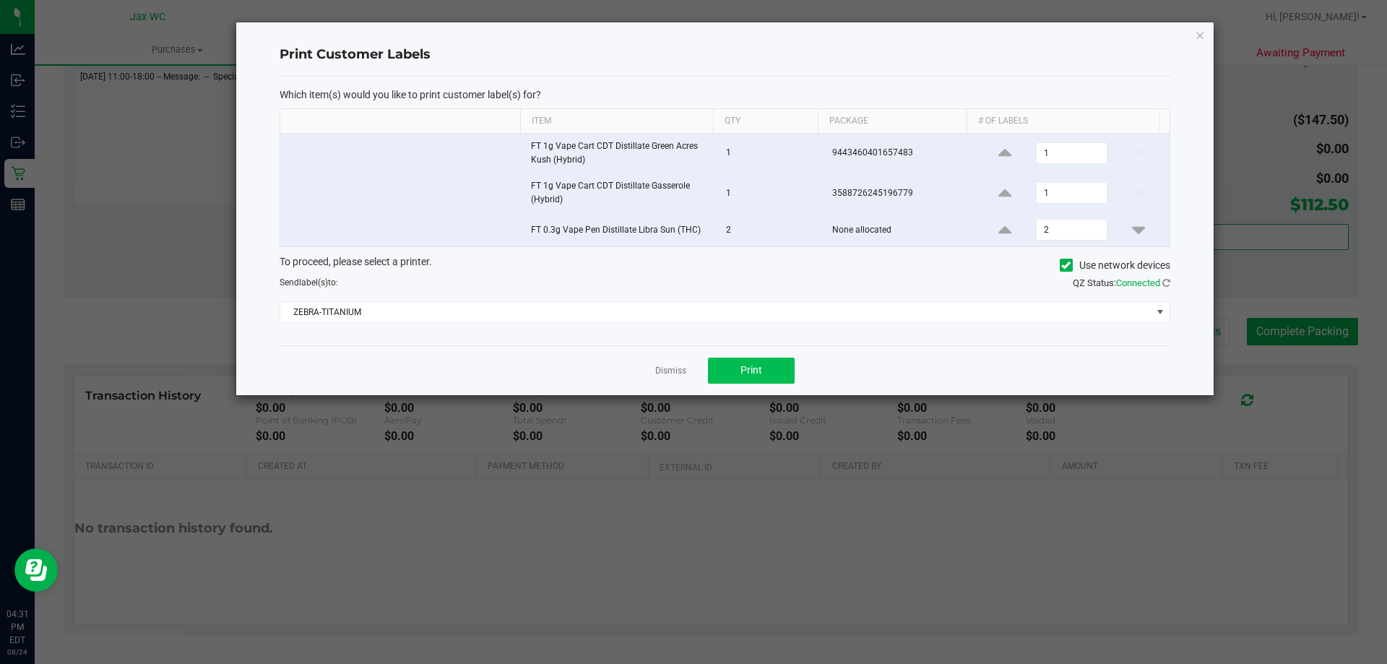
drag, startPoint x: 744, startPoint y: 353, endPoint x: 771, endPoint y: 362, distance: 28.1
click at [745, 353] on div "Dismiss Print" at bounding box center [725, 370] width 891 height 50
click at [775, 376] on button "Print" at bounding box center [751, 371] width 87 height 26
click at [1197, 37] on icon "button" at bounding box center [1200, 34] width 10 height 17
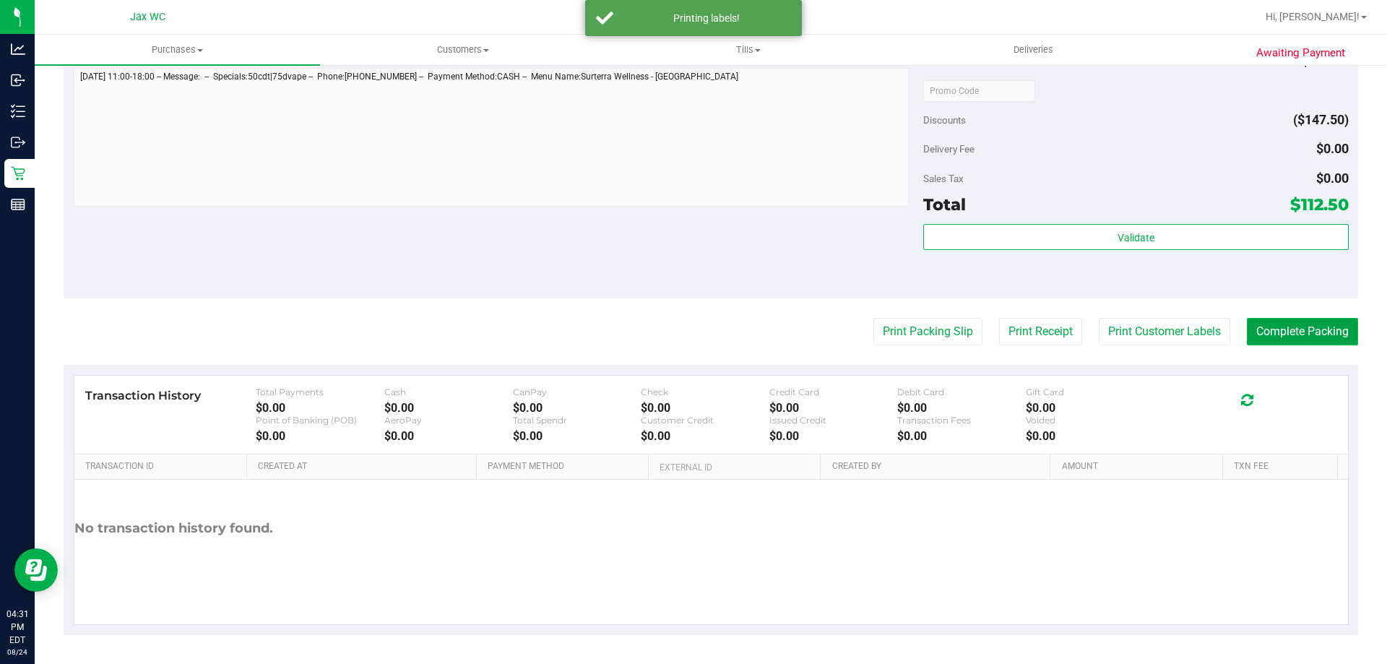
click at [1302, 333] on button "Complete Packing" at bounding box center [1302, 331] width 111 height 27
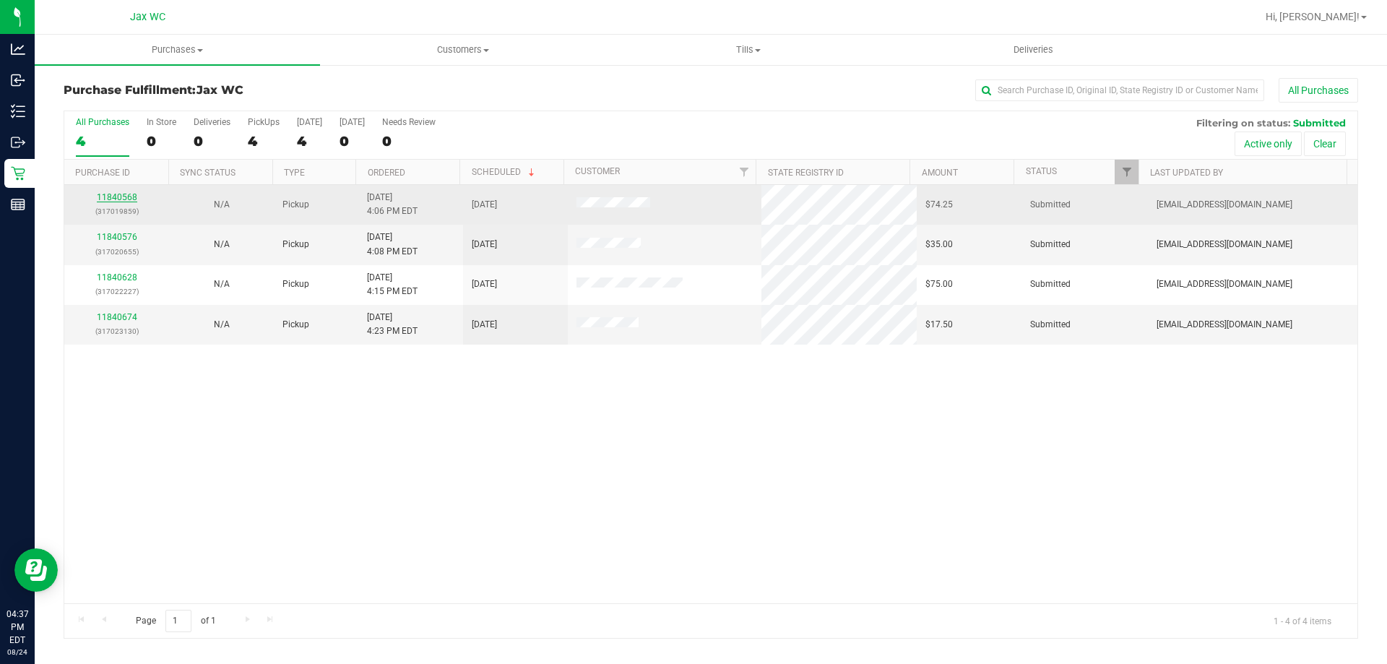
click at [100, 201] on link "11840568" at bounding box center [117, 197] width 40 height 10
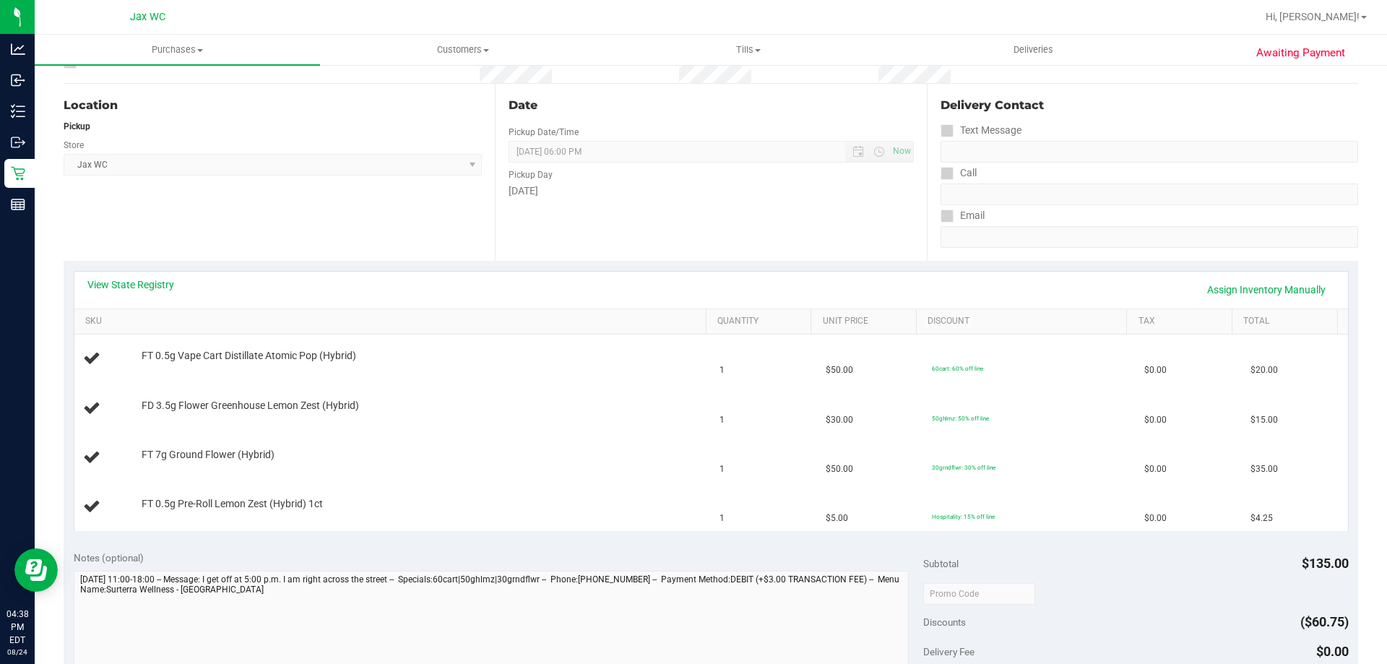
scroll to position [289, 0]
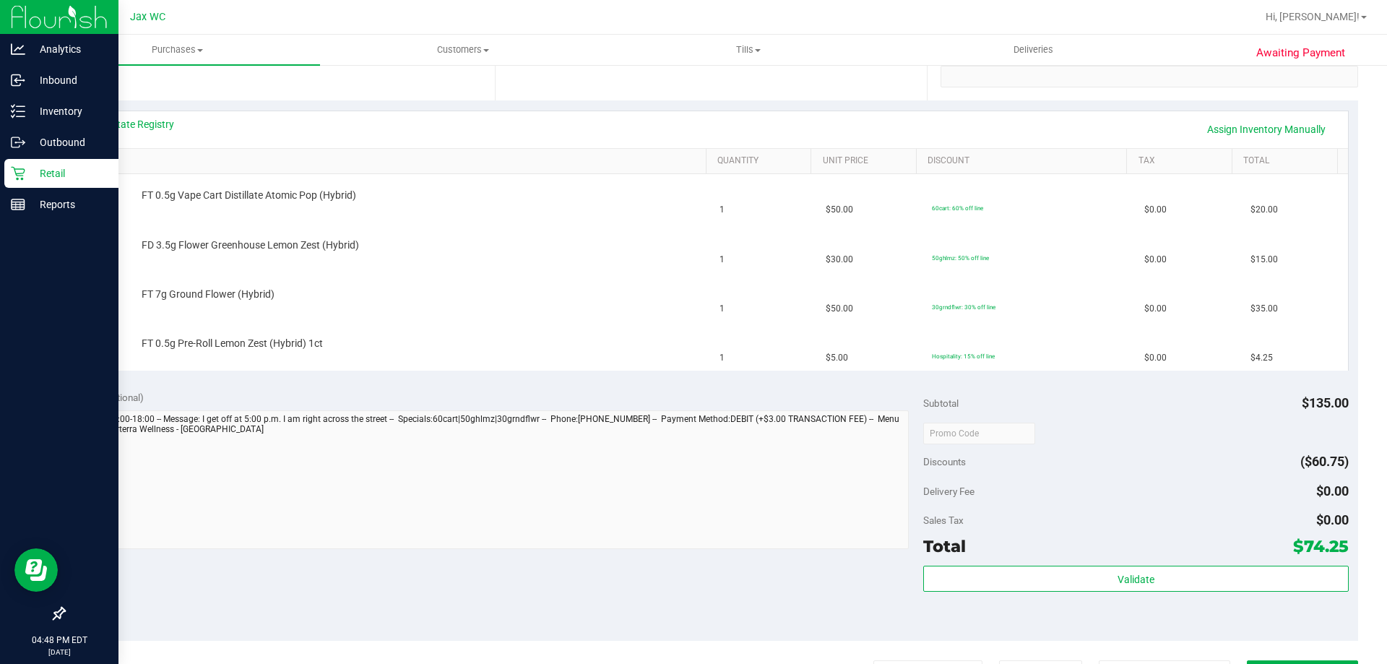
click at [62, 171] on p "Retail" at bounding box center [68, 173] width 87 height 17
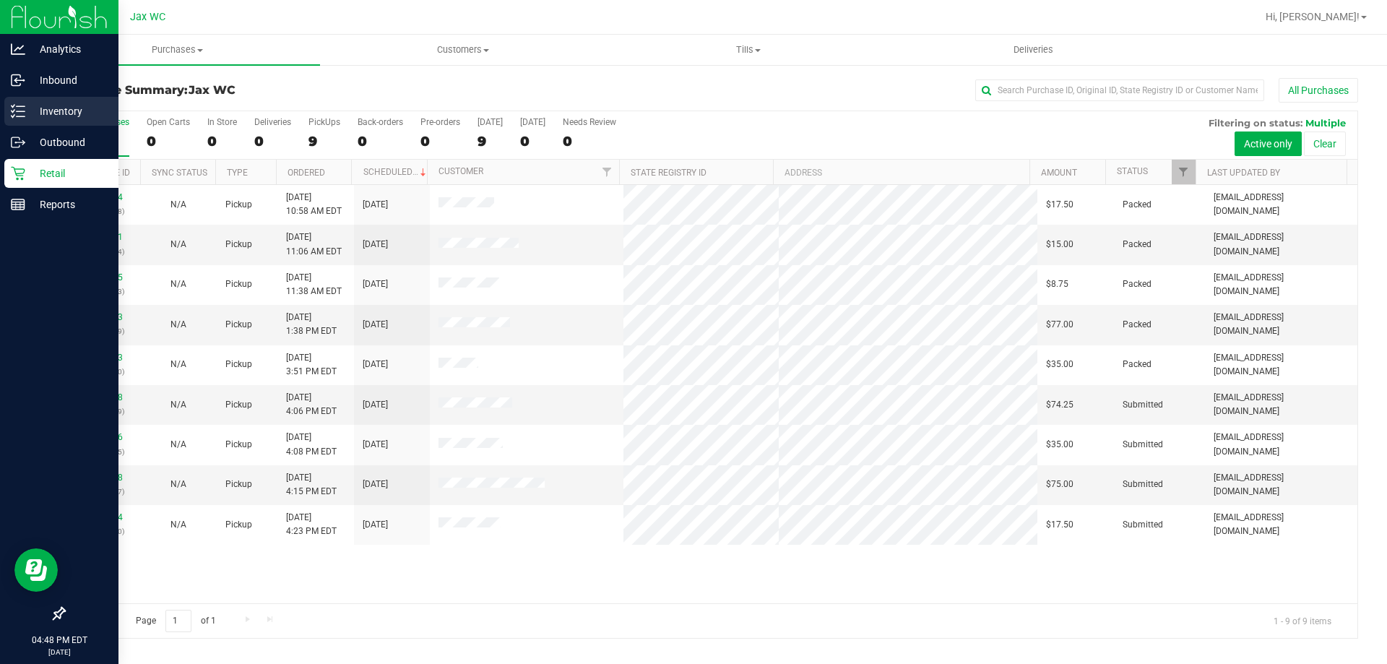
click at [42, 107] on p "Inventory" at bounding box center [68, 111] width 87 height 17
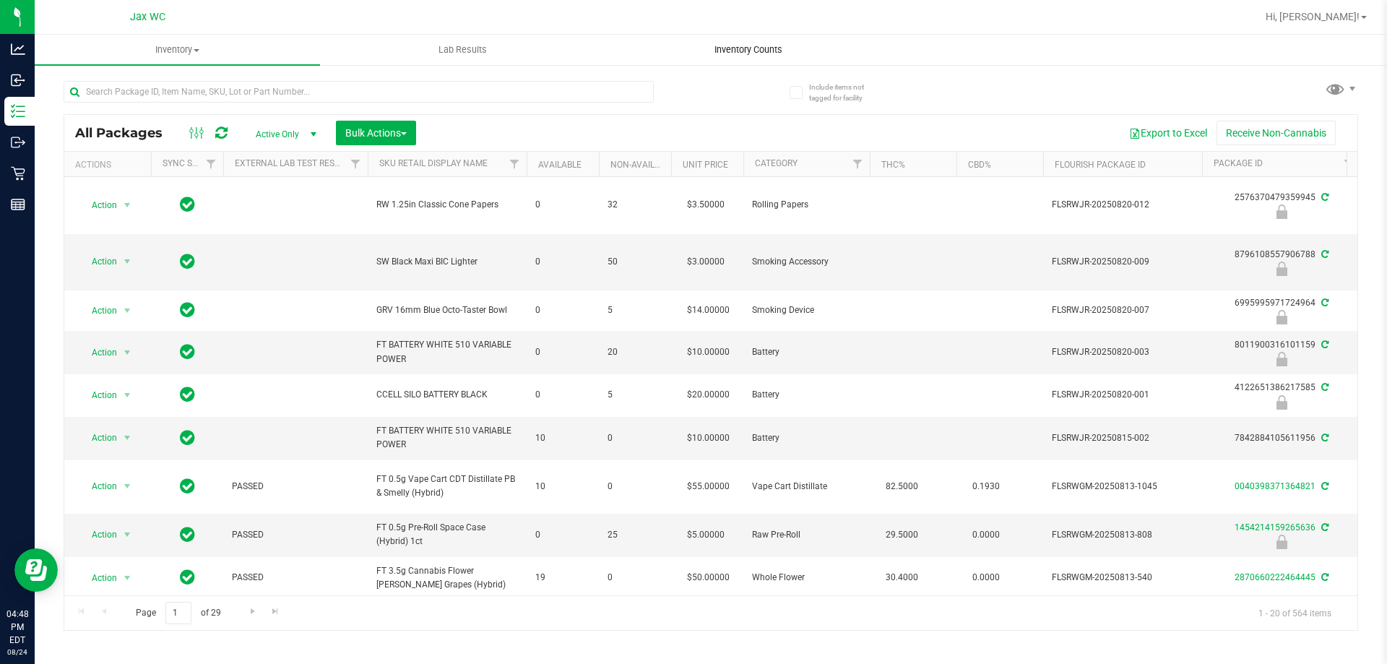
click at [751, 46] on span "Inventory Counts" at bounding box center [748, 49] width 107 height 13
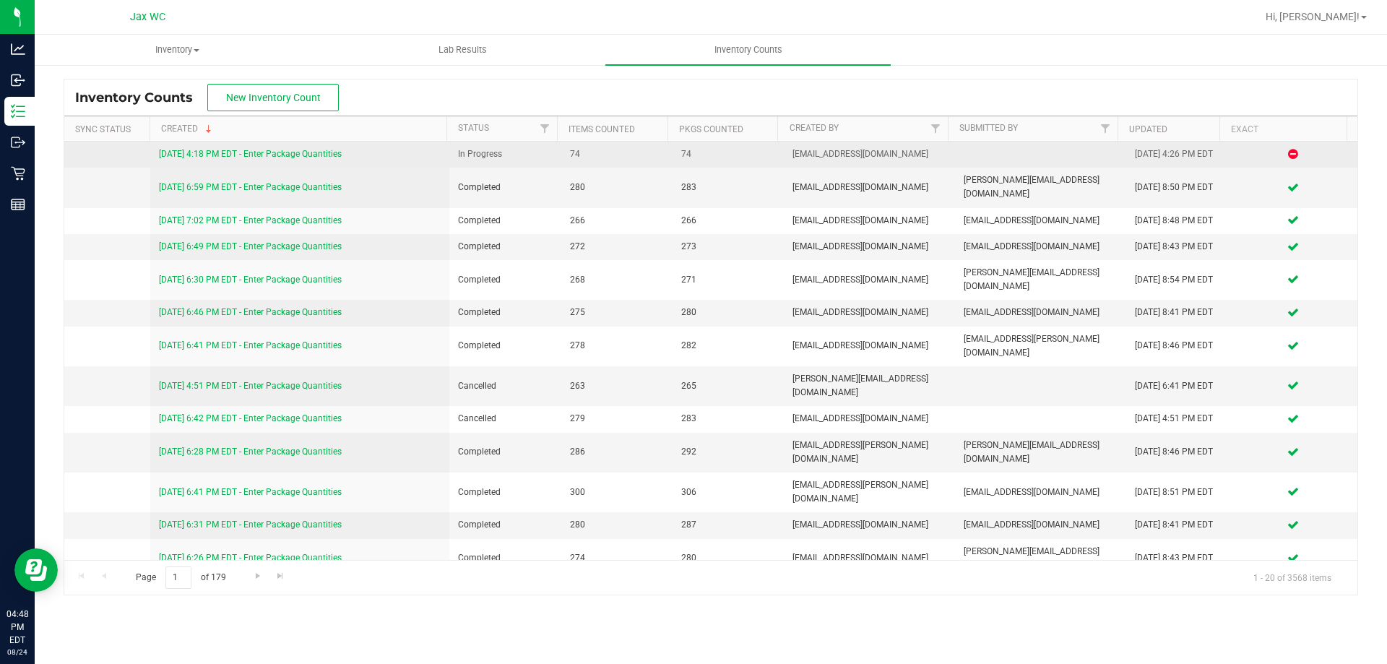
click at [323, 152] on link "[DATE] 4:18 PM EDT - Enter Package Quantities" at bounding box center [250, 154] width 183 height 10
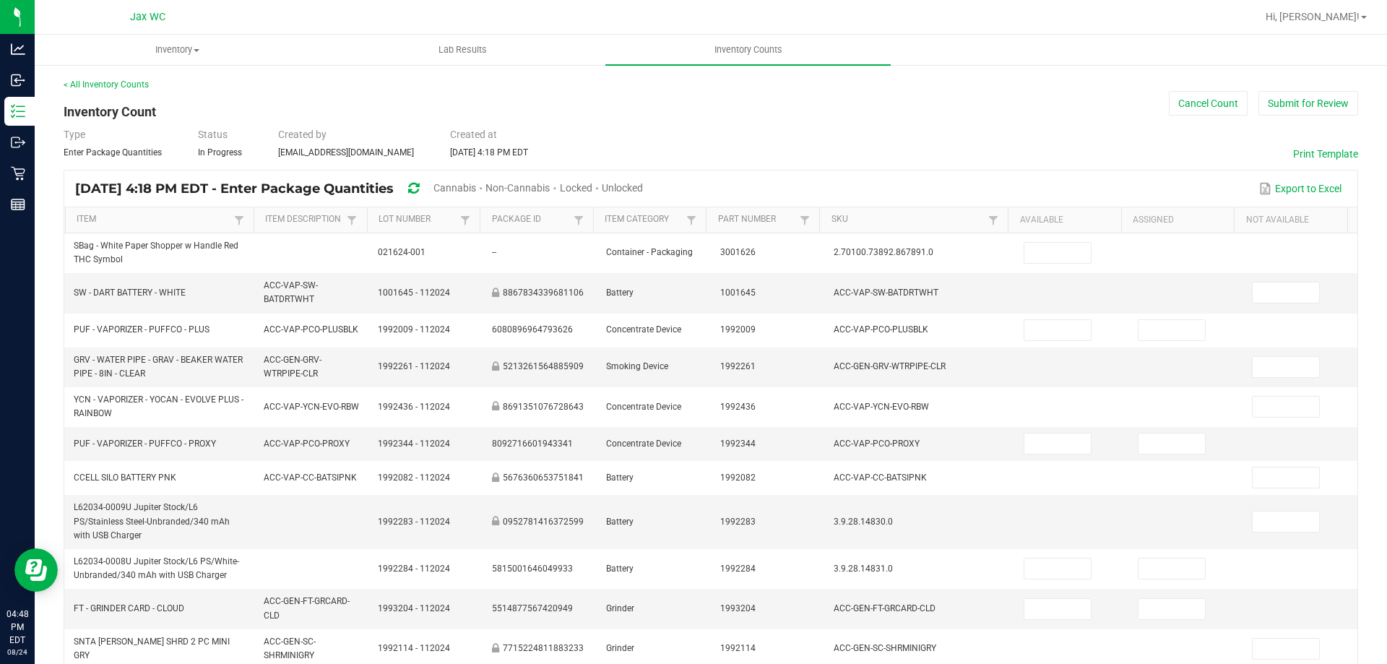
click at [643, 191] on span "Unlocked" at bounding box center [622, 188] width 41 height 12
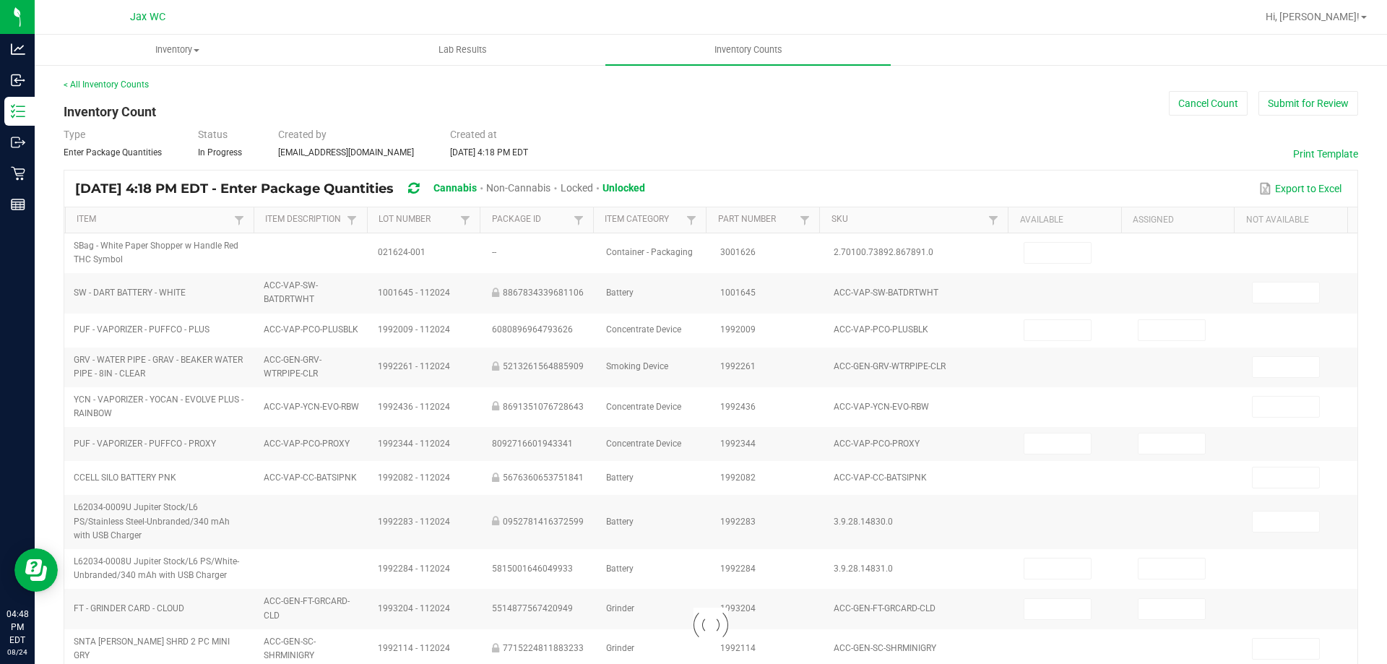
type input "2"
type input "0"
type input "2"
type input "0"
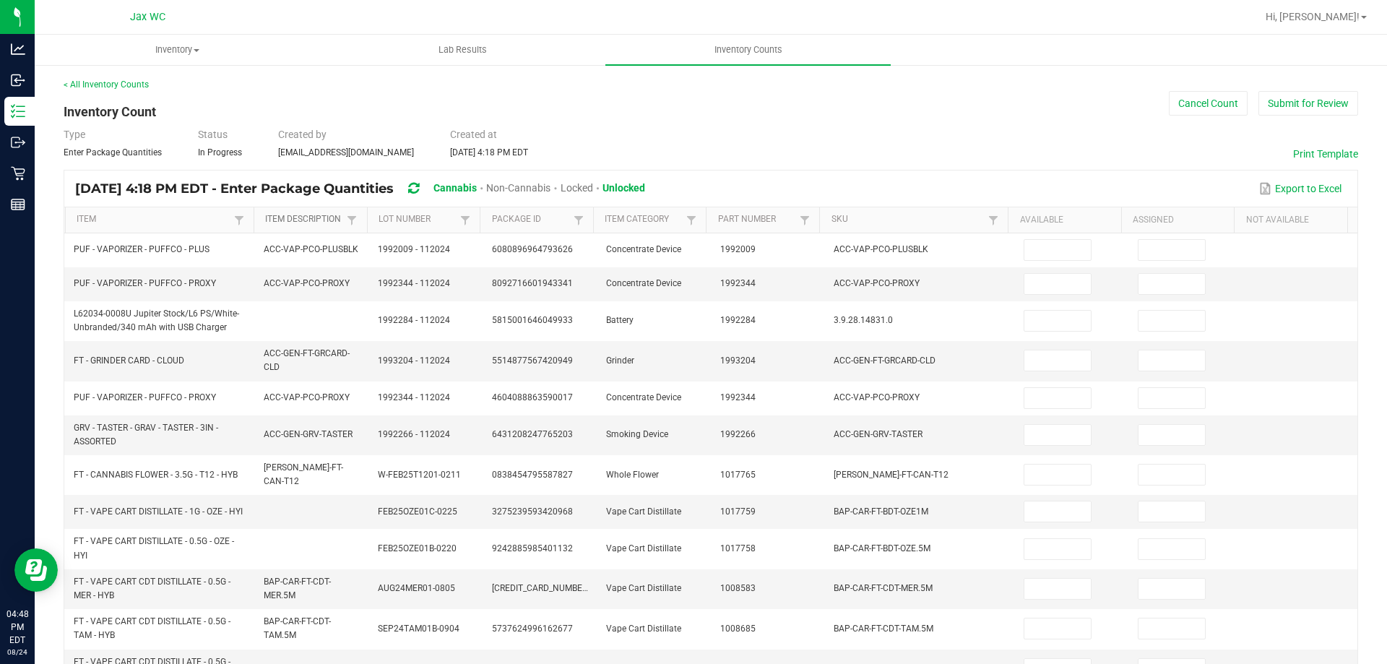
click at [310, 217] on link "Item Description" at bounding box center [304, 220] width 78 height 12
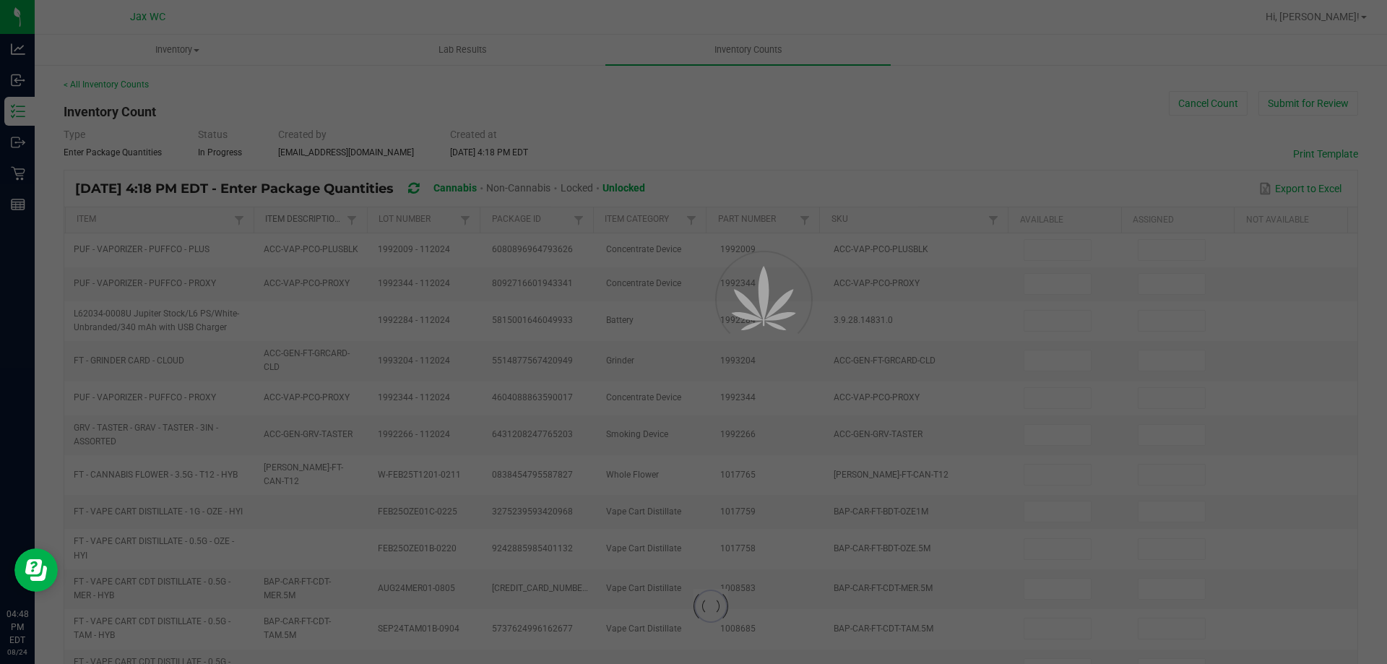
type input "7"
type input "0"
type input "4"
type input "0"
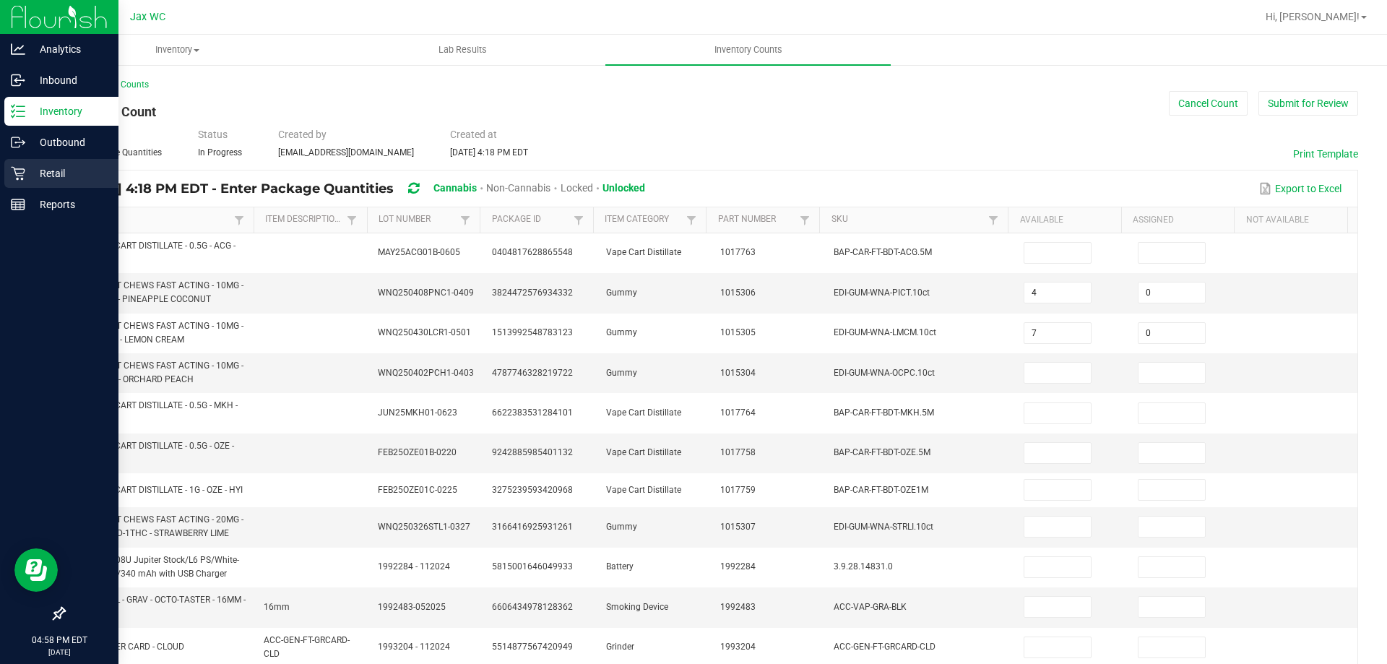
click at [40, 174] on p "Retail" at bounding box center [68, 173] width 87 height 17
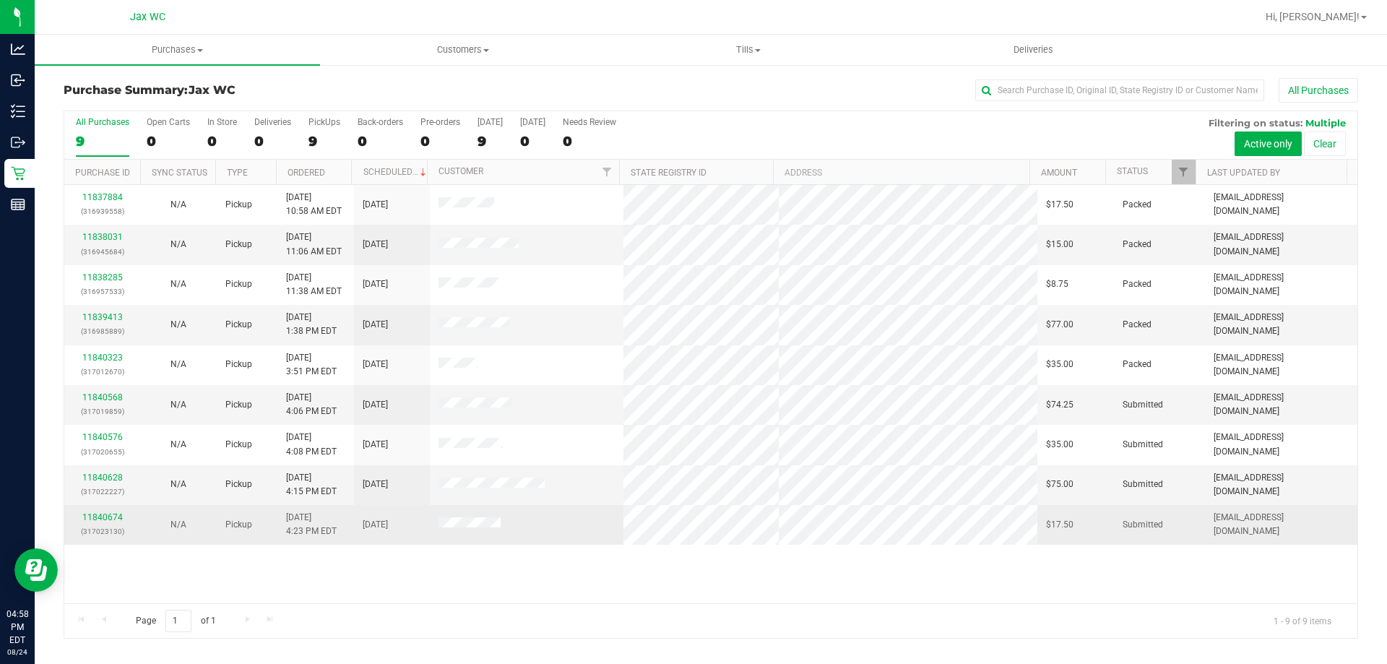
click at [143, 523] on td "N/A" at bounding box center [178, 524] width 76 height 39
click at [96, 517] on link "11840674" at bounding box center [102, 517] width 40 height 10
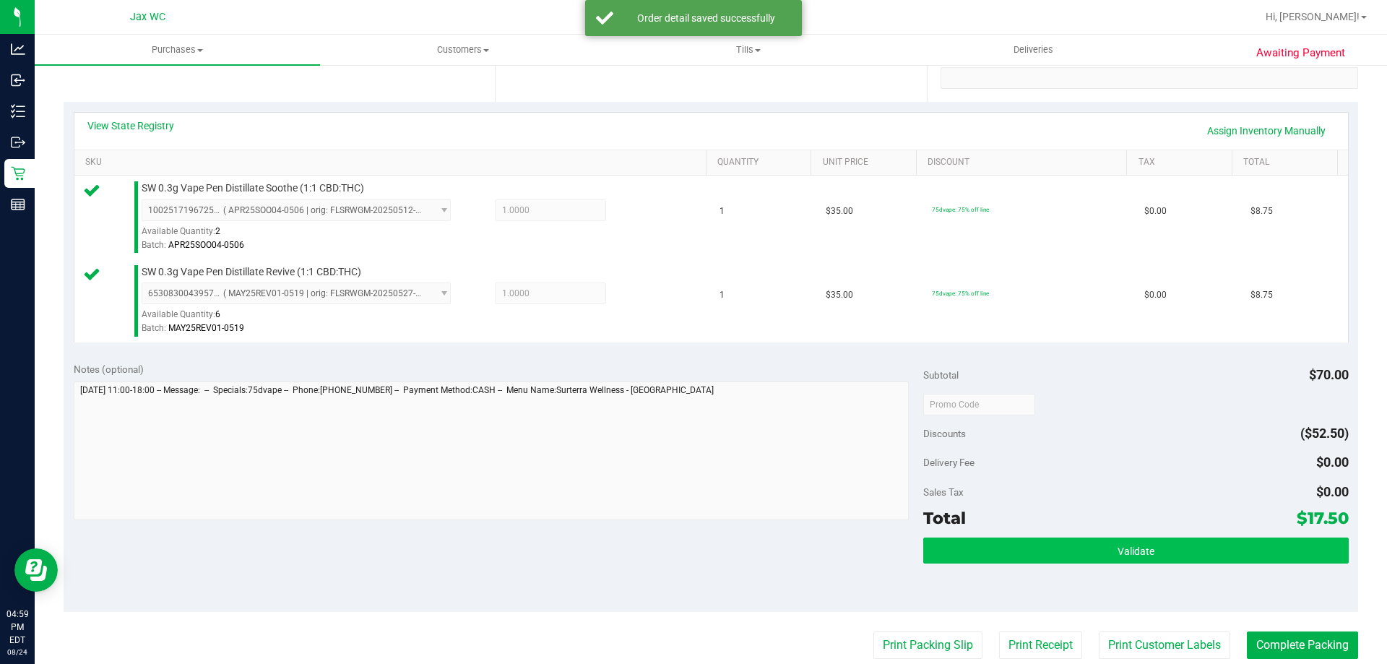
scroll to position [289, 0]
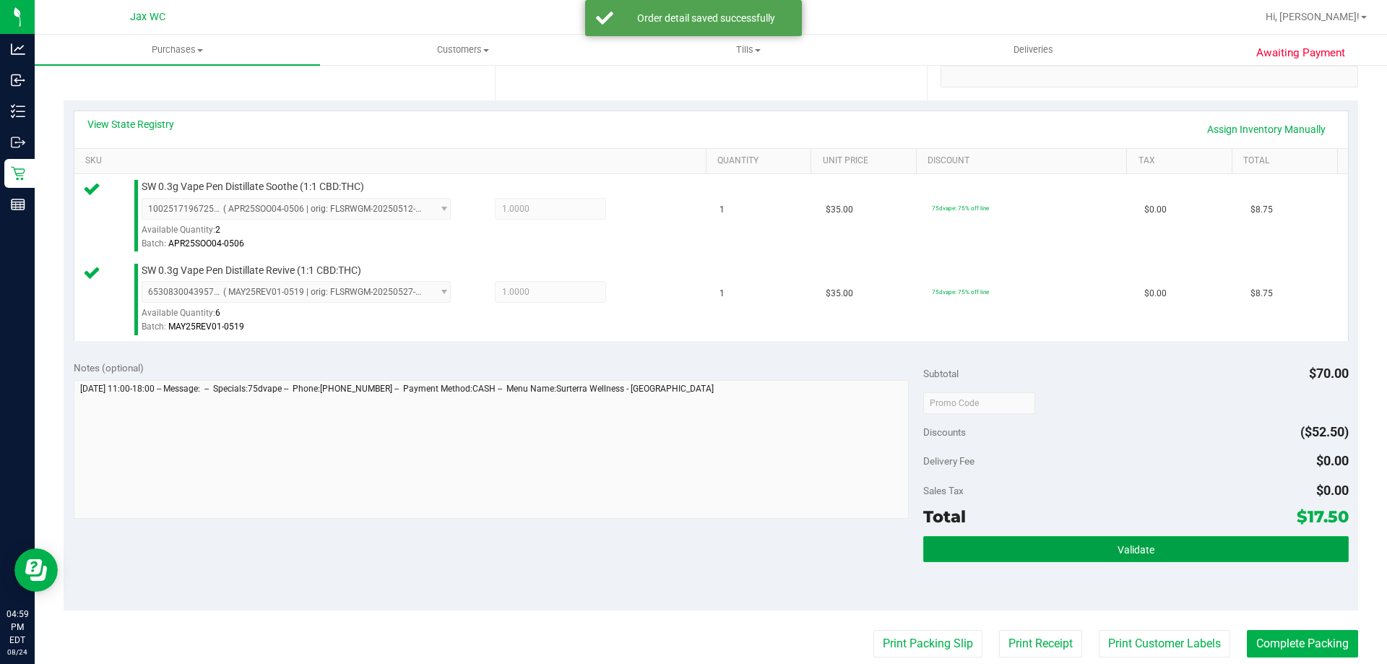
click at [1199, 545] on button "Validate" at bounding box center [1135, 549] width 425 height 26
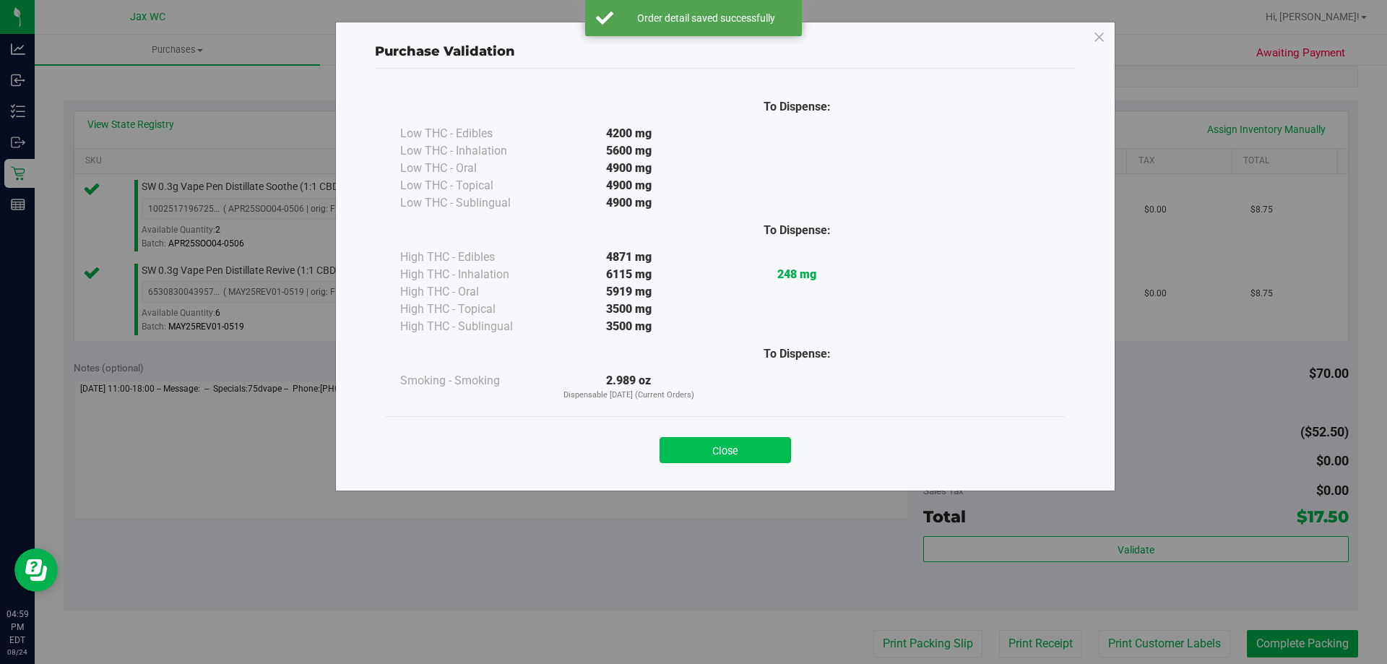
click at [719, 451] on button "Close" at bounding box center [726, 450] width 132 height 26
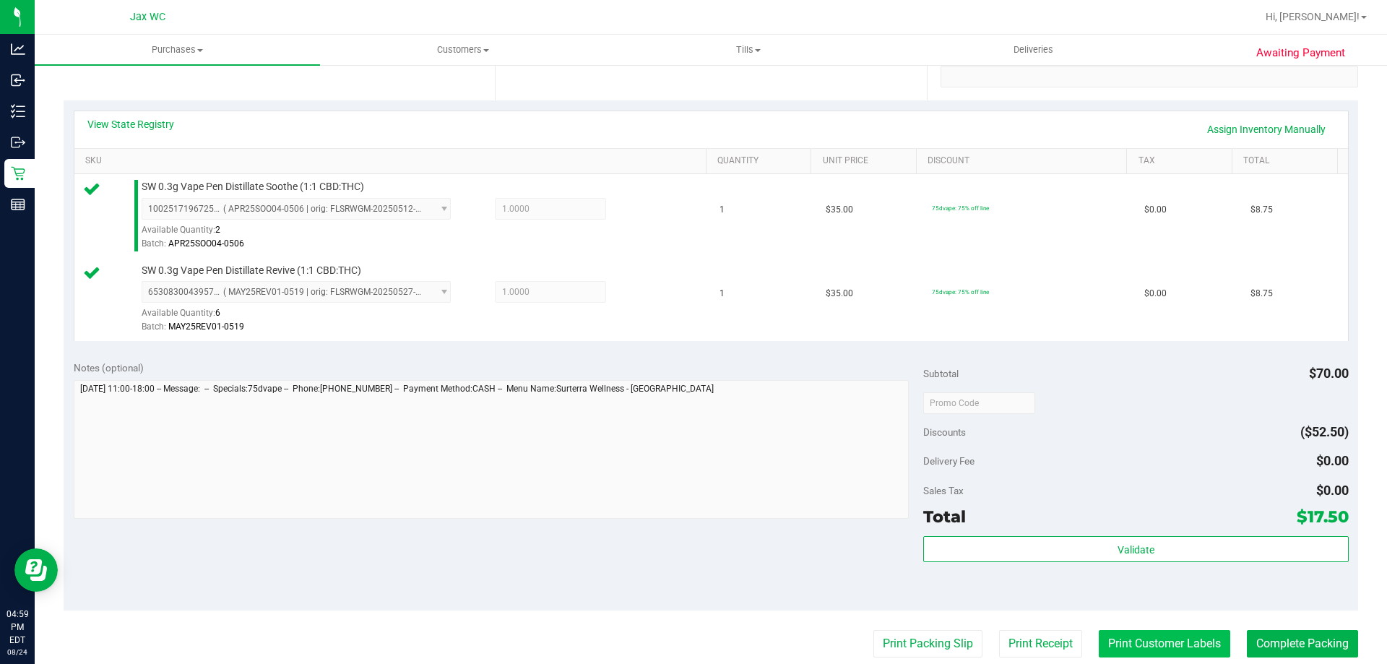
click at [1147, 646] on button "Print Customer Labels" at bounding box center [1165, 643] width 132 height 27
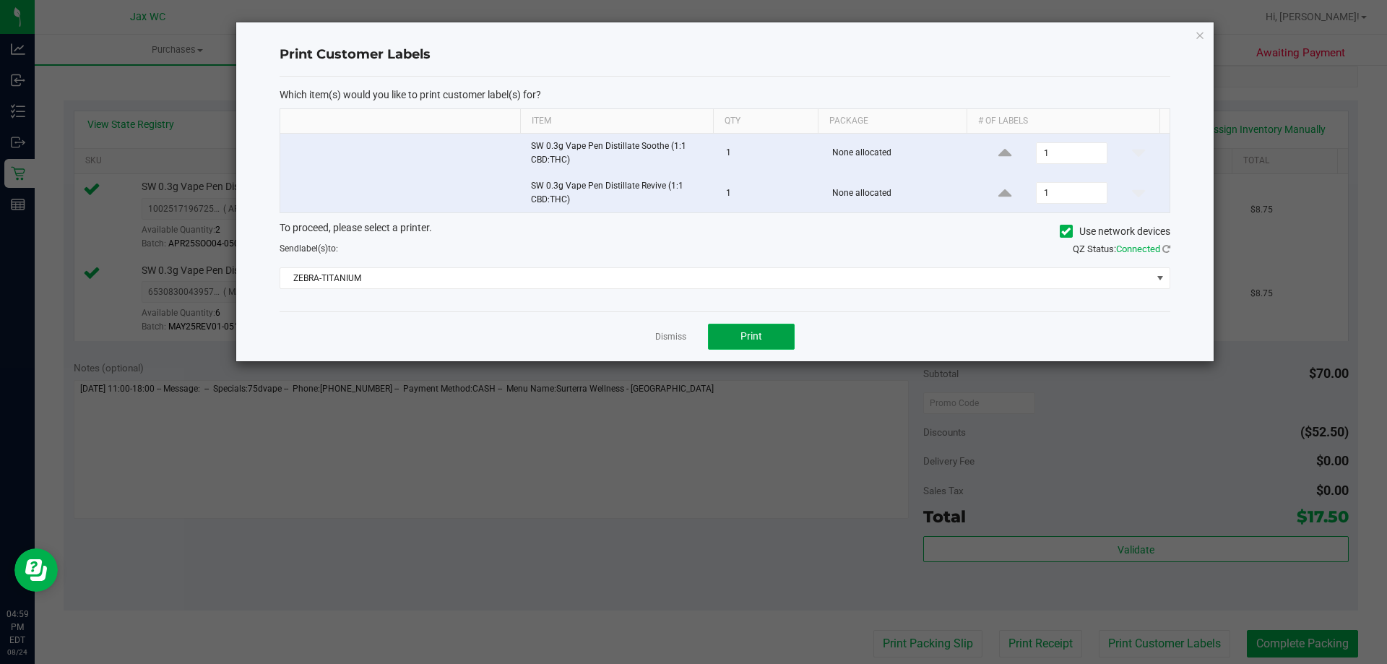
click at [748, 327] on button "Print" at bounding box center [751, 337] width 87 height 26
click at [647, 346] on div "Dismiss Print" at bounding box center [725, 336] width 891 height 50
click at [660, 337] on link "Dismiss" at bounding box center [670, 337] width 31 height 12
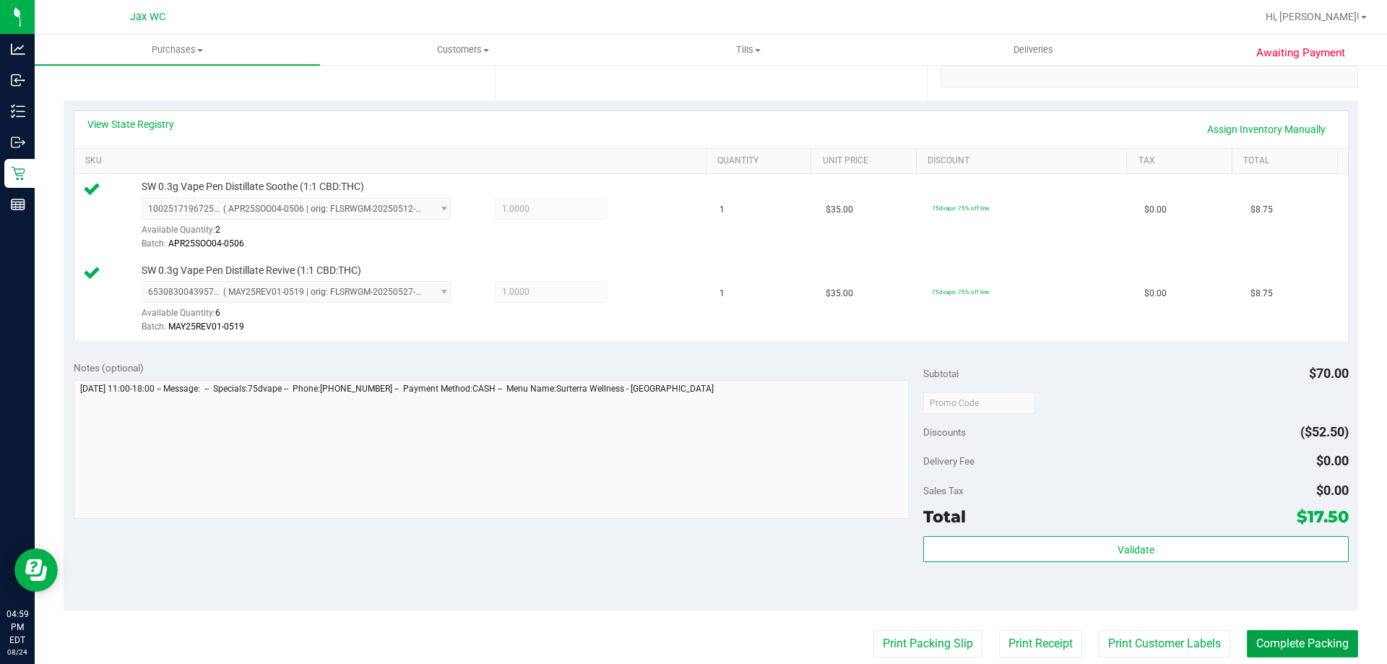
click at [1309, 642] on button "Complete Packing" at bounding box center [1302, 643] width 111 height 27
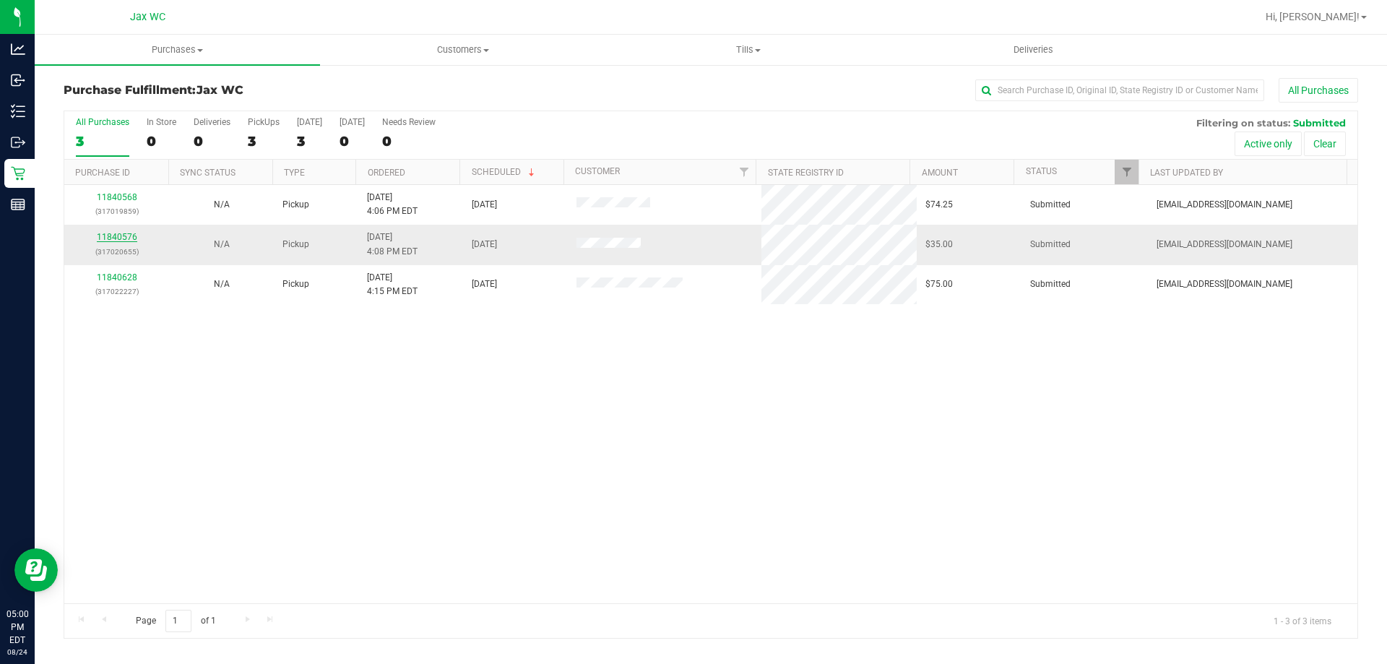
click at [106, 237] on link "11840576" at bounding box center [117, 237] width 40 height 10
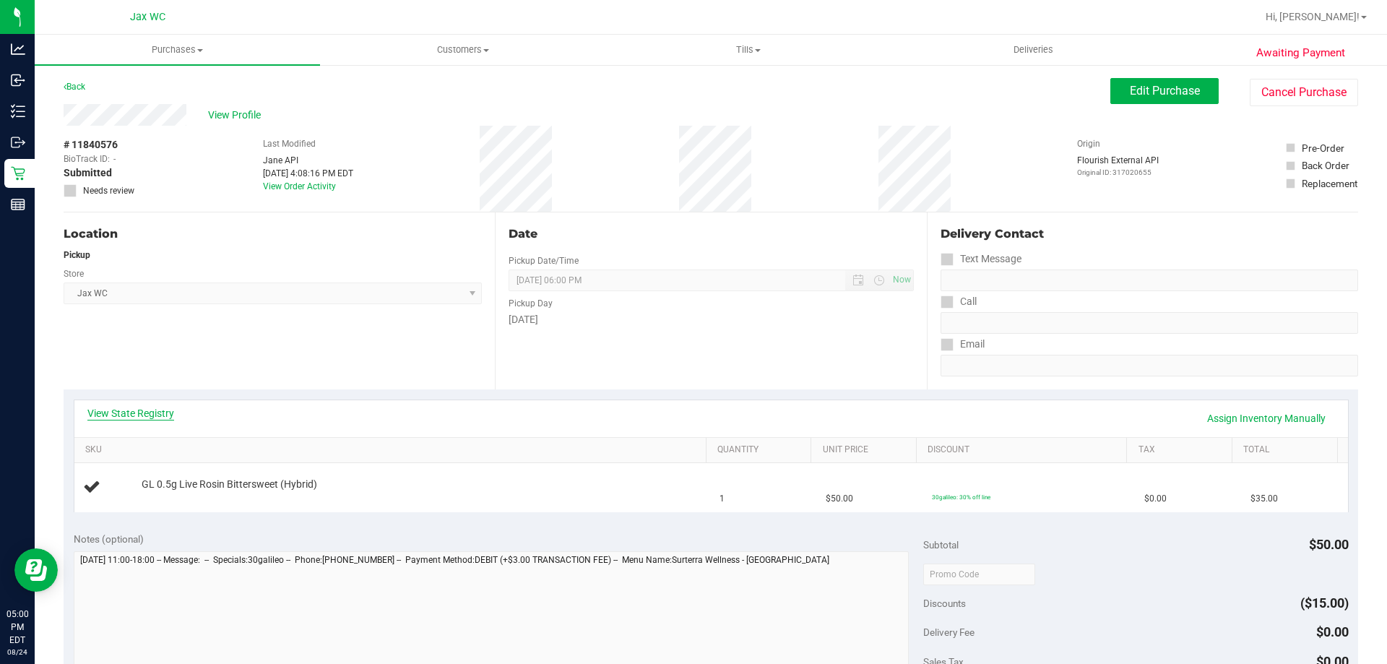
click at [136, 416] on link "View State Registry" at bounding box center [130, 413] width 87 height 14
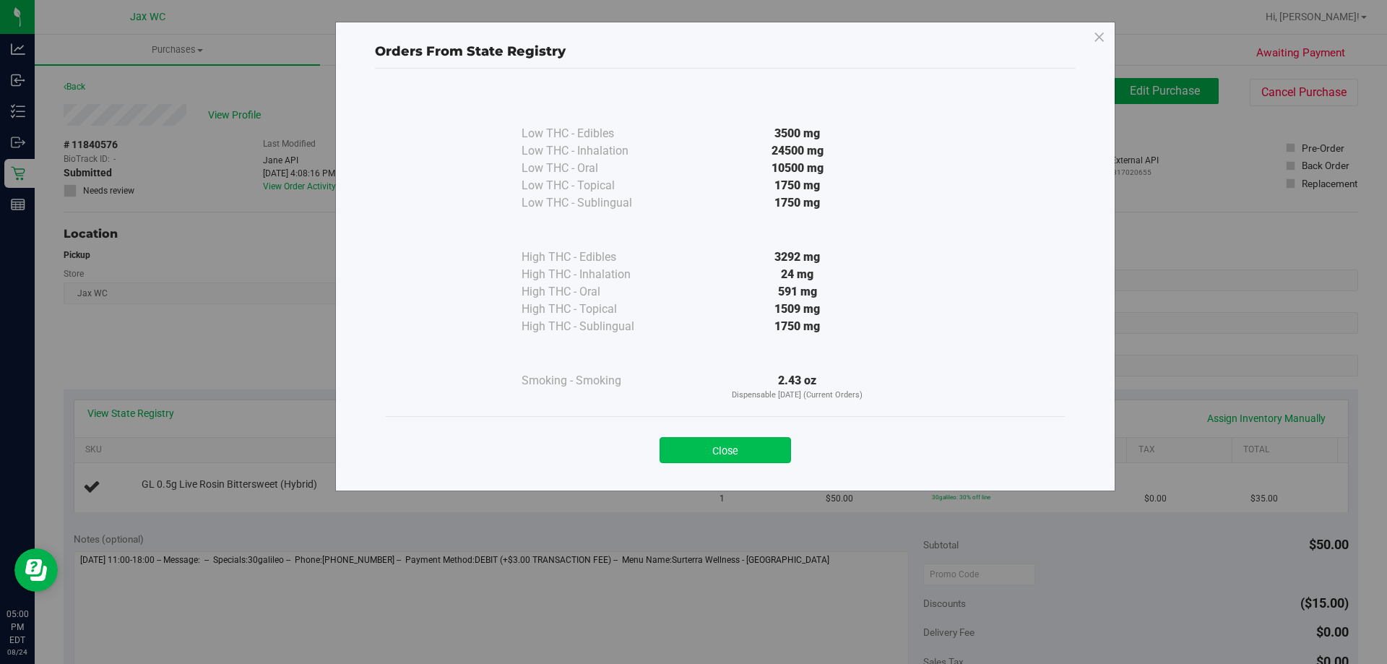
click at [753, 442] on button "Close" at bounding box center [726, 450] width 132 height 26
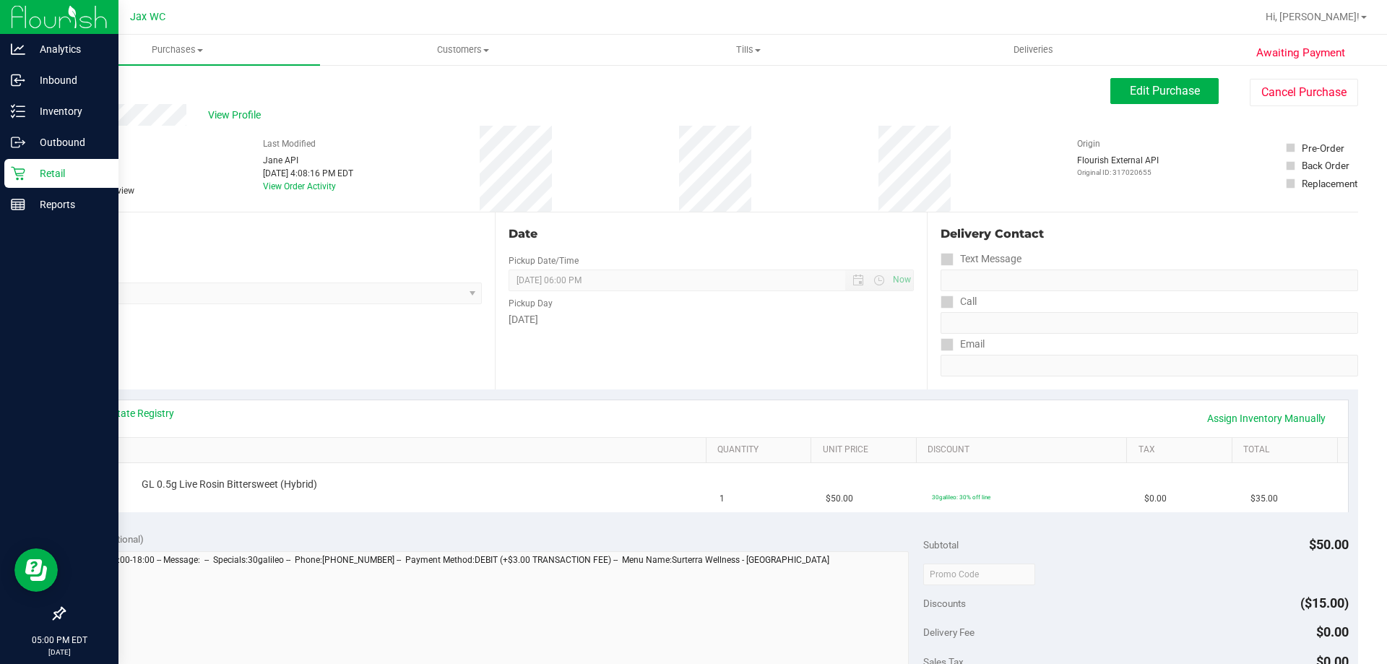
click at [3, 172] on link "Retail" at bounding box center [59, 174] width 119 height 31
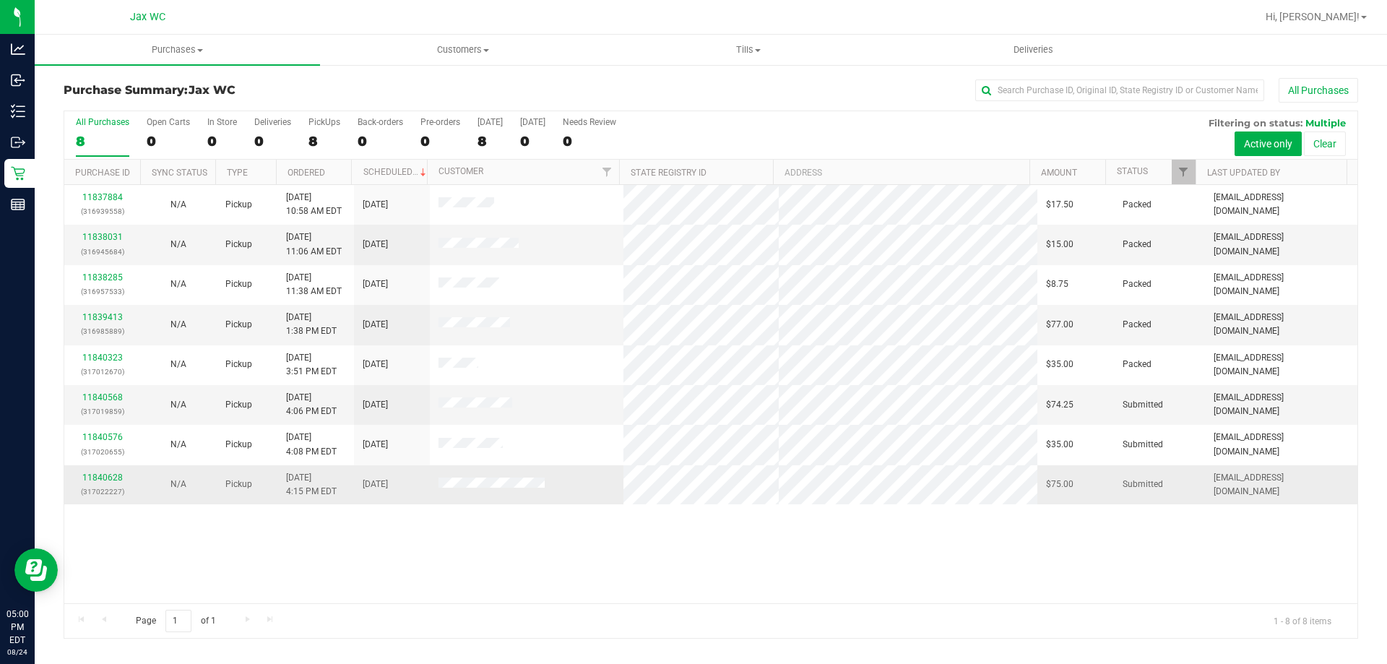
click at [95, 483] on div "11840628 (317022227)" at bounding box center [102, 484] width 59 height 27
click at [97, 477] on link "11840628" at bounding box center [102, 478] width 40 height 10
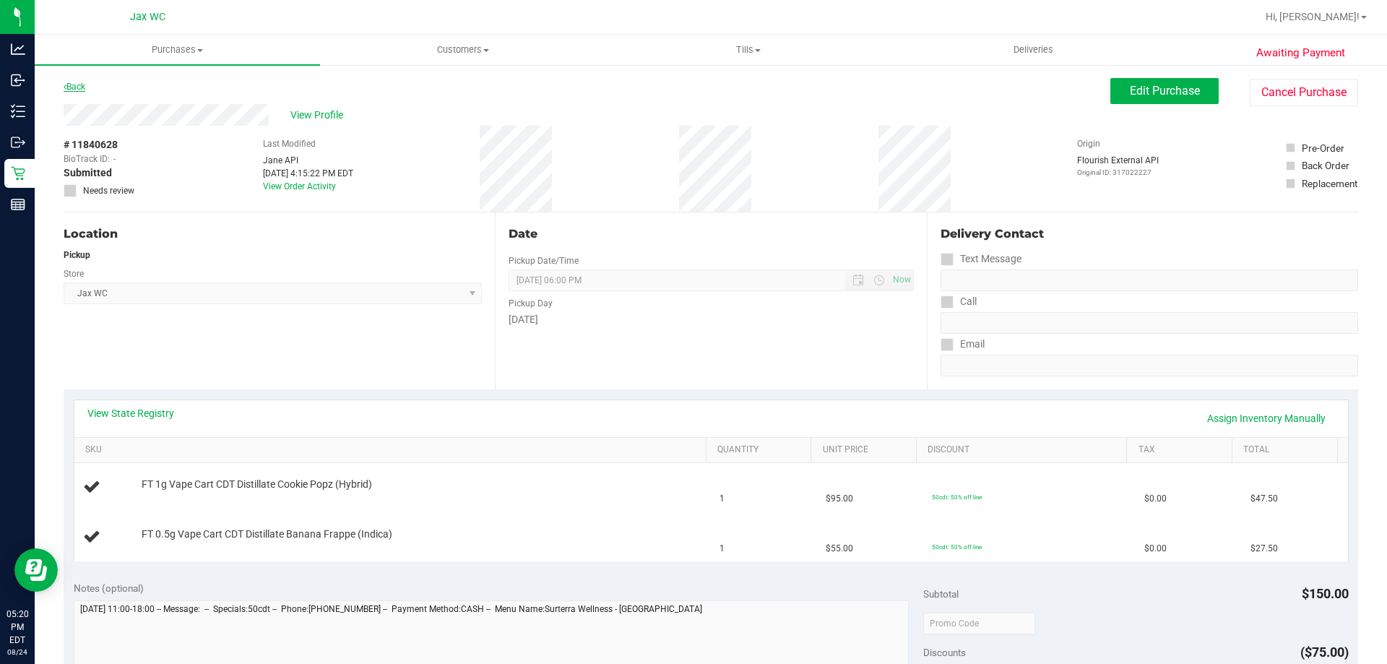
click at [74, 84] on link "Back" at bounding box center [75, 87] width 22 height 10
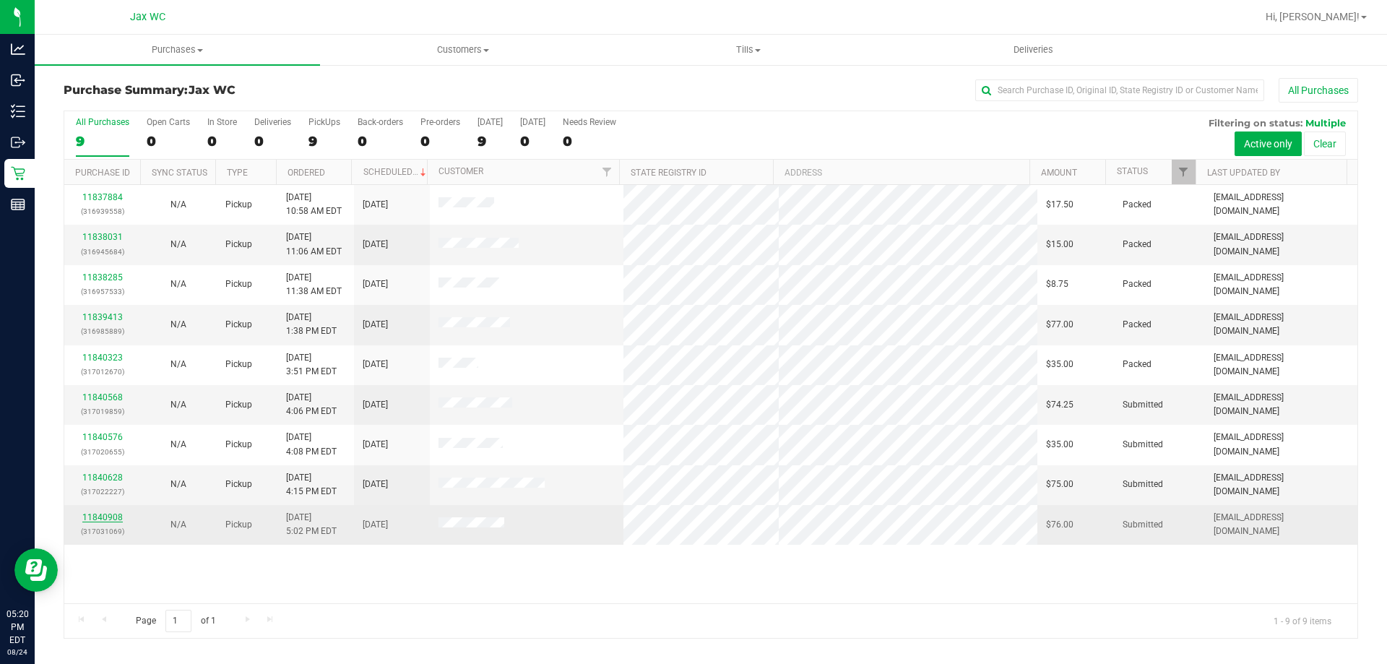
click at [119, 516] on link "11840908" at bounding box center [102, 517] width 40 height 10
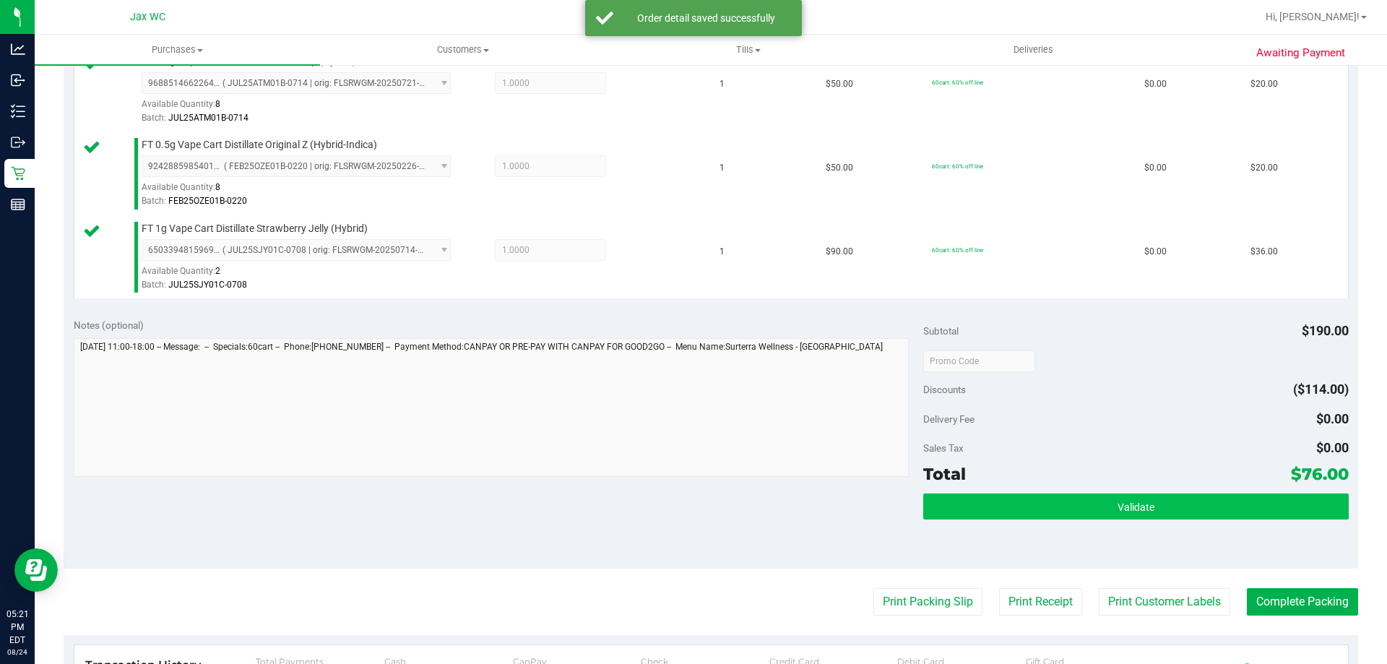
scroll to position [434, 0]
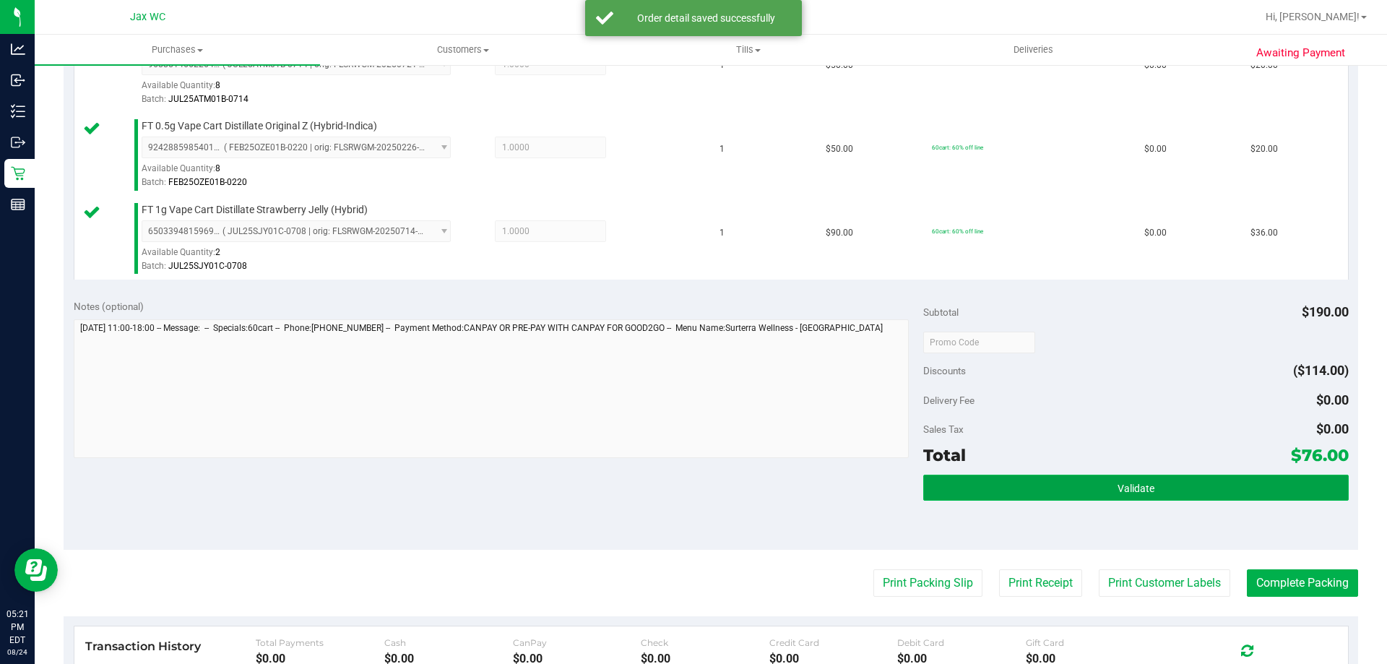
click at [1118, 493] on span "Validate" at bounding box center [1136, 489] width 37 height 12
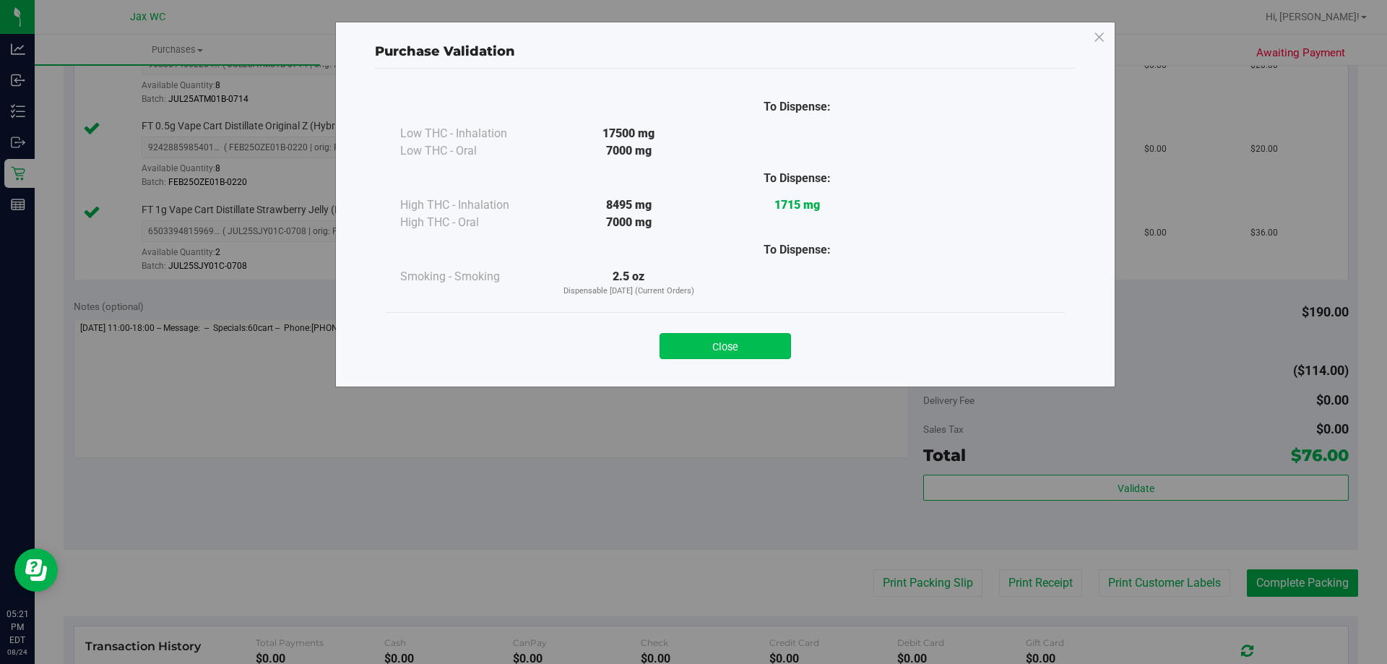
click at [760, 339] on button "Close" at bounding box center [726, 346] width 132 height 26
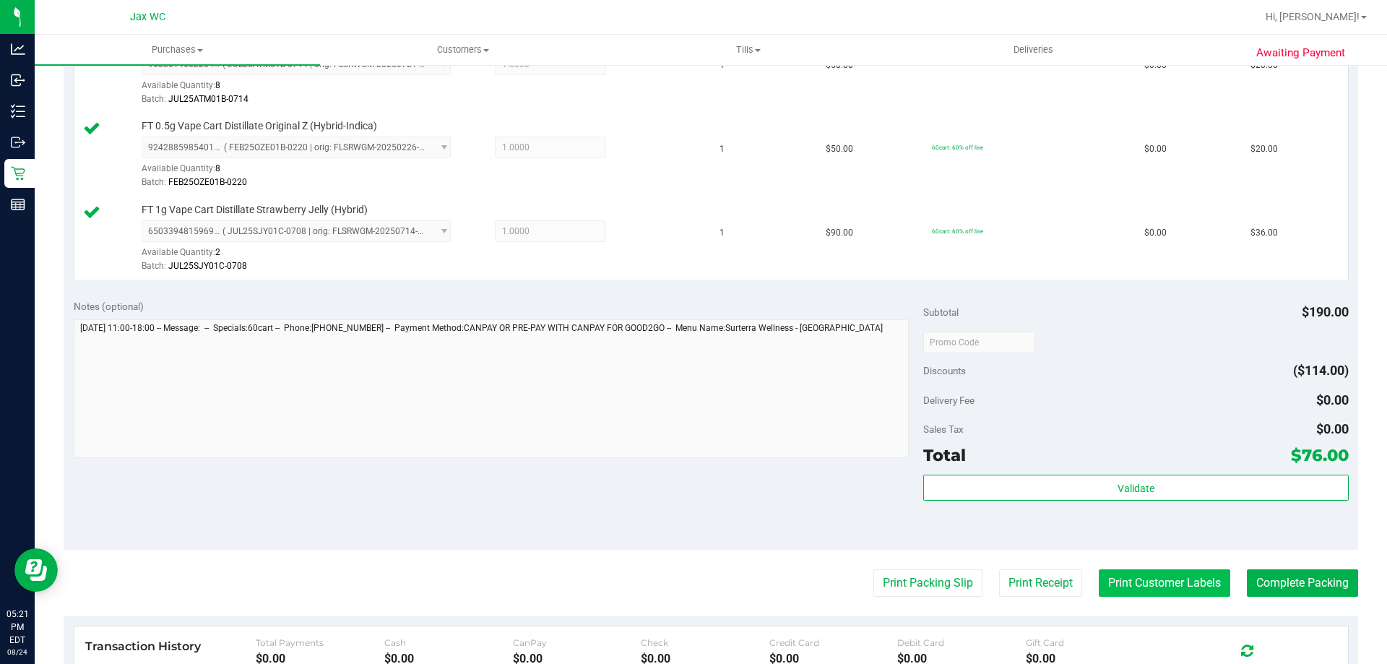
click at [1103, 586] on button "Print Customer Labels" at bounding box center [1165, 582] width 132 height 27
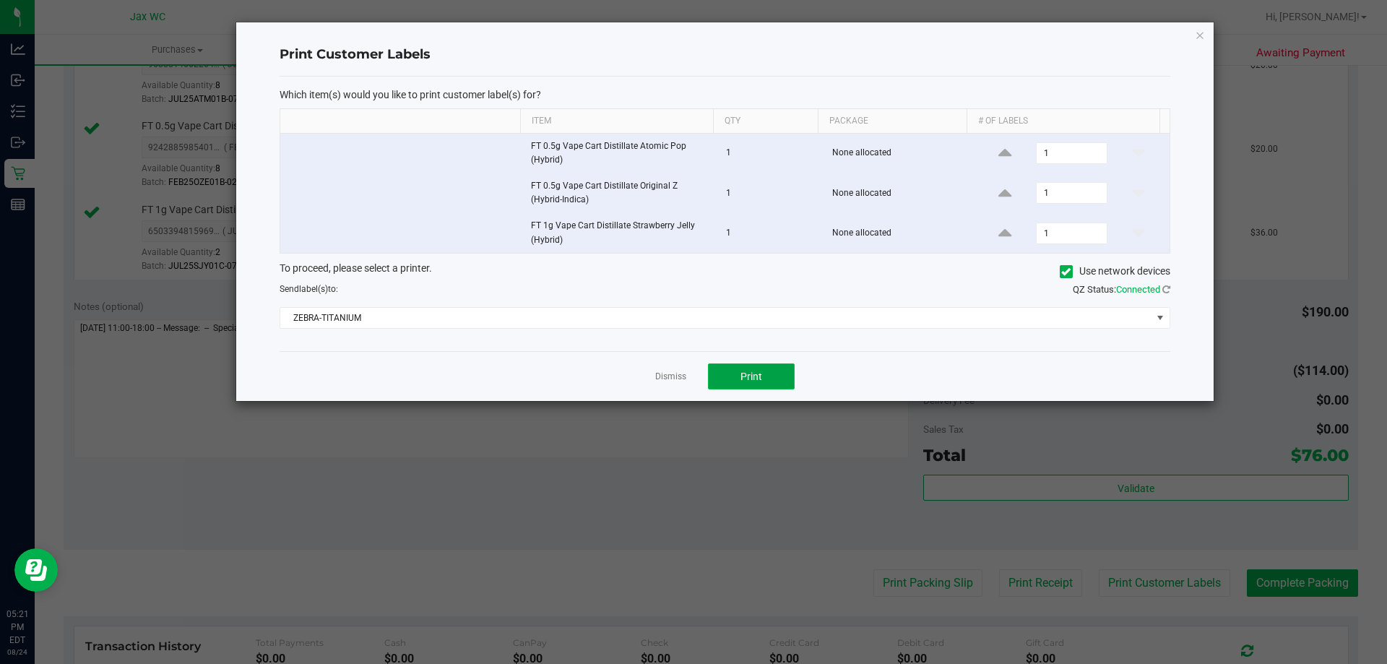
click at [761, 369] on button "Print" at bounding box center [751, 376] width 87 height 26
click at [676, 377] on link "Dismiss" at bounding box center [670, 377] width 31 height 12
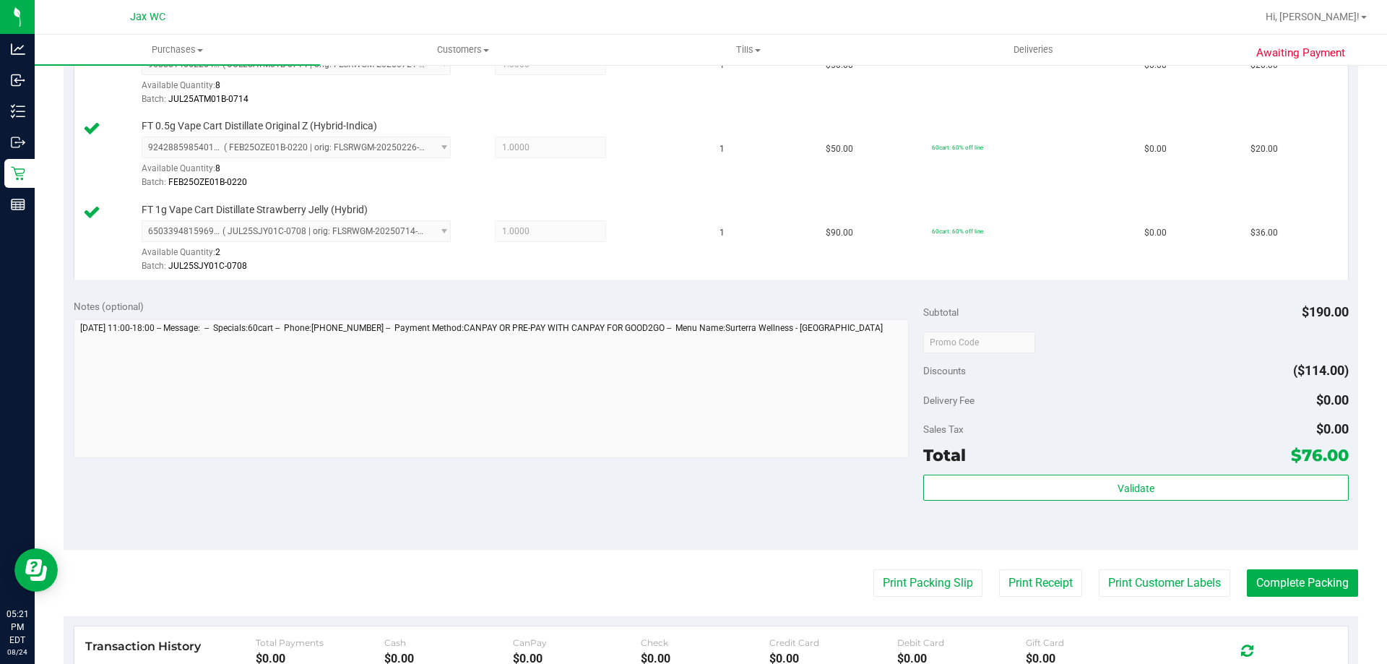
click at [1335, 599] on purchase-details "Back Edit Purchase Cancel Purchase View Profile # 11840908 BioTrack ID: - Submi…" at bounding box center [711, 265] width 1295 height 1242
click at [1333, 588] on button "Complete Packing" at bounding box center [1302, 582] width 111 height 27
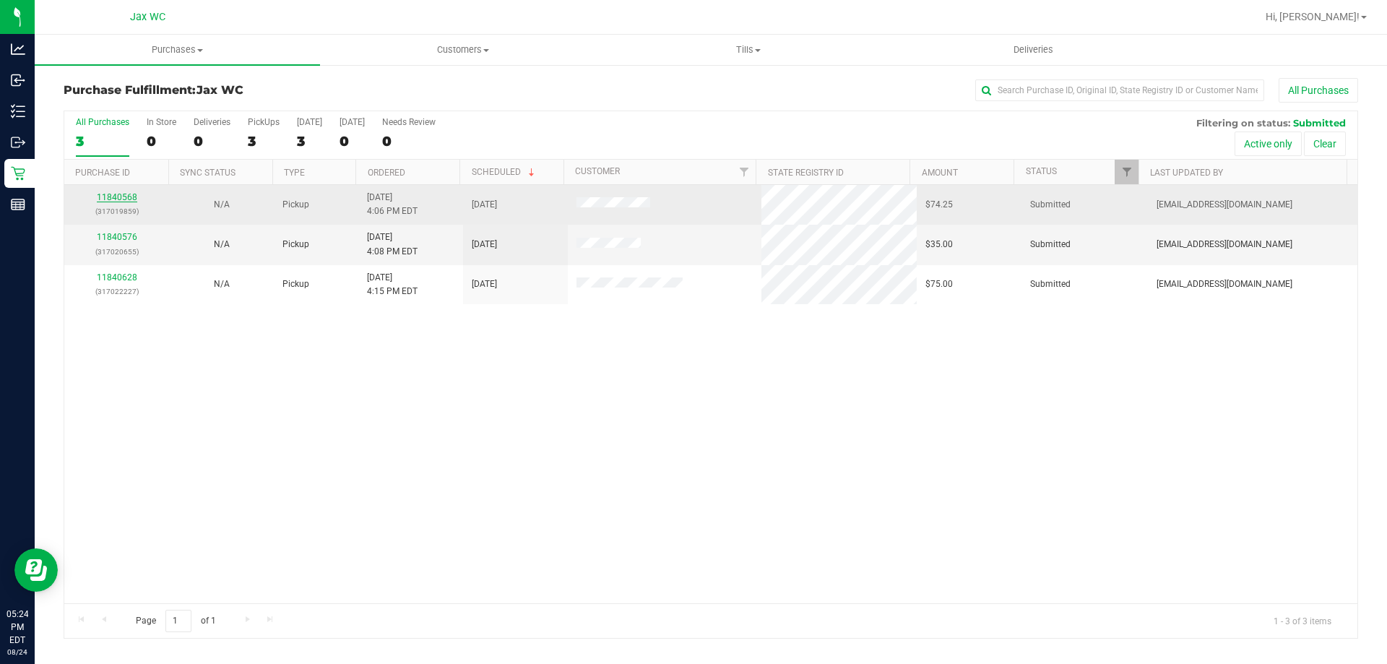
click at [111, 197] on link "11840568" at bounding box center [117, 197] width 40 height 10
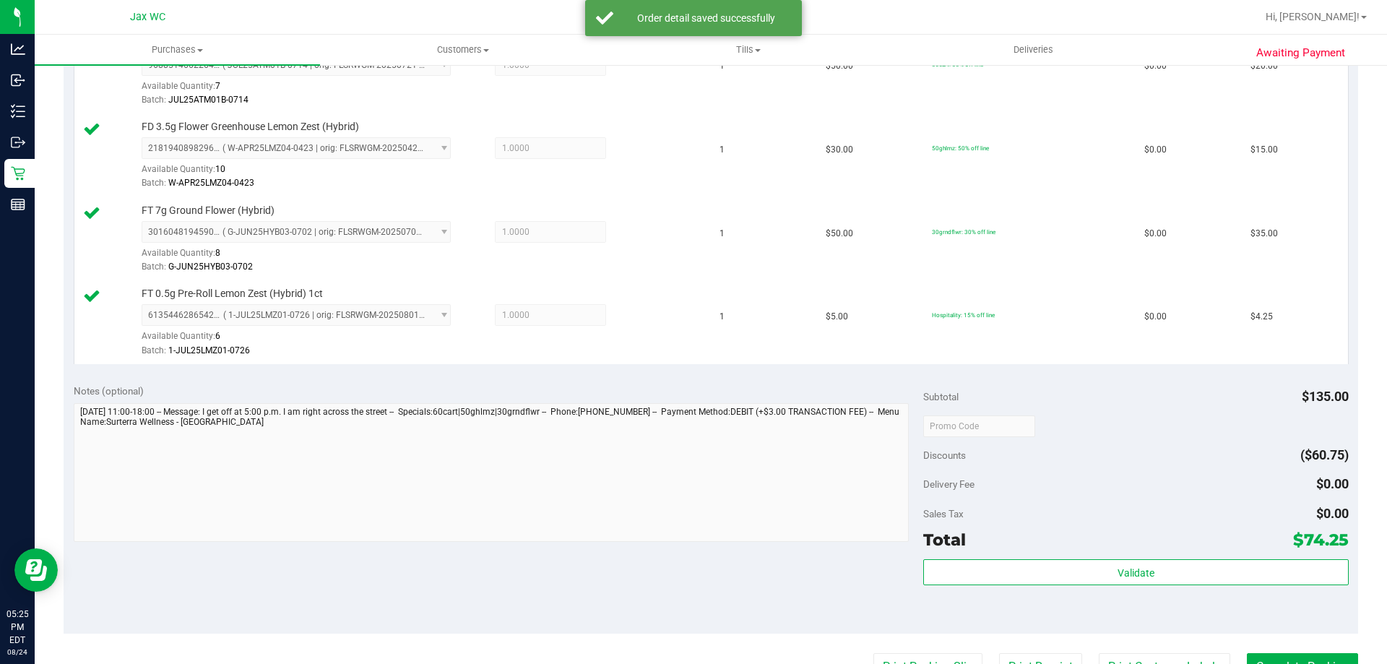
scroll to position [434, 0]
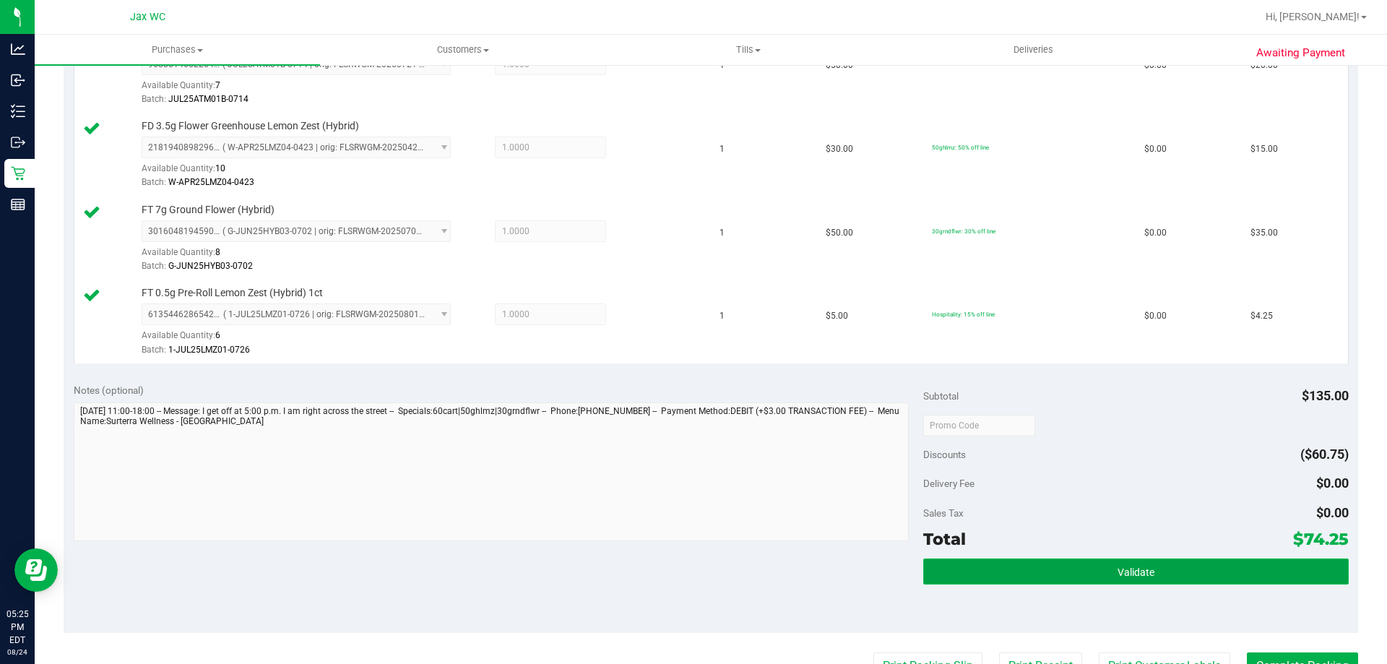
click at [1160, 570] on button "Validate" at bounding box center [1135, 572] width 425 height 26
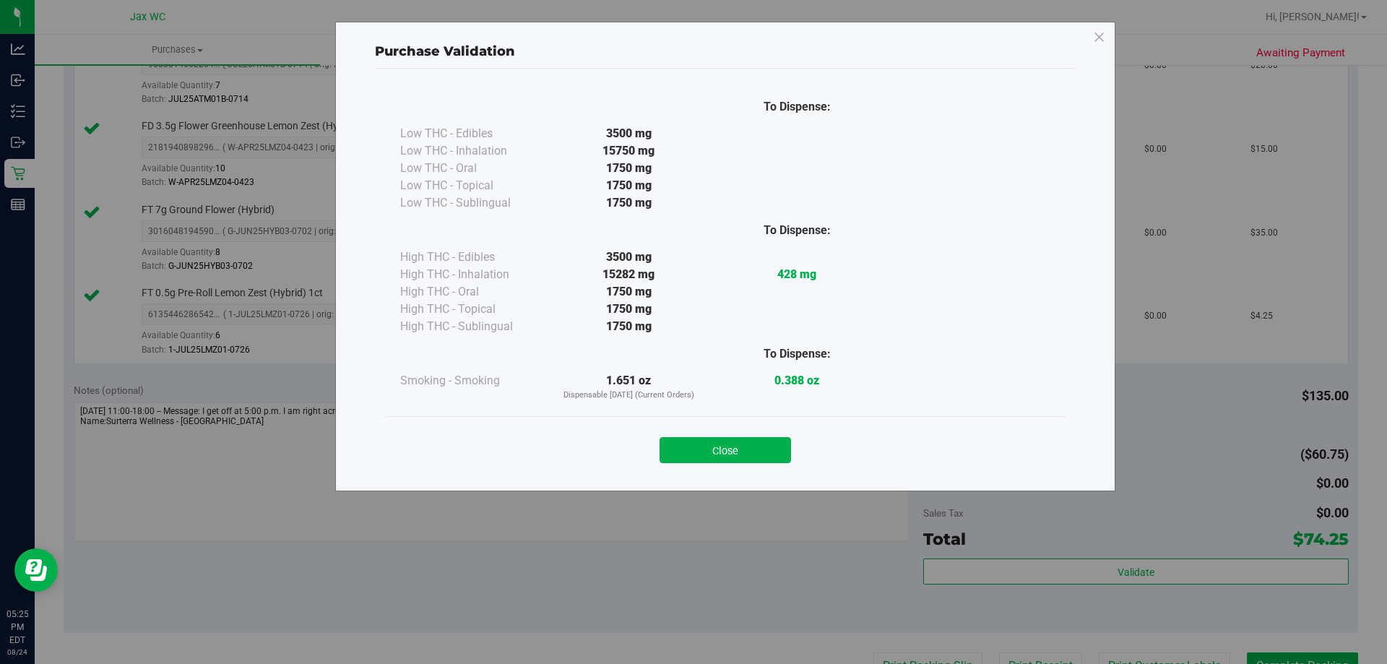
click at [738, 469] on div "Close" at bounding box center [725, 445] width 679 height 59
click at [744, 451] on button "Close" at bounding box center [726, 450] width 132 height 26
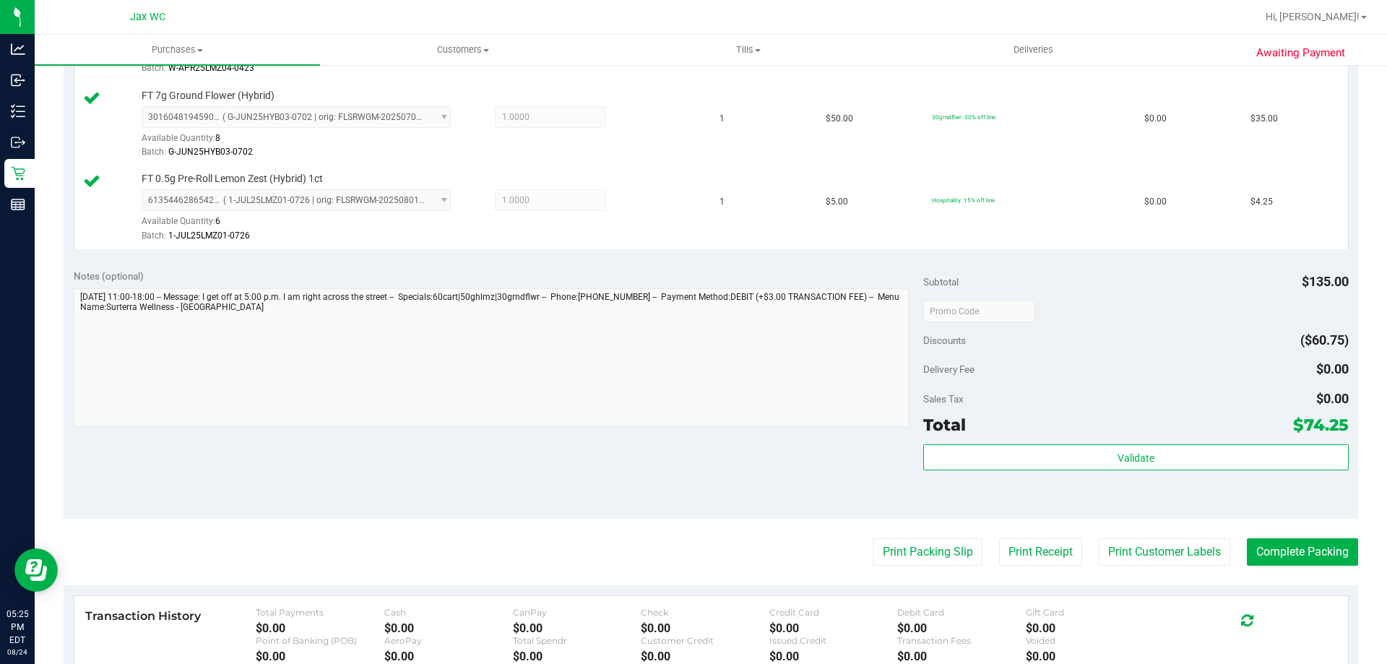
scroll to position [723, 0]
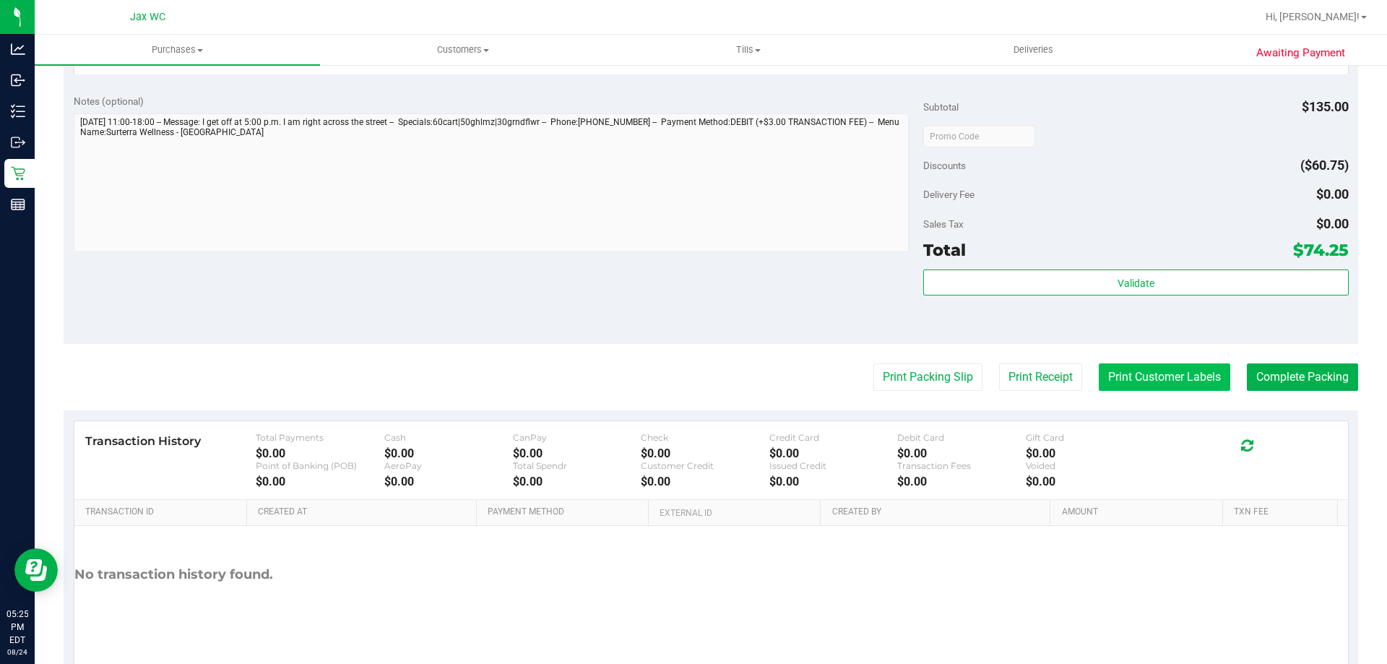
click at [1144, 374] on button "Print Customer Labels" at bounding box center [1165, 376] width 132 height 27
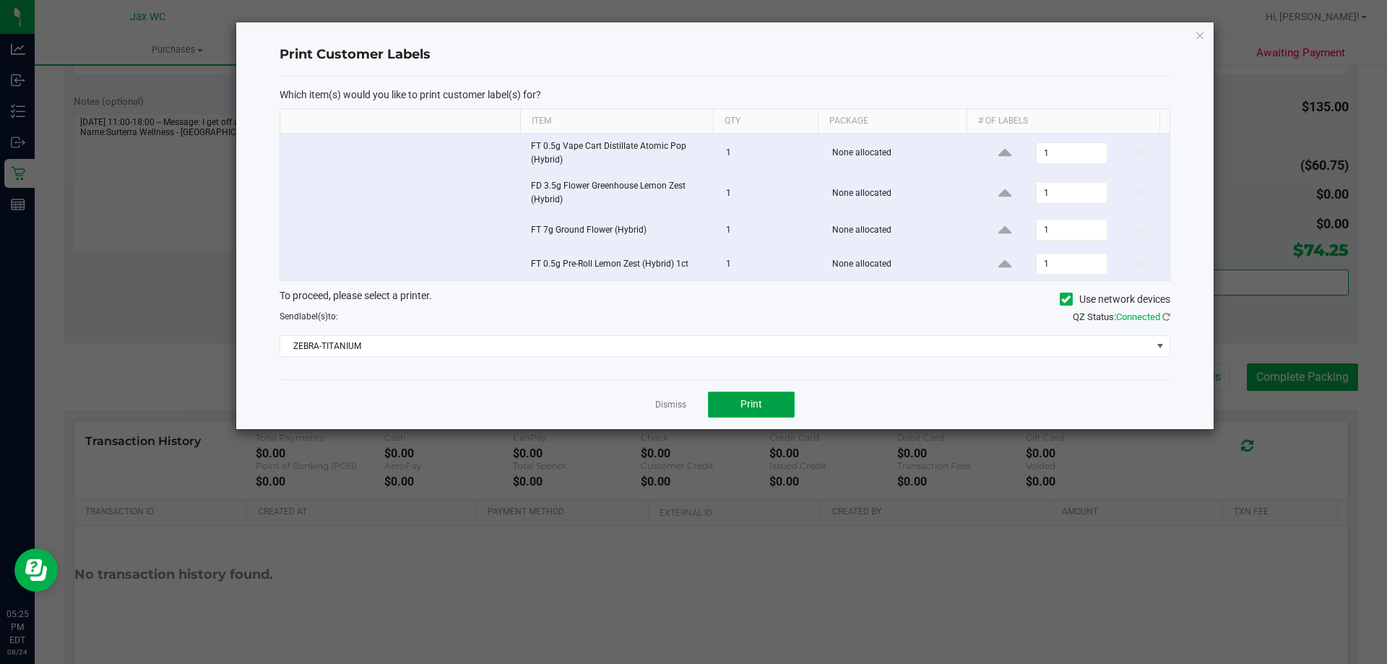
click at [749, 407] on span "Print" at bounding box center [752, 404] width 22 height 12
drag, startPoint x: 676, startPoint y: 405, endPoint x: 844, endPoint y: 403, distance: 168.4
click at [675, 405] on link "Dismiss" at bounding box center [670, 405] width 31 height 12
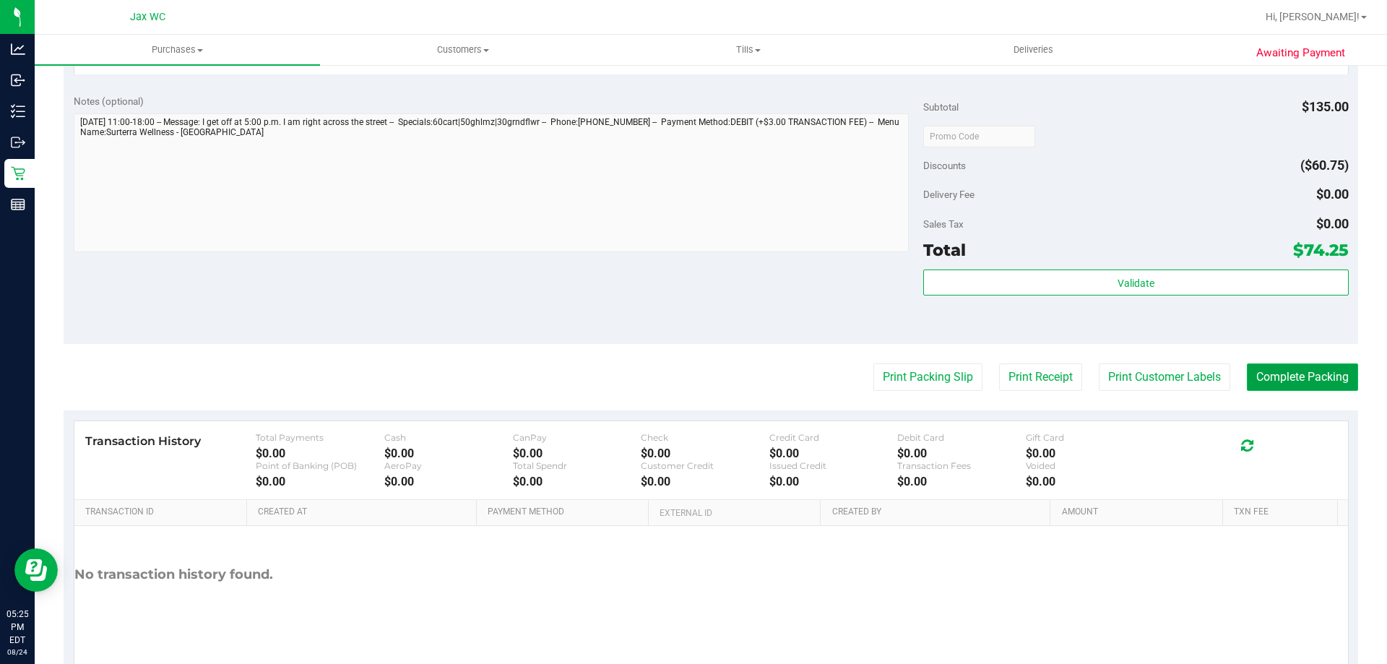
click at [1344, 369] on button "Complete Packing" at bounding box center [1302, 376] width 111 height 27
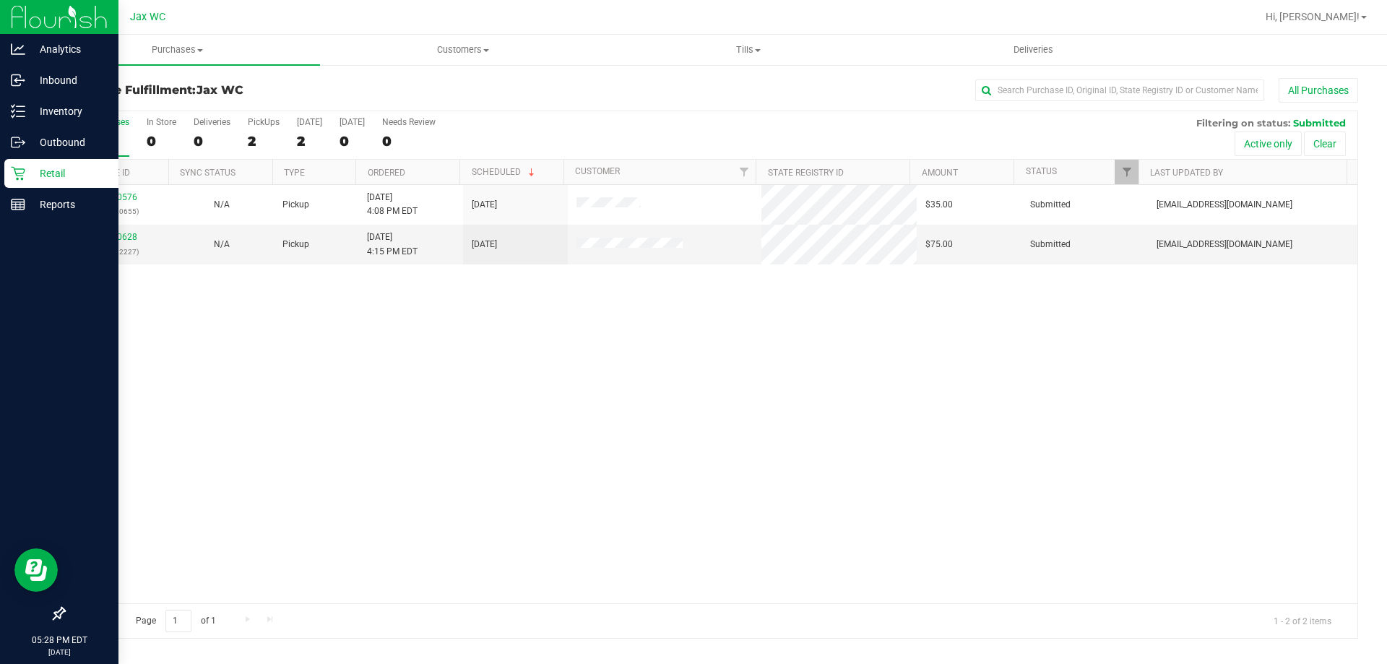
click at [53, 176] on p "Retail" at bounding box center [68, 173] width 87 height 17
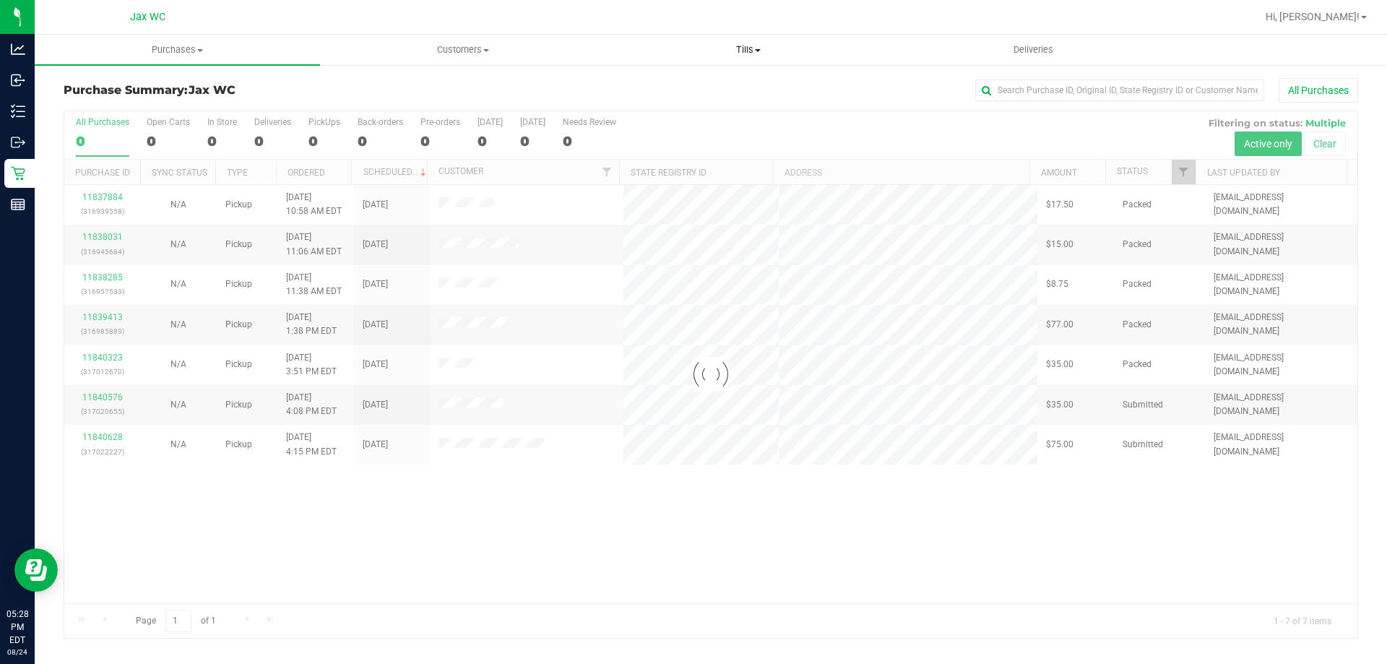
click at [746, 43] on span "Tills" at bounding box center [748, 49] width 284 height 13
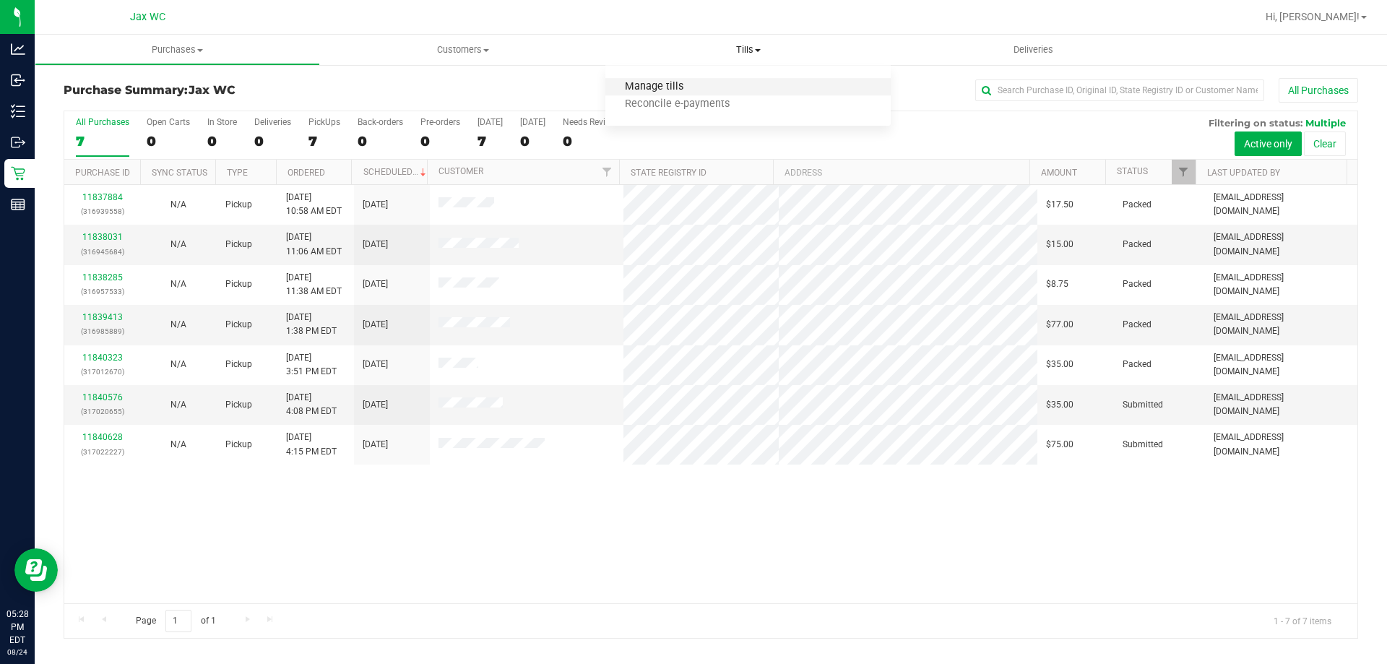
click at [700, 85] on span "Manage tills" at bounding box center [655, 87] width 98 height 12
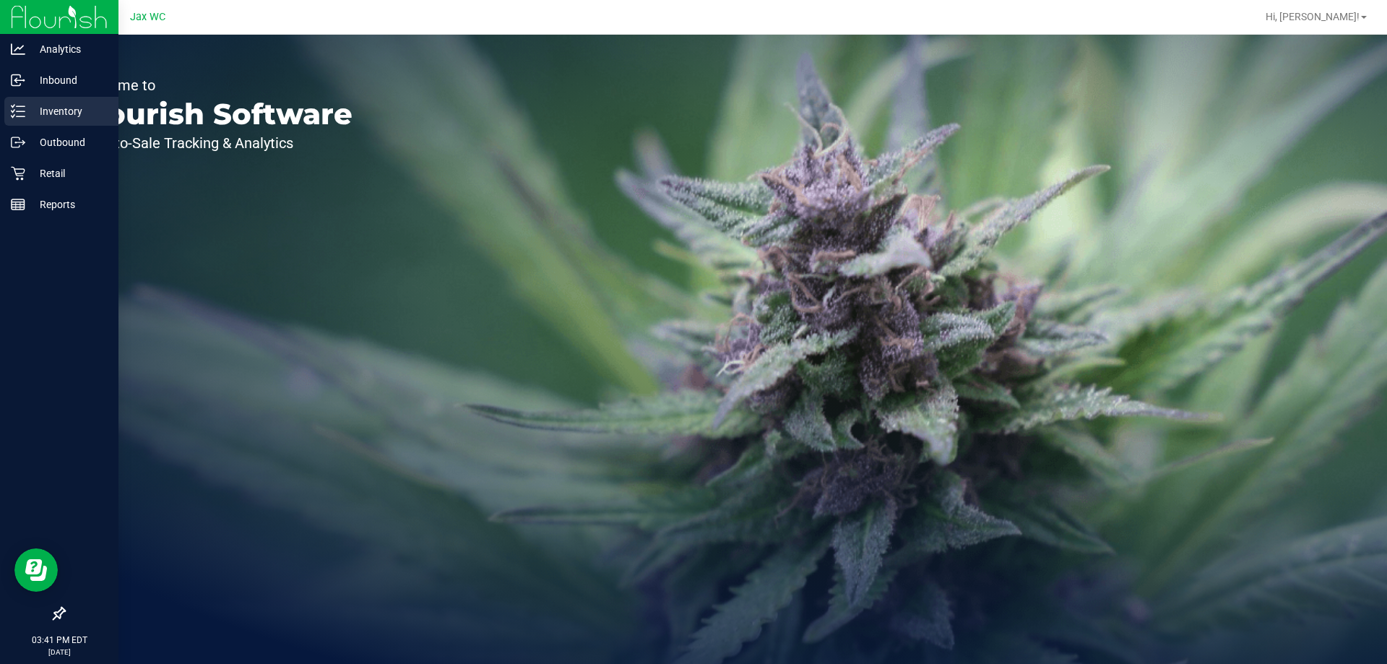
click at [22, 111] on line at bounding box center [21, 111] width 8 height 0
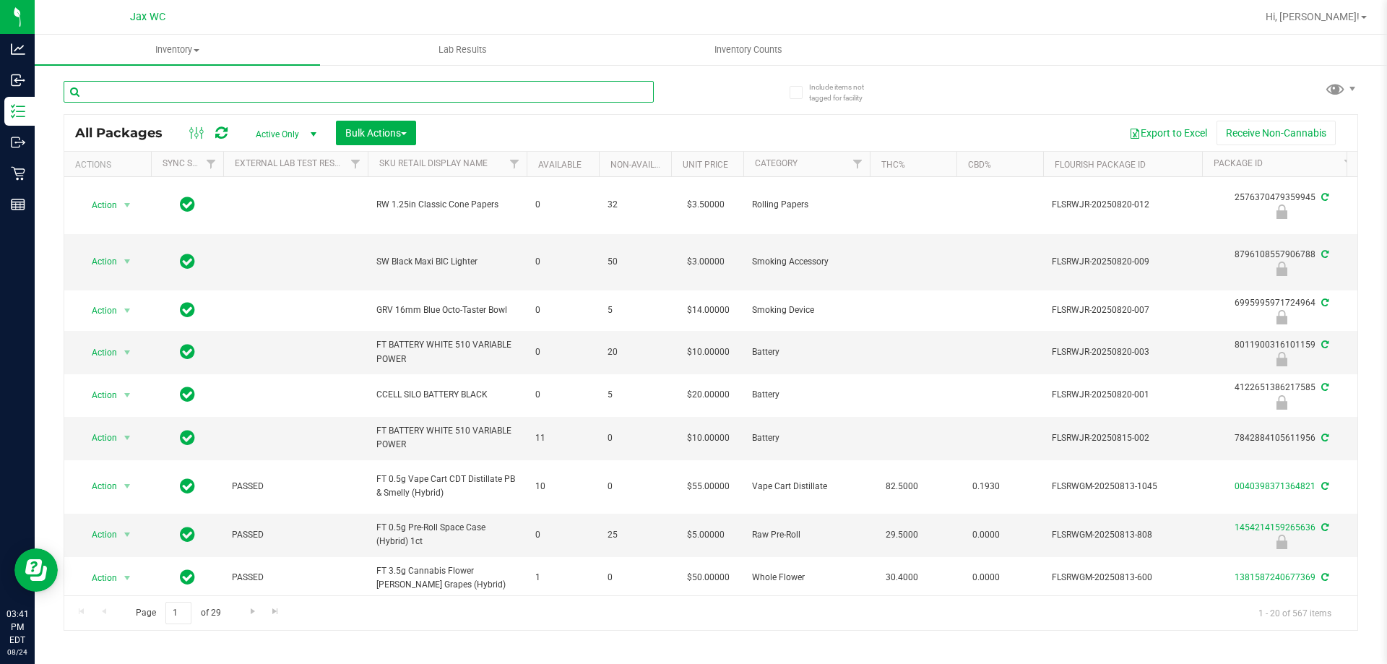
click at [232, 89] on input "text" at bounding box center [359, 92] width 590 height 22
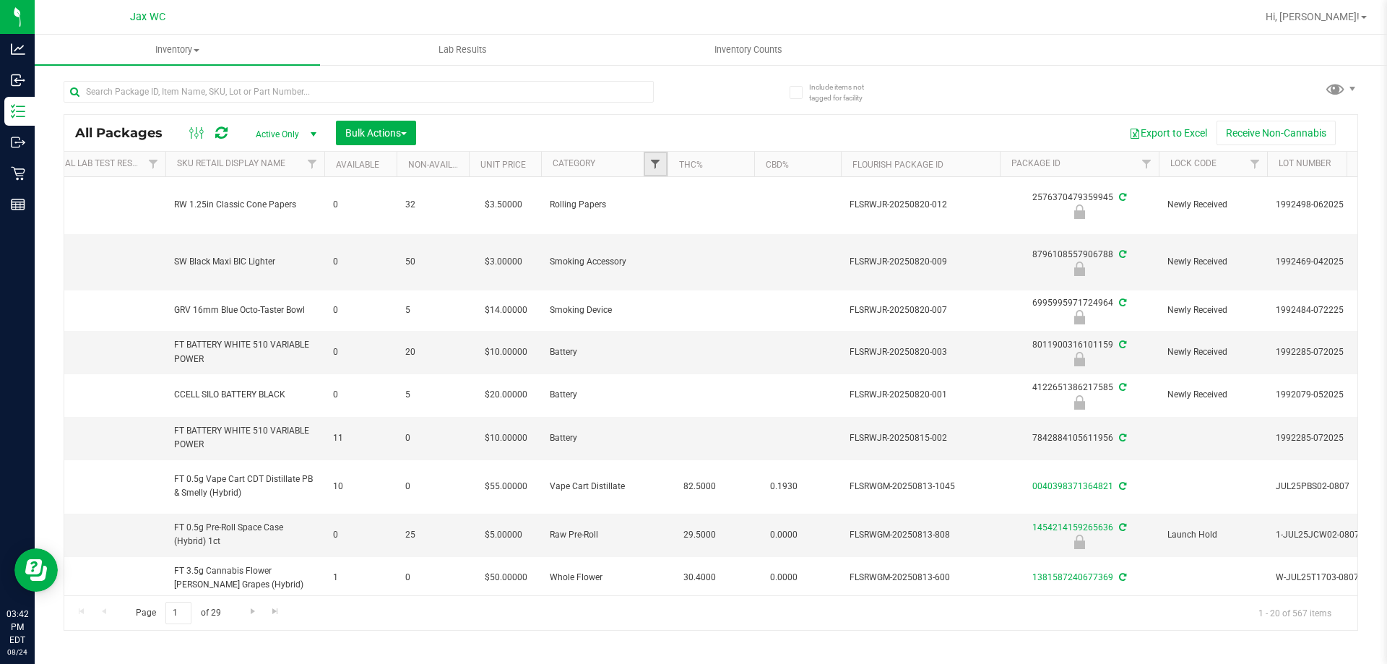
click at [650, 162] on link "Filter" at bounding box center [656, 164] width 24 height 25
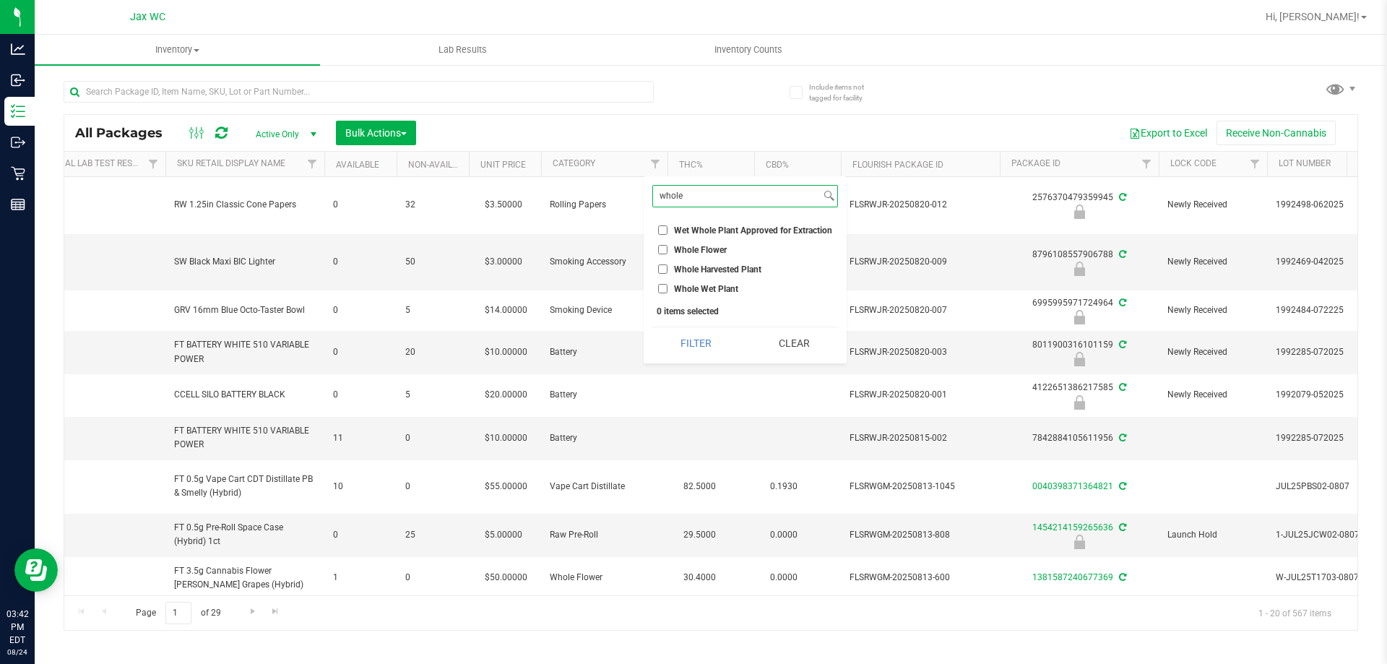
type input "whole"
click at [688, 251] on span "Whole Flower" at bounding box center [700, 250] width 53 height 9
click at [668, 251] on input "Whole Flower" at bounding box center [662, 249] width 9 height 9
checkbox input "true"
click at [705, 347] on button "Filter" at bounding box center [695, 343] width 87 height 32
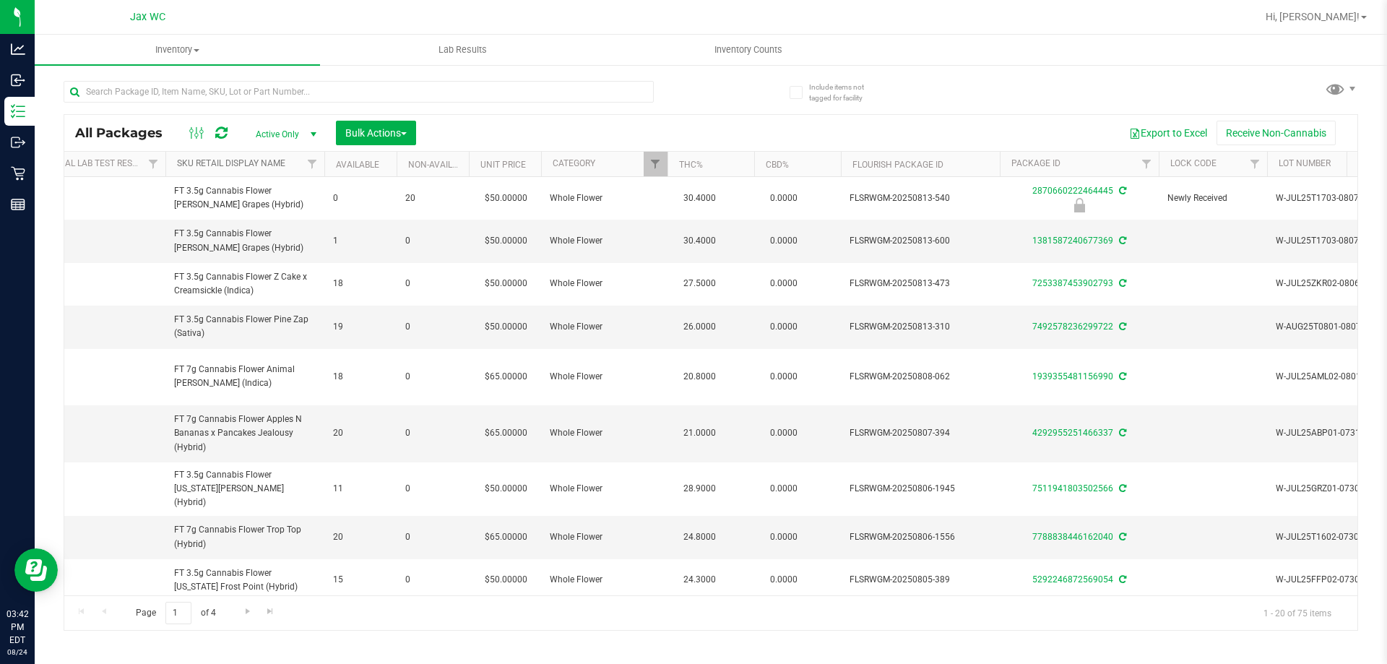
click at [251, 160] on link "Sku Retail Display Name" at bounding box center [231, 163] width 108 height 10
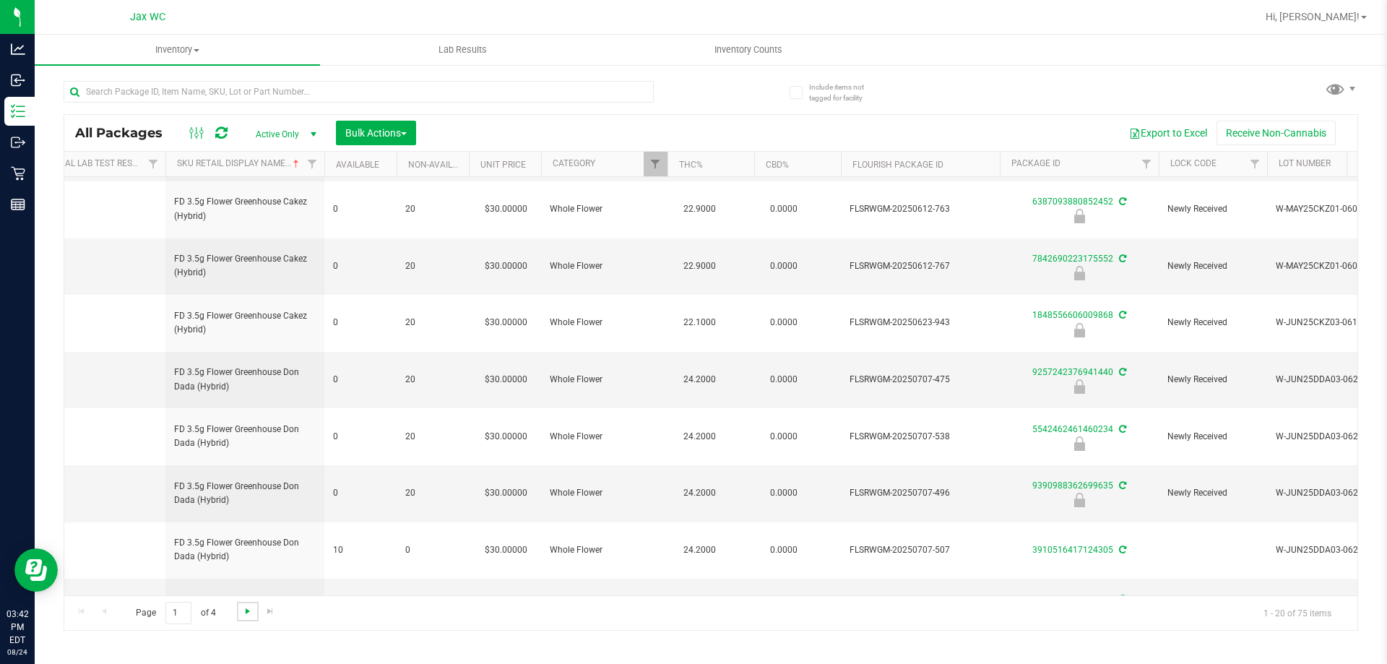
click at [242, 611] on span "Go to the next page" at bounding box center [248, 612] width 12 height 12
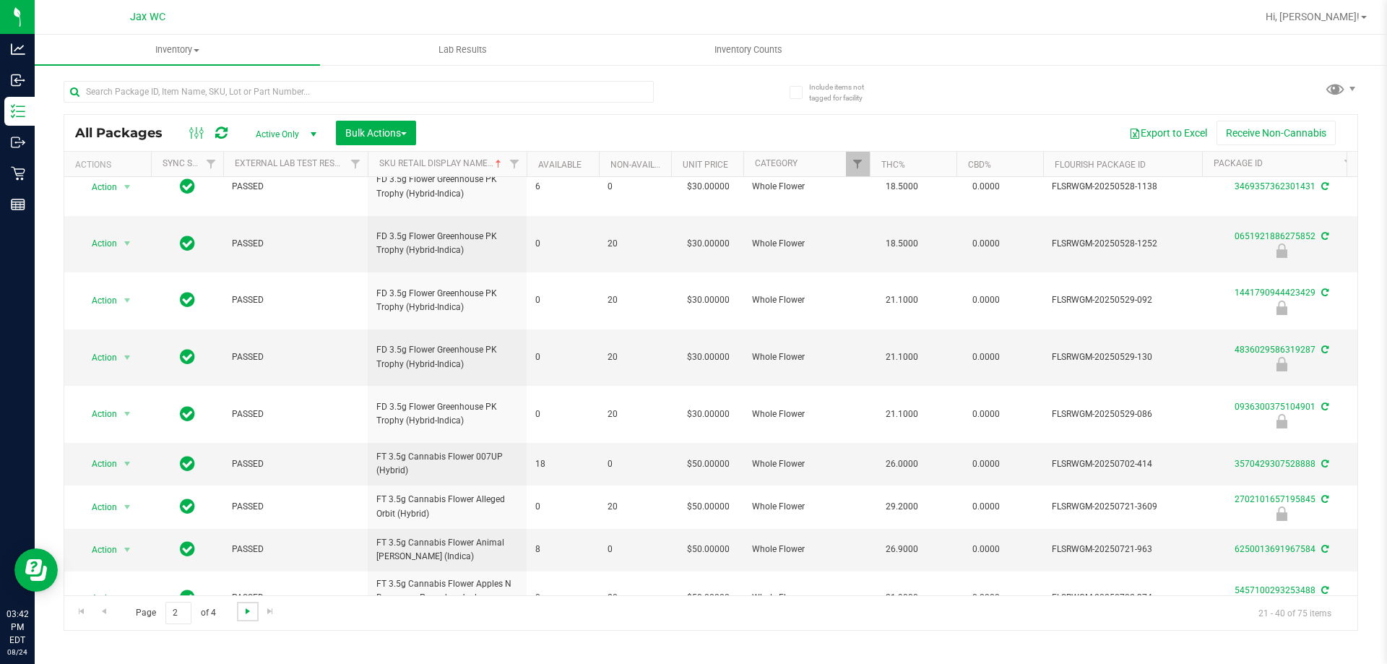
click at [247, 613] on span "Go to the next page" at bounding box center [248, 612] width 12 height 12
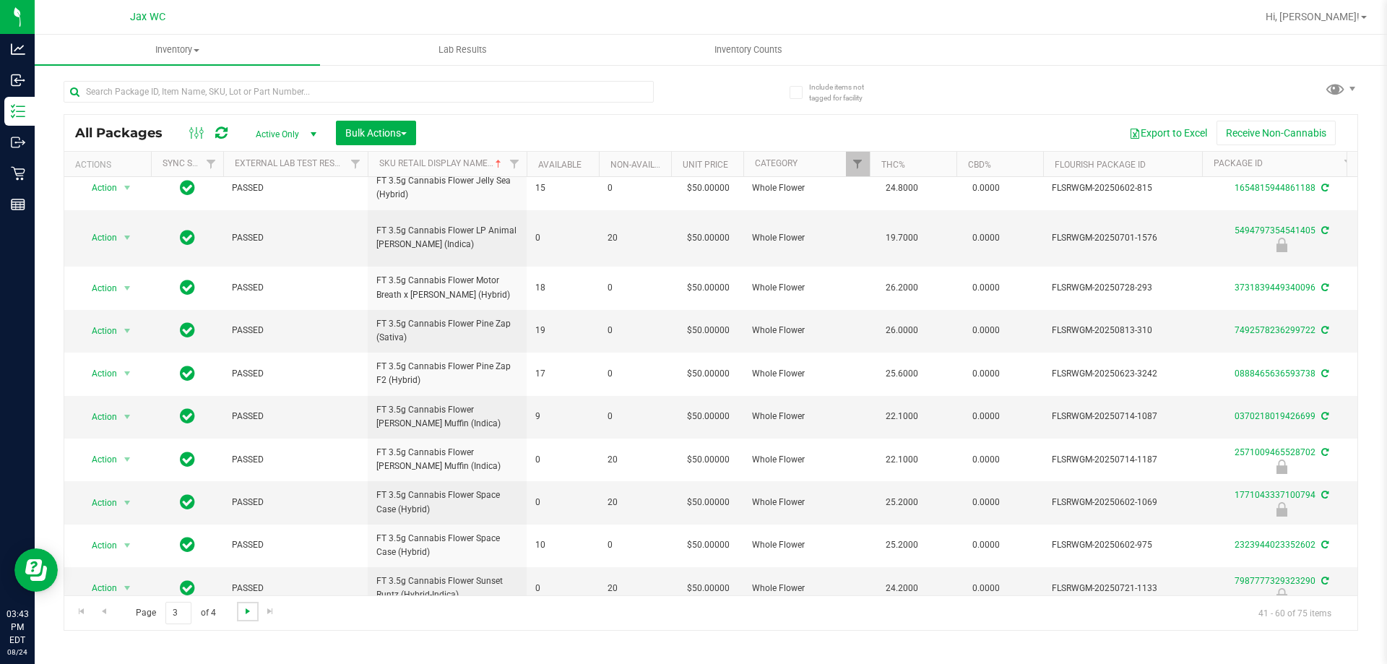
click at [246, 616] on span "Go to the next page" at bounding box center [248, 612] width 12 height 12
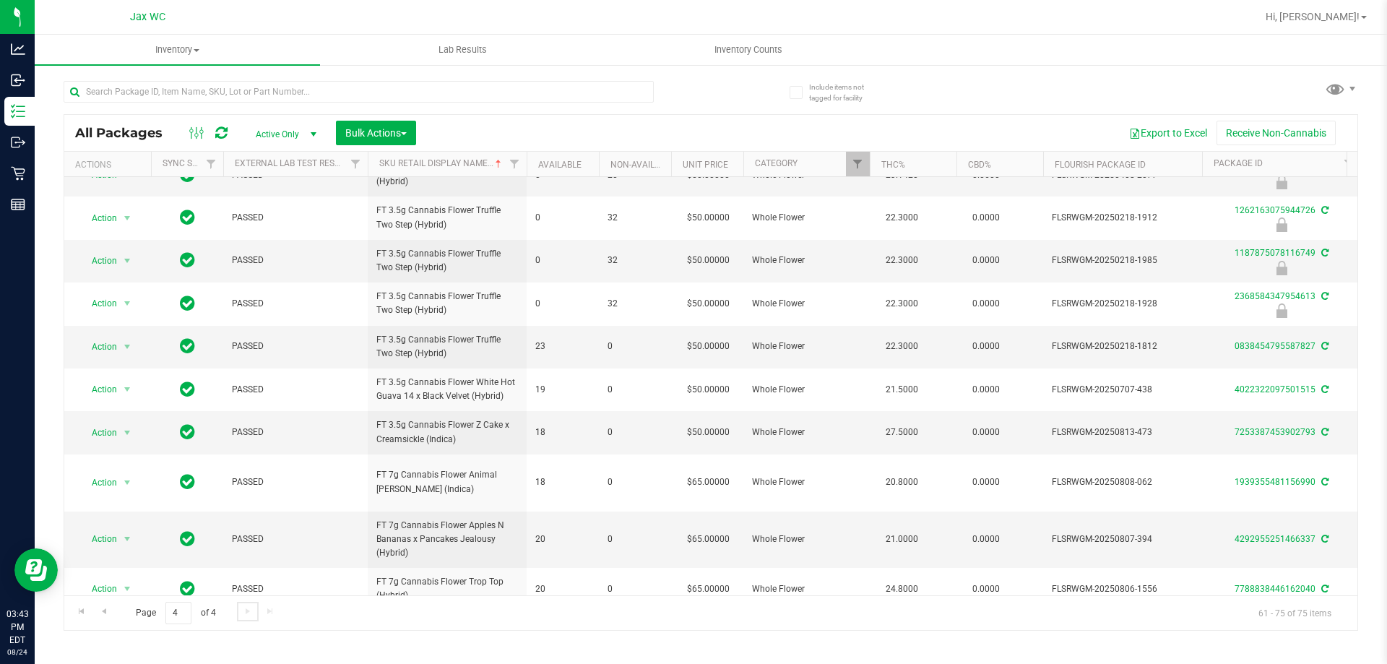
scroll to position [246, 0]
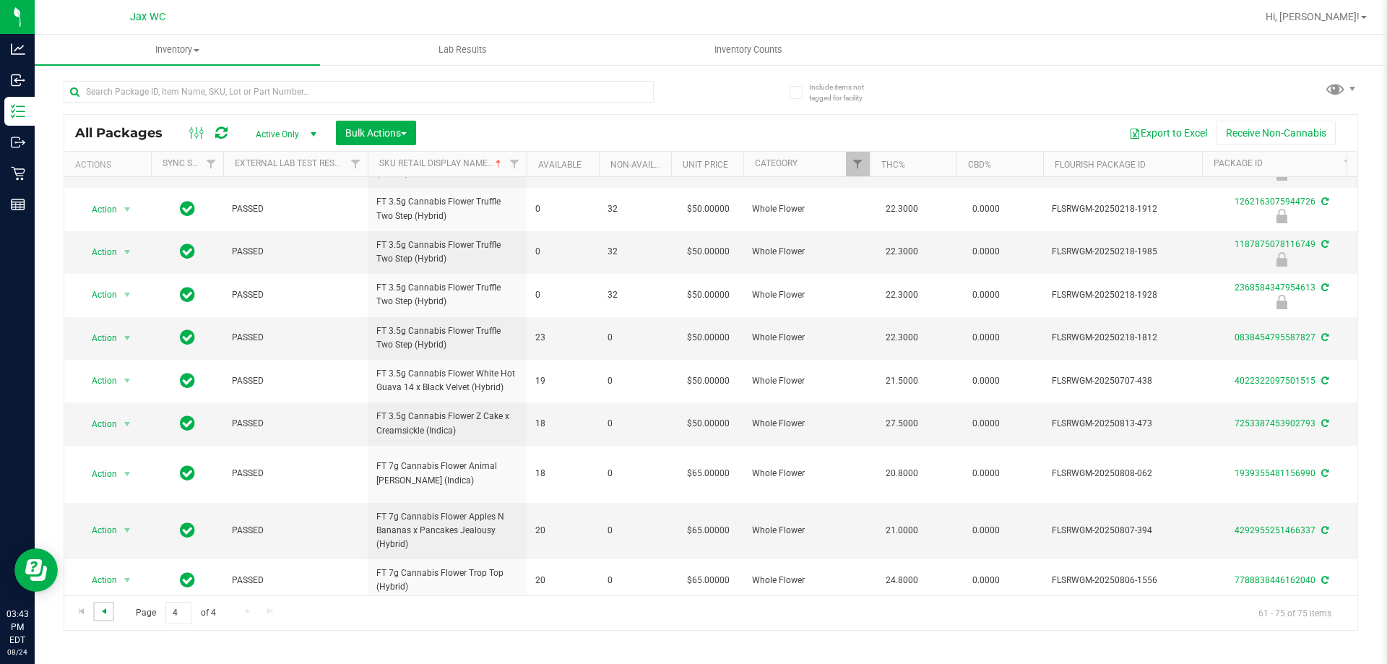
click at [101, 610] on span "Go to the previous page" at bounding box center [104, 612] width 12 height 12
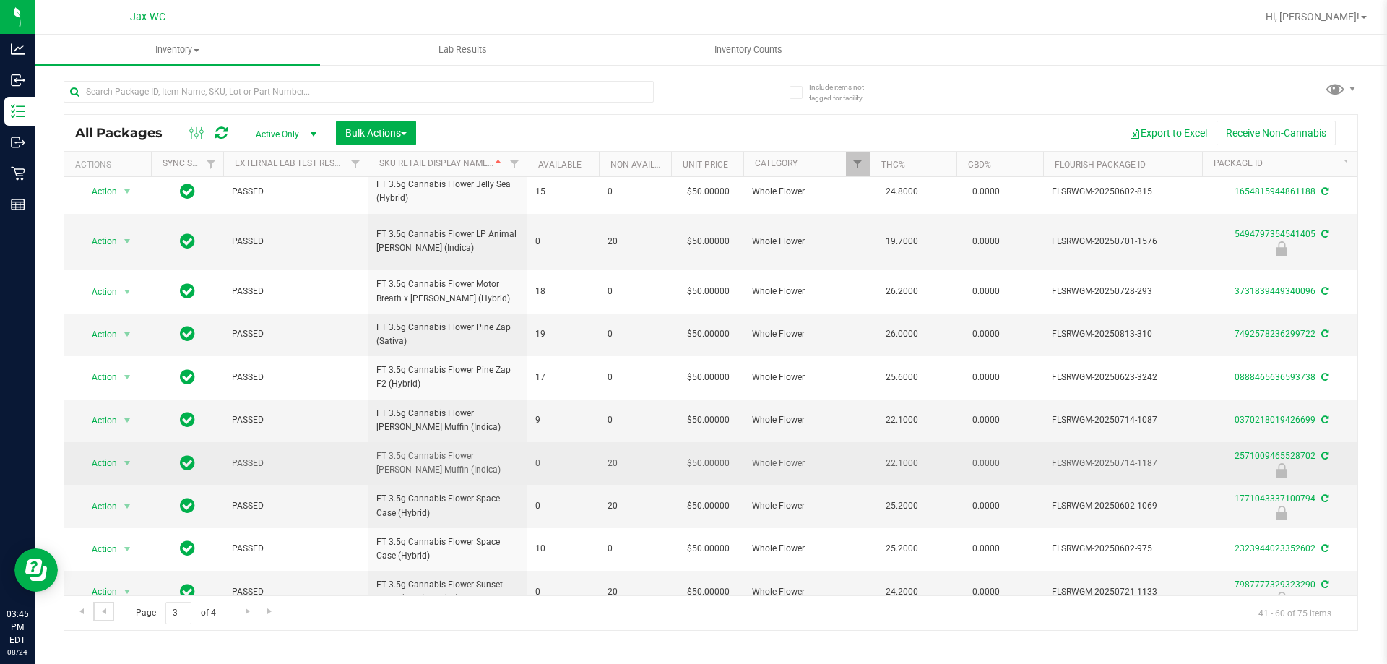
scroll to position [450, 0]
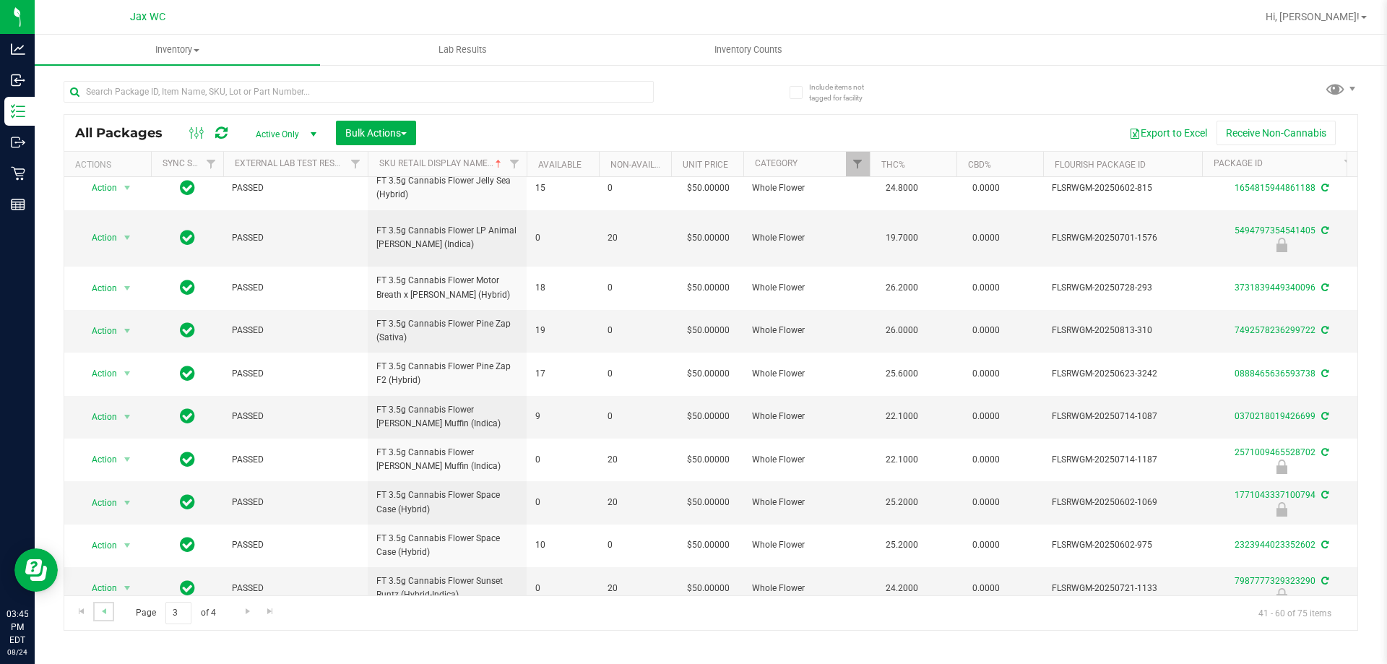
click at [112, 612] on link "Go to the previous page" at bounding box center [103, 612] width 21 height 20
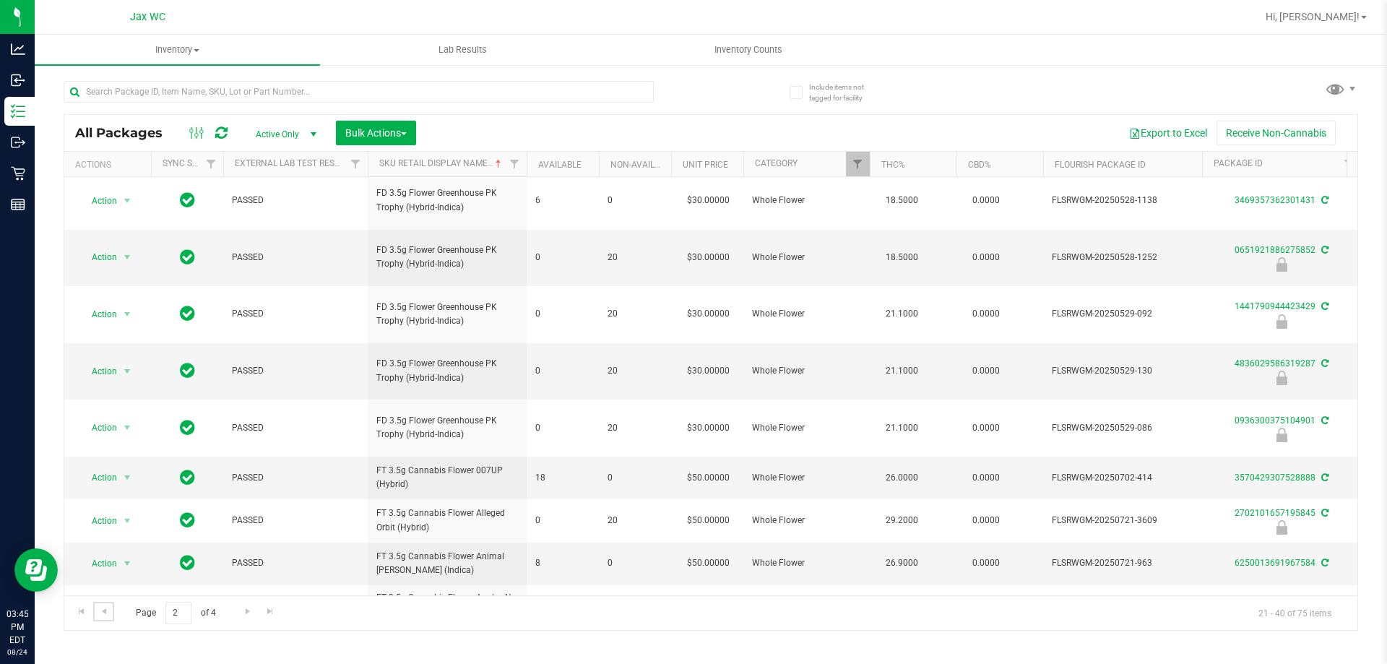
scroll to position [473, 0]
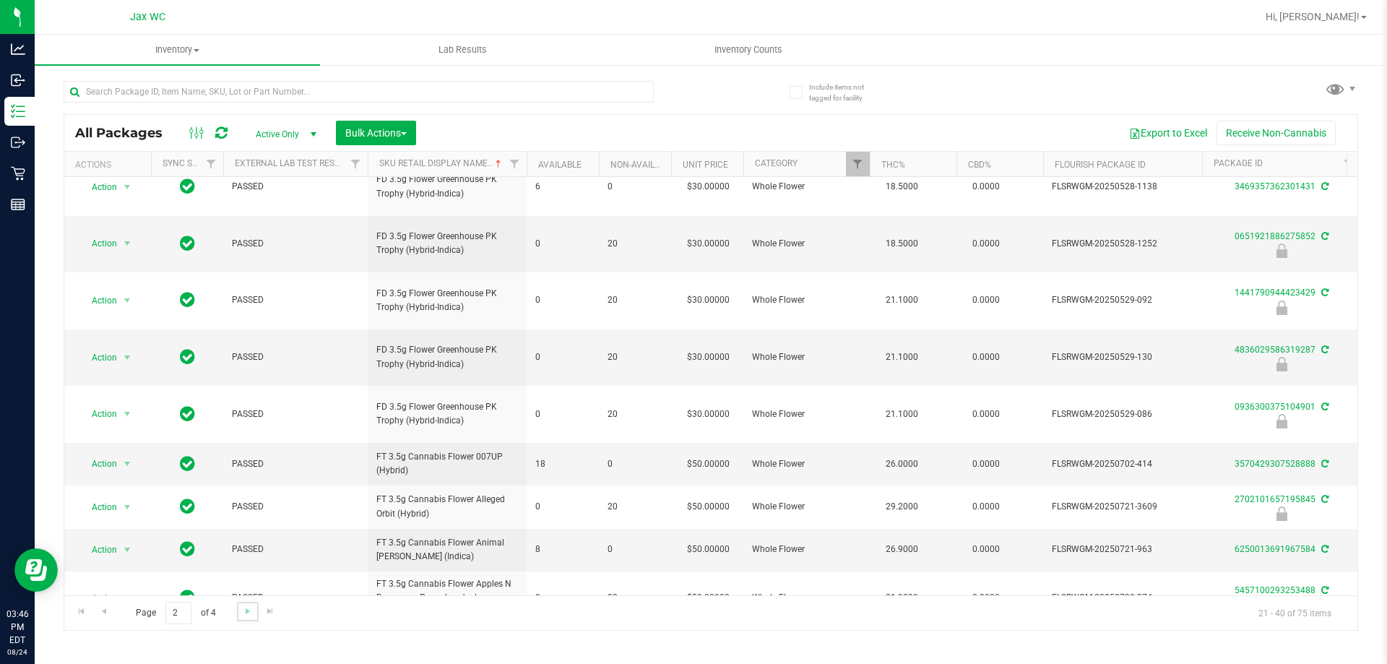
click at [240, 613] on link "Go to the next page" at bounding box center [247, 612] width 21 height 20
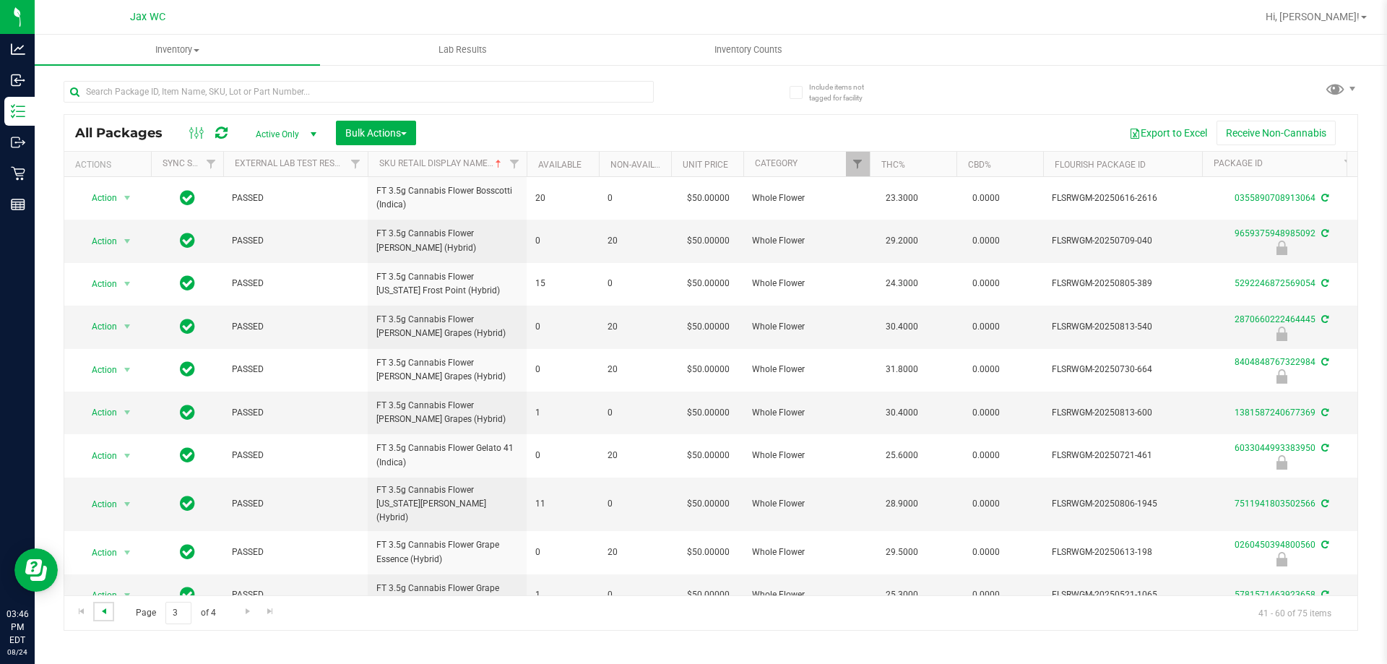
click at [103, 616] on span "Go to the previous page" at bounding box center [104, 612] width 12 height 12
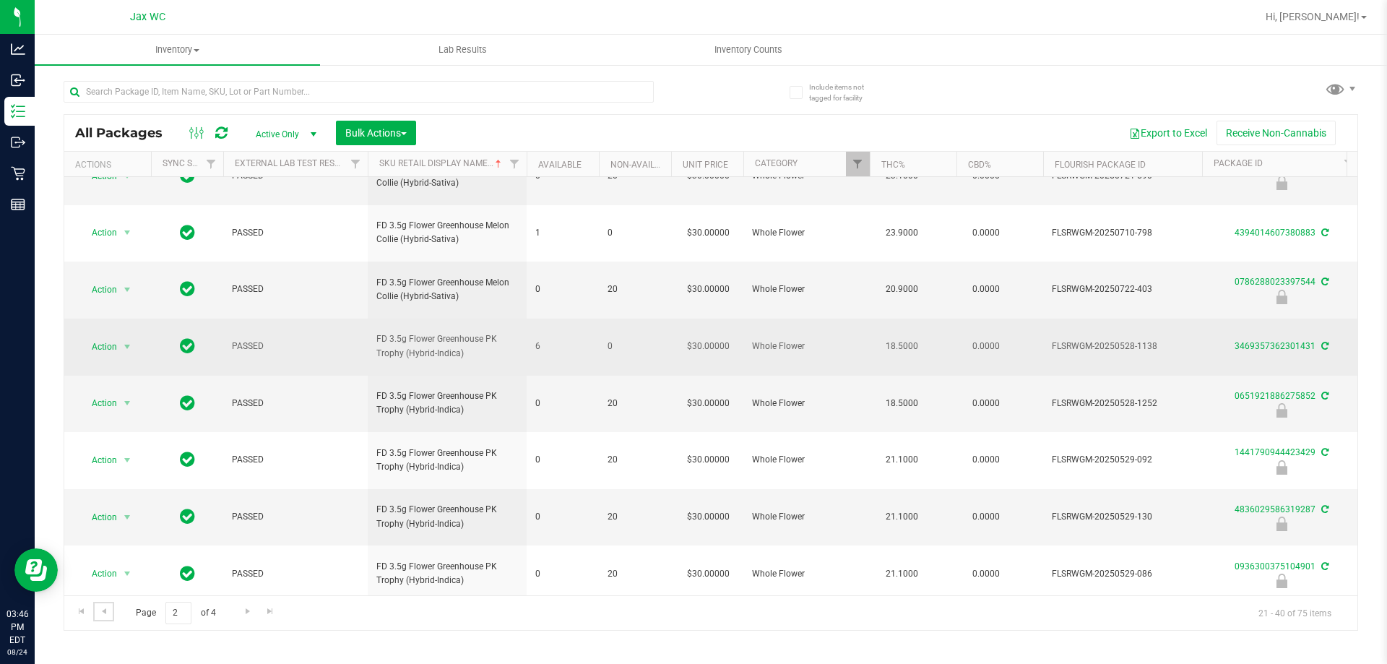
scroll to position [361, 0]
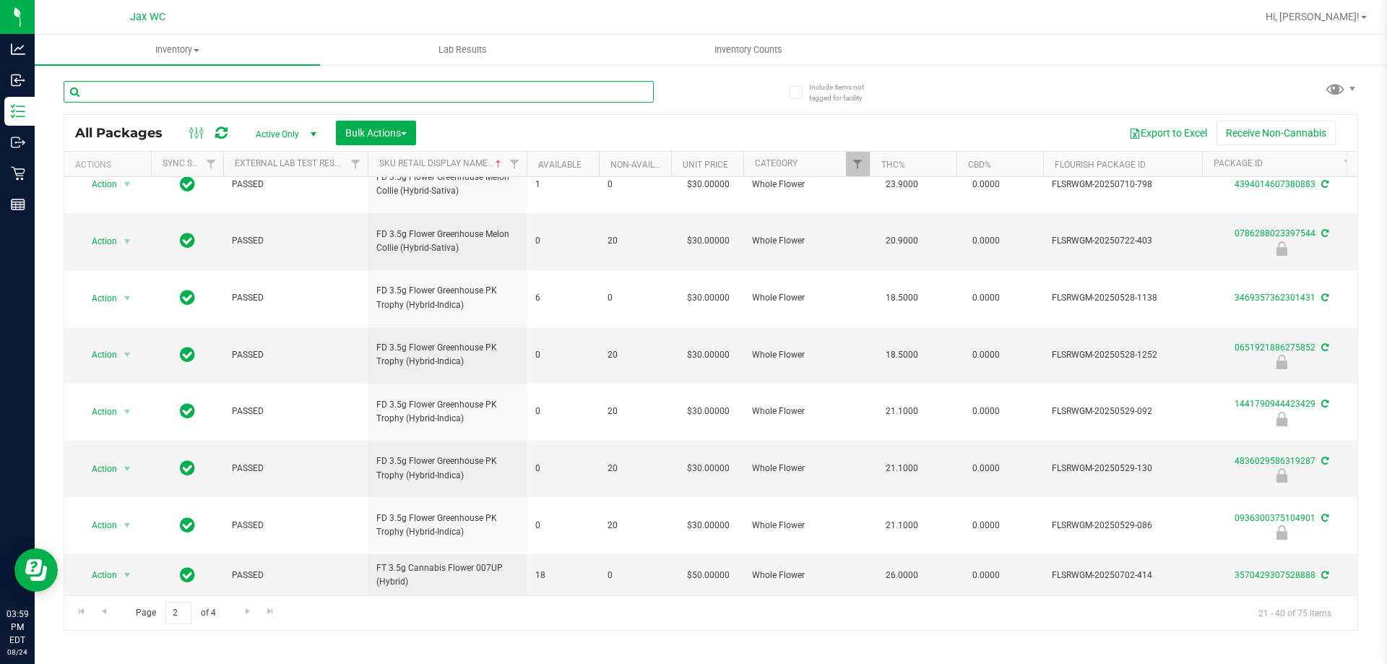
click at [126, 85] on input "text" at bounding box center [359, 92] width 590 height 22
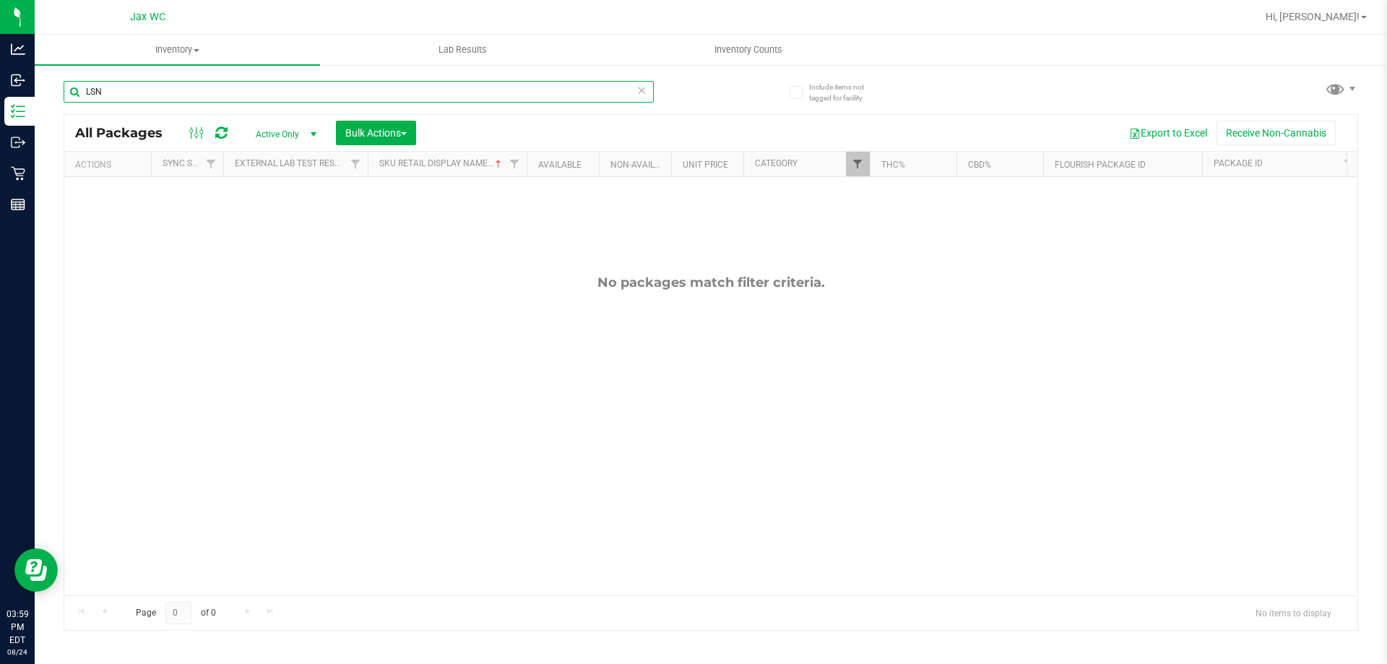
type input "LSN"
click at [859, 167] on span "Filter" at bounding box center [858, 164] width 12 height 12
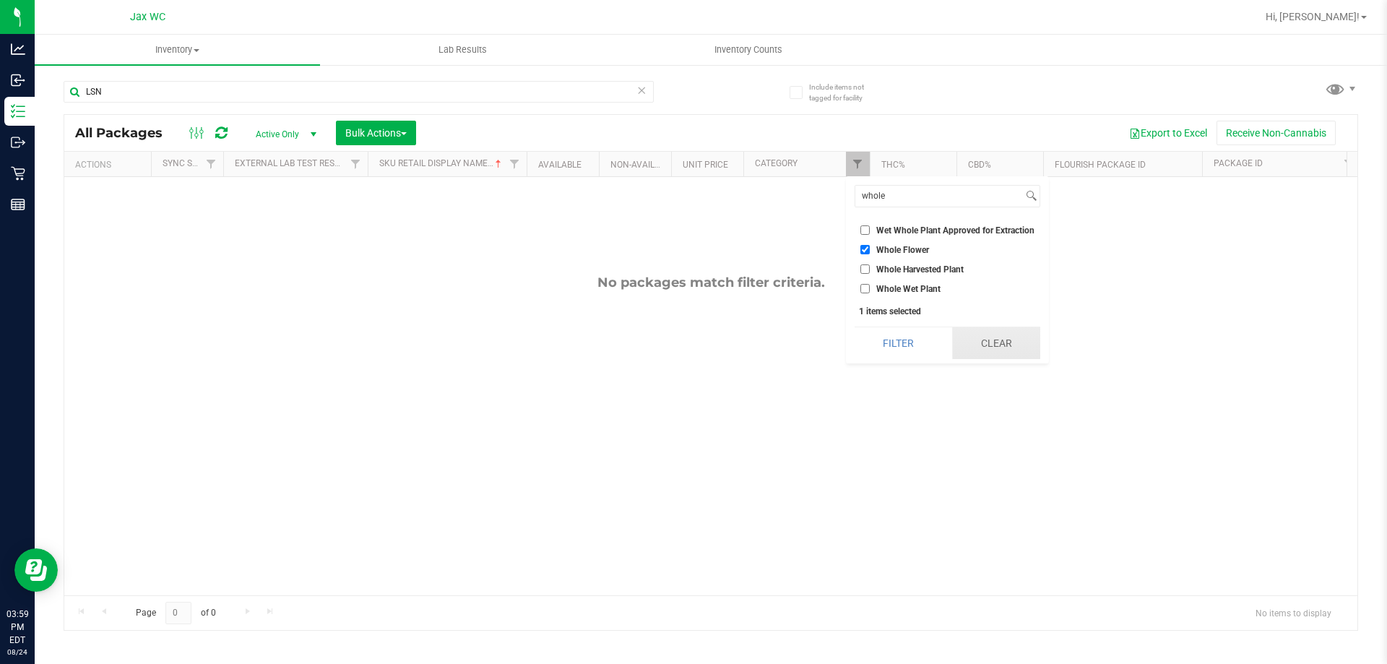
click at [990, 356] on button "Clear" at bounding box center [996, 343] width 88 height 32
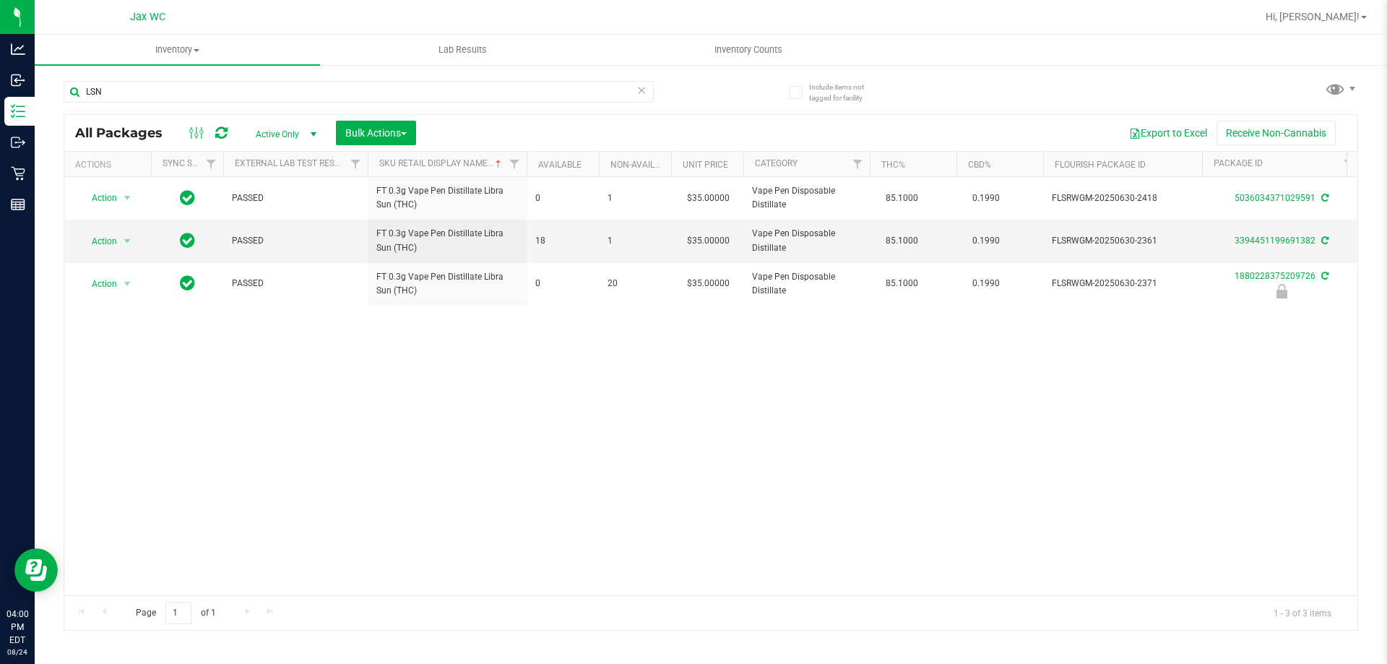
click at [642, 92] on icon at bounding box center [642, 89] width 10 height 17
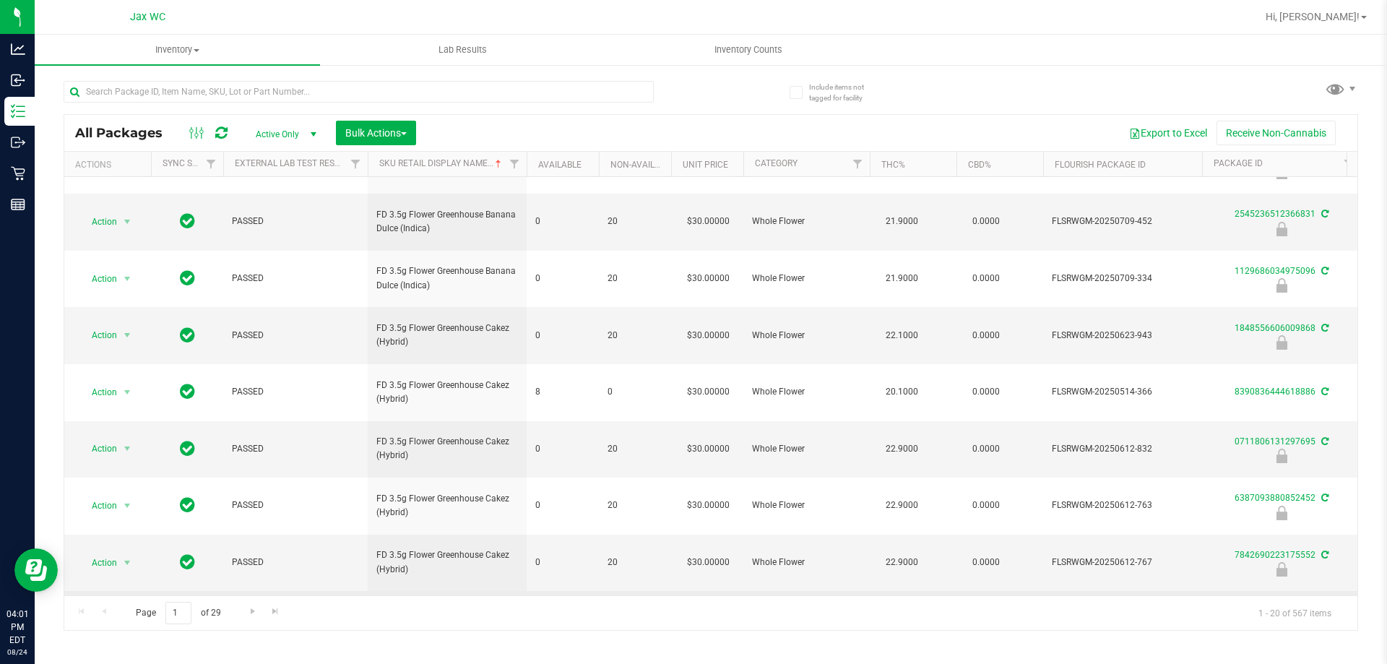
scroll to position [478, 0]
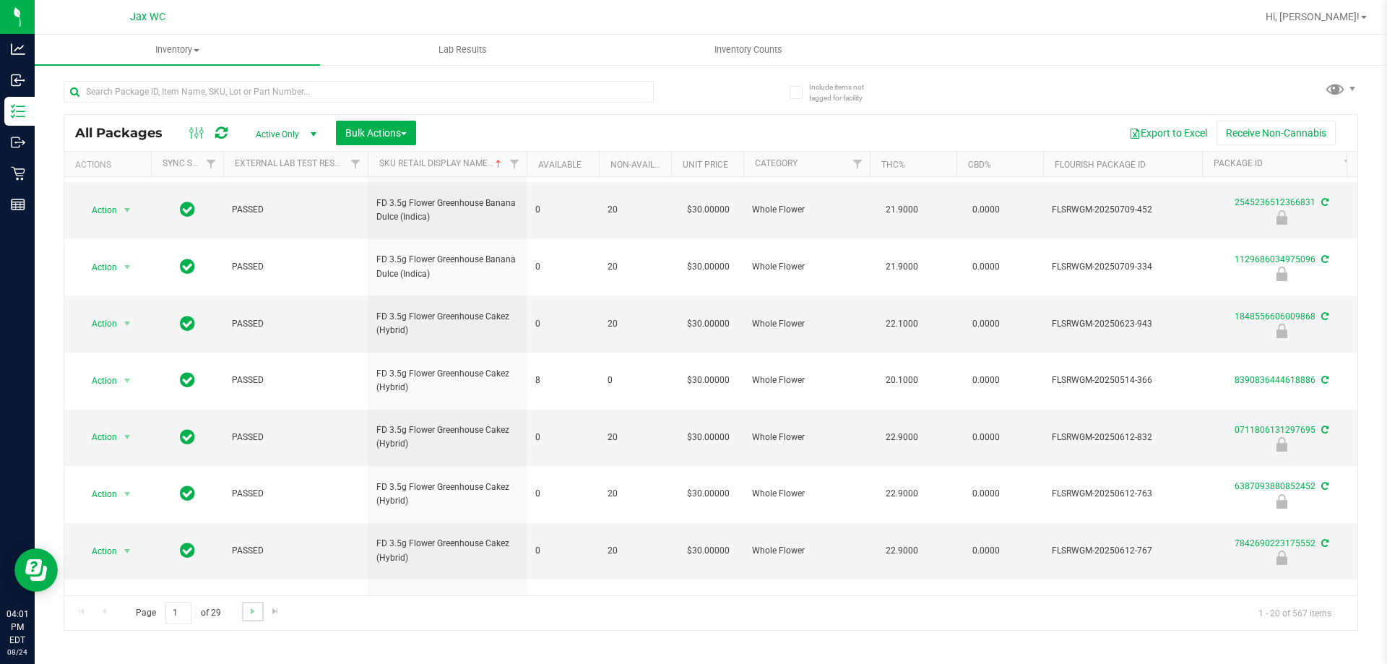
click at [246, 617] on link "Go to the next page" at bounding box center [252, 612] width 21 height 20
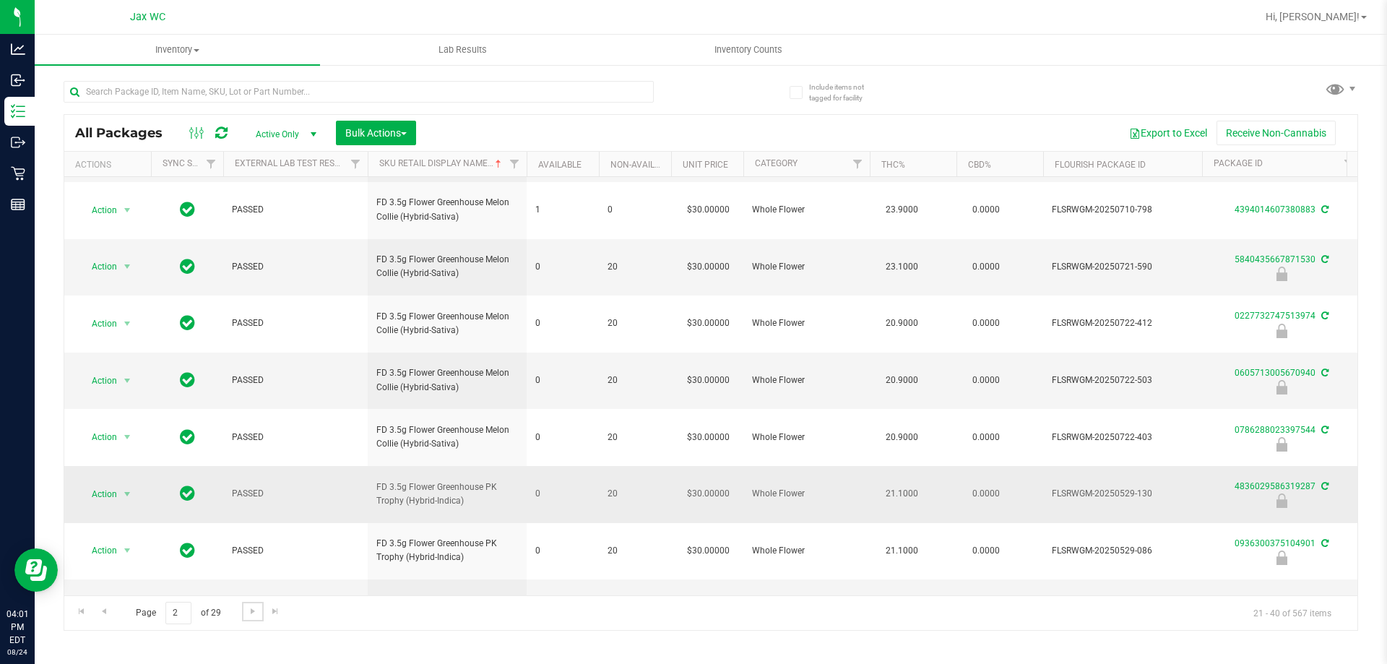
scroll to position [450, 0]
click at [242, 615] on link "Go to the next page" at bounding box center [252, 612] width 21 height 20
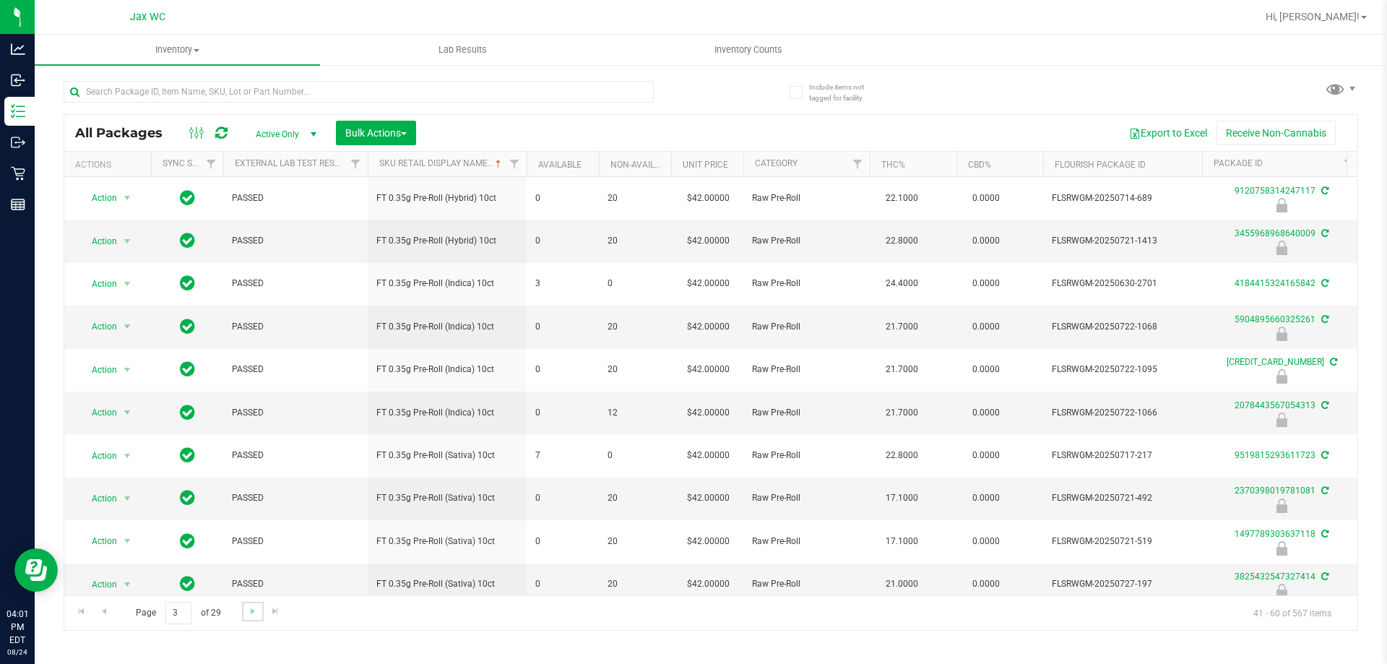
click at [242, 615] on link "Go to the next page" at bounding box center [252, 612] width 21 height 20
